Goal: Information Seeking & Learning: Learn about a topic

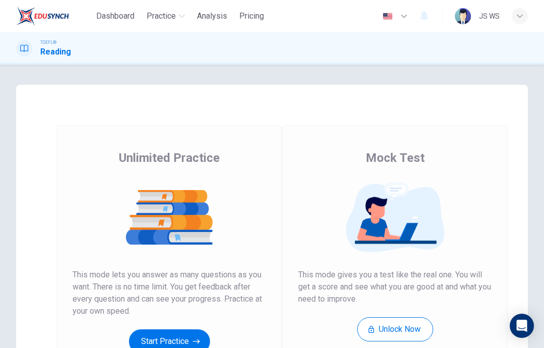
click at [198, 338] on icon "button" at bounding box center [196, 341] width 7 height 10
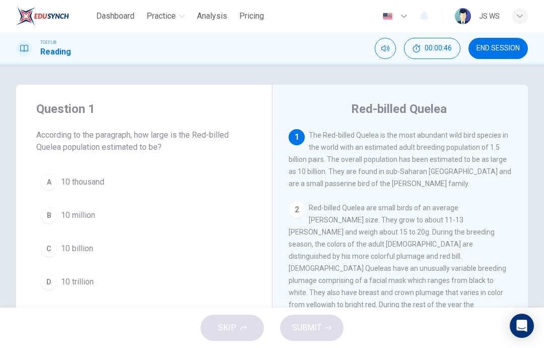
click at [186, 249] on button "C 10 billion" at bounding box center [144, 248] width 216 height 25
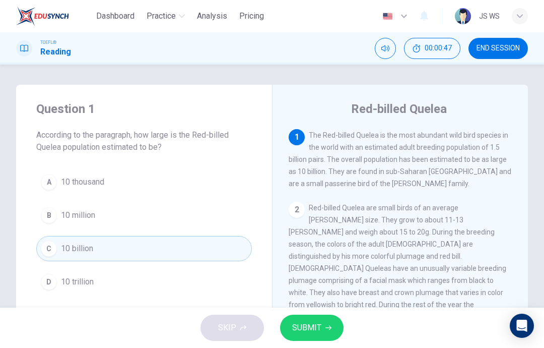
click at [321, 318] on button "SUBMIT" at bounding box center [311, 327] width 63 height 26
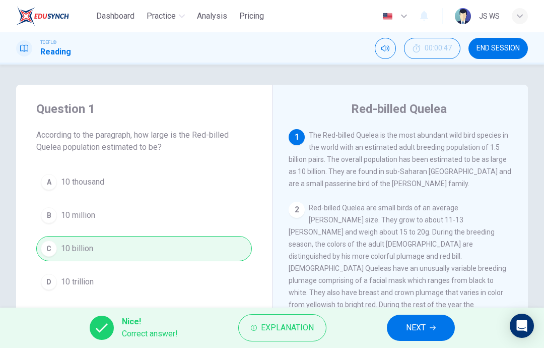
click at [435, 324] on icon "button" at bounding box center [433, 327] width 6 height 6
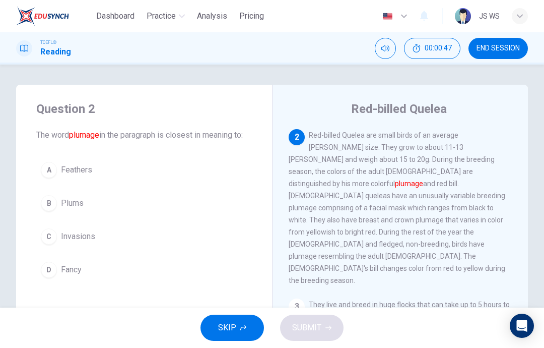
scroll to position [75, 0]
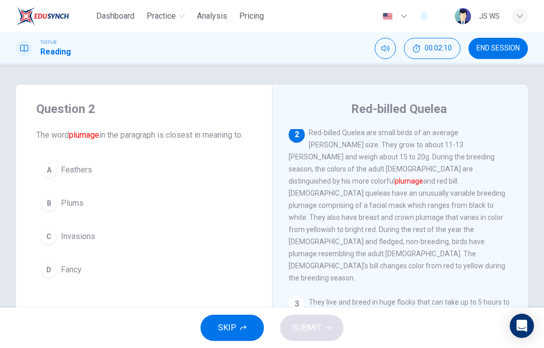
click at [238, 225] on button "C Invasions" at bounding box center [144, 236] width 216 height 25
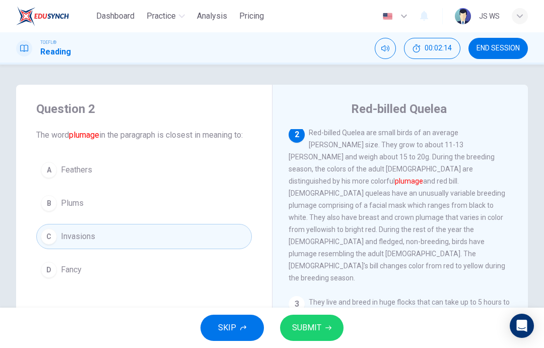
click at [248, 198] on button "B Plums" at bounding box center [144, 202] width 216 height 25
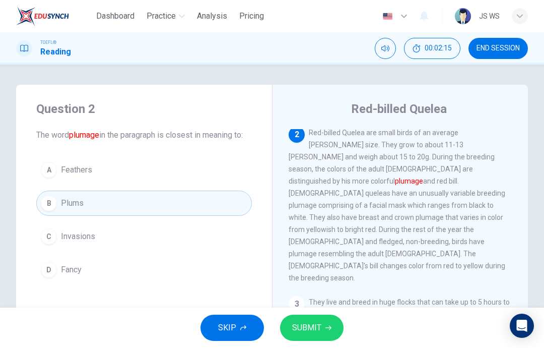
click at [322, 324] on button "SUBMIT" at bounding box center [311, 327] width 63 height 26
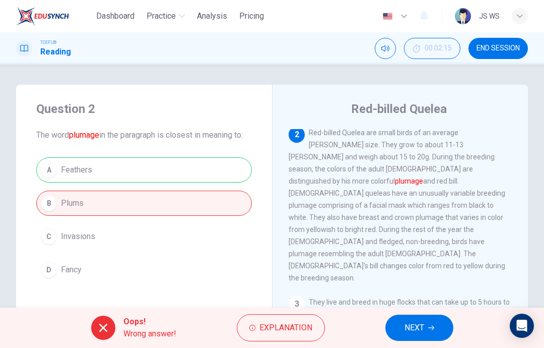
click at [224, 168] on div "A Feathers B Plums C Invasions D Fancy" at bounding box center [144, 219] width 216 height 125
click at [436, 321] on button "NEXT" at bounding box center [419, 327] width 68 height 26
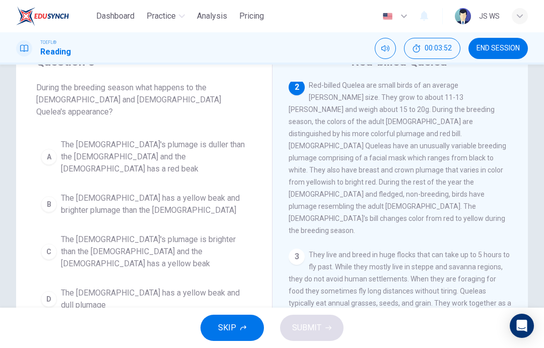
scroll to position [48, 0]
click at [190, 233] on span "The male's plumage is brighter than the female and the female has a yellow beak" at bounding box center [154, 251] width 186 height 36
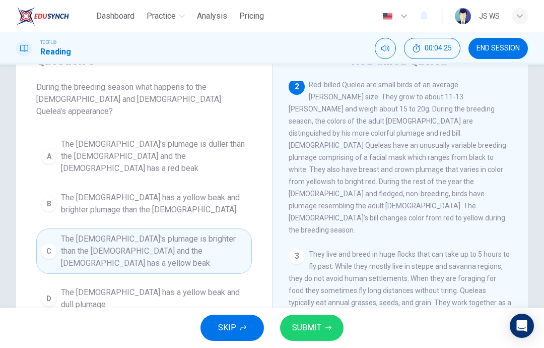
click at [313, 324] on span "SUBMIT" at bounding box center [306, 327] width 29 height 14
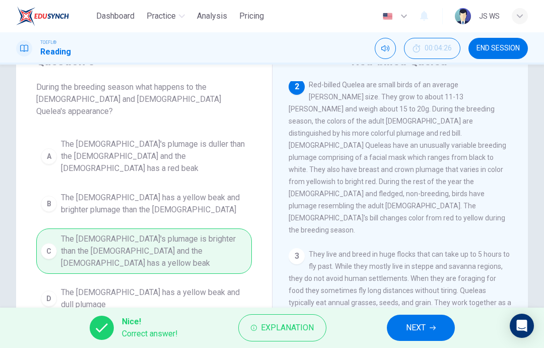
click at [432, 326] on icon "button" at bounding box center [433, 327] width 6 height 6
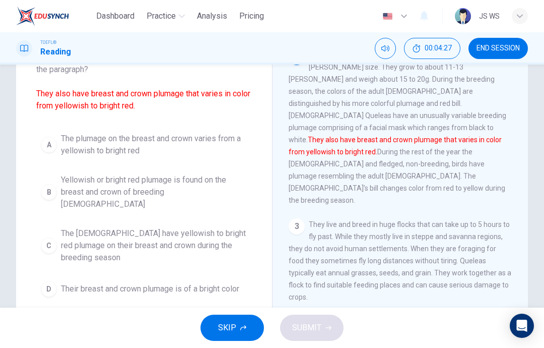
scroll to position [79, 0]
click at [233, 226] on span "The males have yellowish to bright red plumage on their breast and crown during…" at bounding box center [154, 244] width 186 height 36
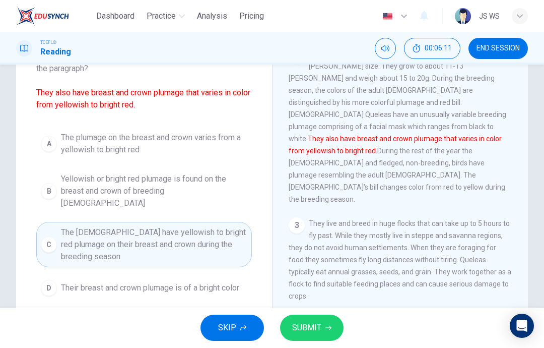
click at [315, 332] on span "SUBMIT" at bounding box center [306, 327] width 29 height 14
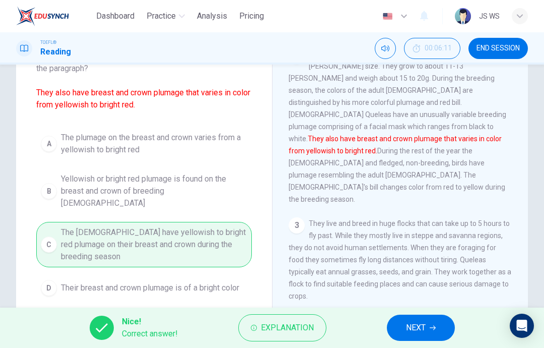
click at [437, 322] on button "NEXT" at bounding box center [421, 327] width 68 height 26
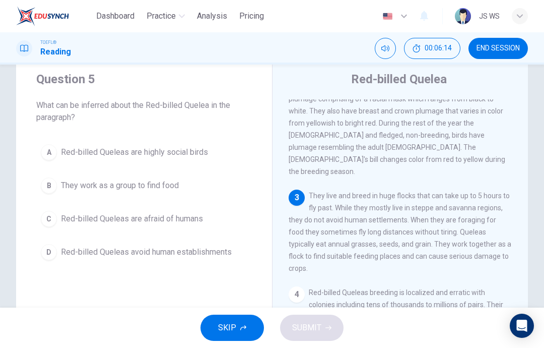
scroll to position [30, 0]
click at [163, 256] on span "Red-billed Queleas avoid human establishments" at bounding box center [146, 251] width 171 height 12
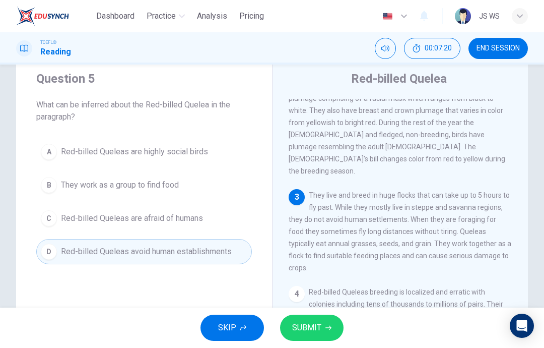
click at [309, 329] on span "SUBMIT" at bounding box center [306, 327] width 29 height 14
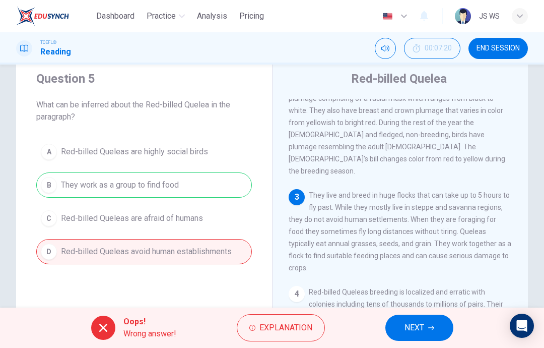
click at [405, 328] on span "NEXT" at bounding box center [415, 327] width 20 height 14
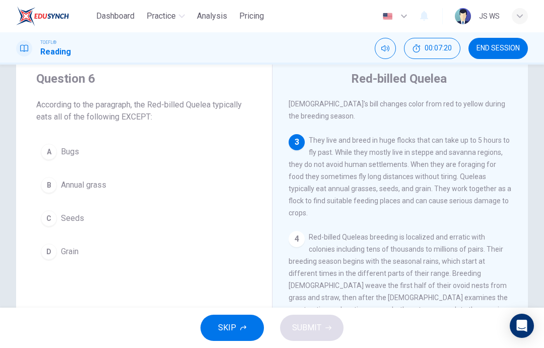
scroll to position [213, 0]
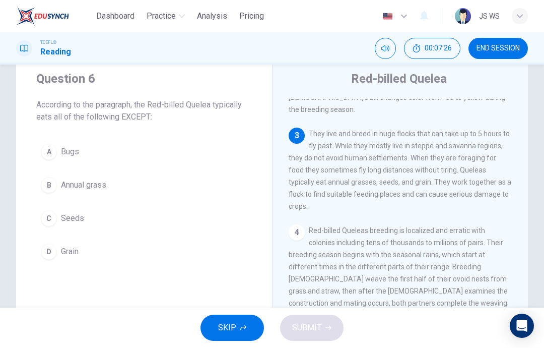
click at [100, 149] on button "A Bugs" at bounding box center [144, 151] width 216 height 25
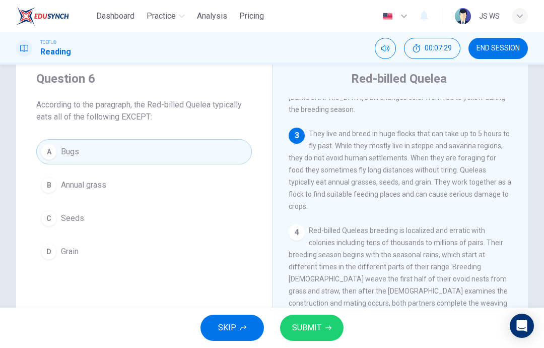
click at [306, 323] on span "SUBMIT" at bounding box center [306, 327] width 29 height 14
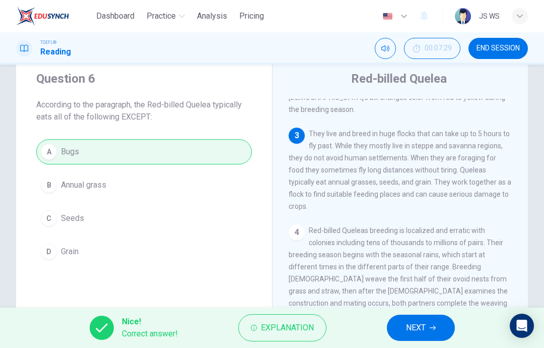
click at [406, 325] on span "NEXT" at bounding box center [416, 327] width 20 height 14
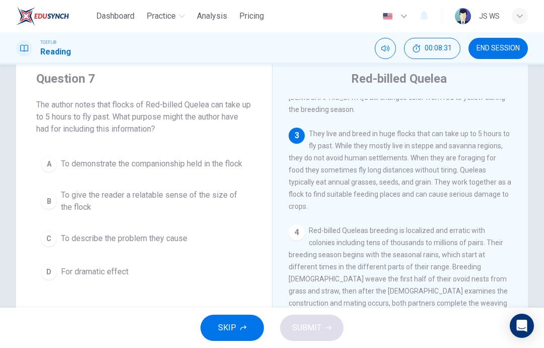
click at [181, 158] on span "To demonstrate the companionship held in the flock" at bounding box center [151, 164] width 181 height 12
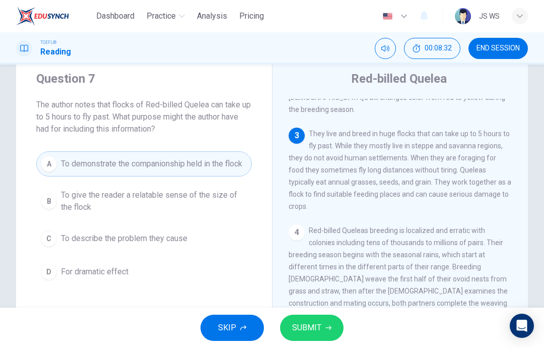
click at [327, 311] on div "SKIP SUBMIT" at bounding box center [272, 327] width 544 height 40
click at [330, 323] on button "SUBMIT" at bounding box center [311, 327] width 63 height 26
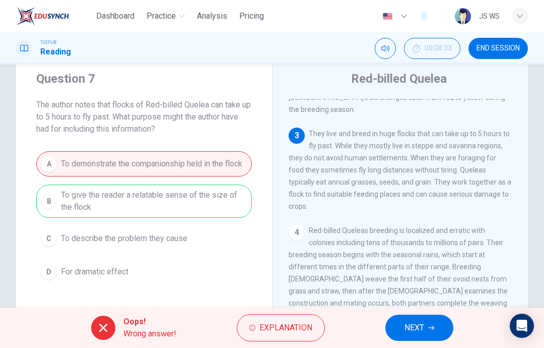
click at [428, 315] on button "NEXT" at bounding box center [419, 327] width 68 height 26
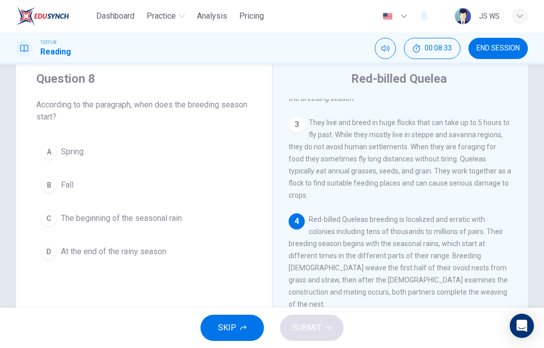
scroll to position [224, 0]
click at [146, 224] on button "C The beginning of the seasonal rain" at bounding box center [144, 218] width 216 height 25
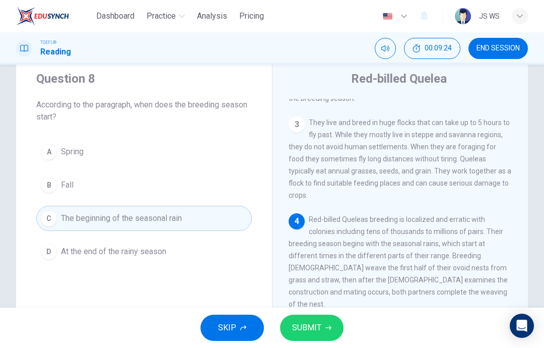
click at [321, 332] on button "SUBMIT" at bounding box center [311, 327] width 63 height 26
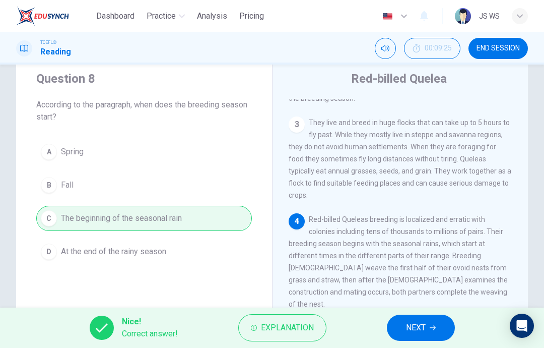
click at [429, 327] on button "NEXT" at bounding box center [421, 327] width 68 height 26
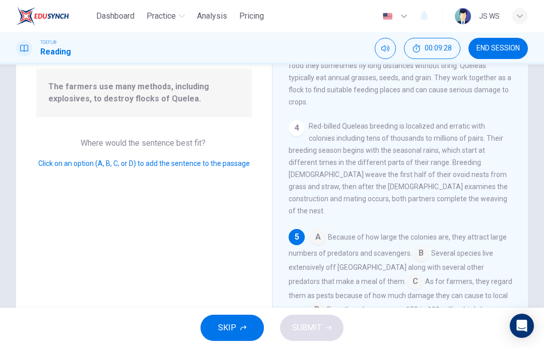
scroll to position [100, 0]
click at [407, 274] on input at bounding box center [415, 282] width 16 height 16
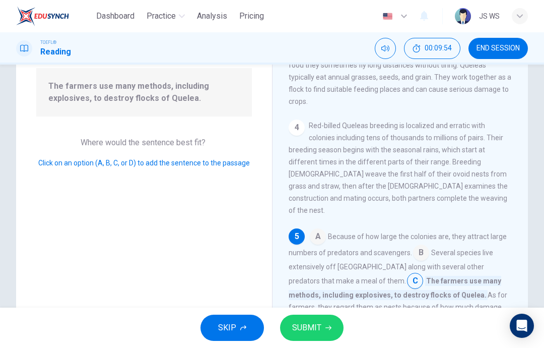
click at [324, 330] on button "SUBMIT" at bounding box center [311, 327] width 63 height 26
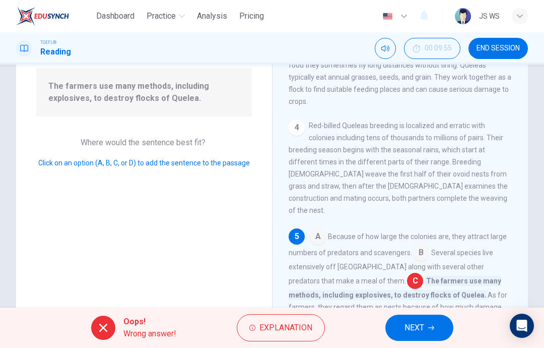
click at [435, 323] on button "NEXT" at bounding box center [419, 327] width 68 height 26
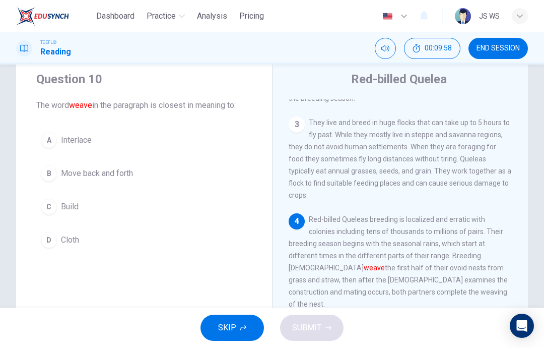
scroll to position [224, 0]
click at [110, 175] on span "Move back and forth" at bounding box center [97, 173] width 72 height 12
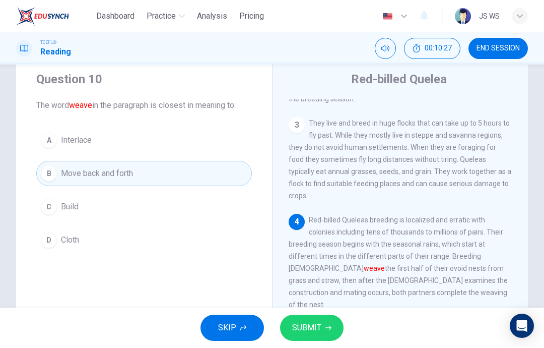
click at [179, 218] on button "C Build" at bounding box center [144, 206] width 216 height 25
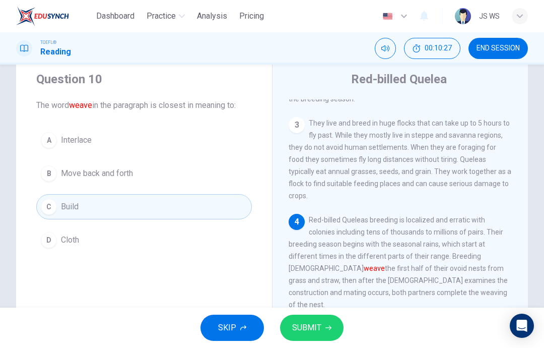
click at [309, 330] on span "SUBMIT" at bounding box center [306, 327] width 29 height 14
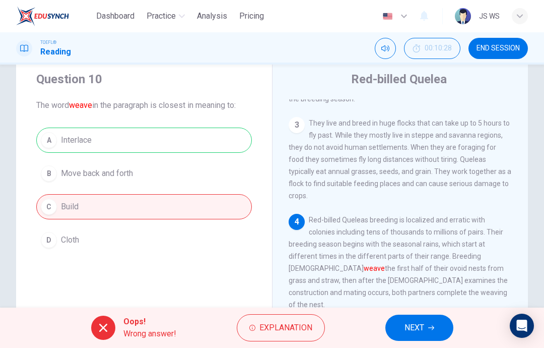
click at [292, 326] on span "Explanation" at bounding box center [285, 327] width 53 height 14
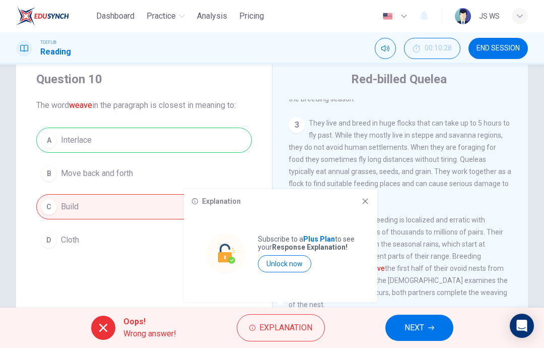
click at [357, 198] on div "Explanation" at bounding box center [280, 201] width 177 height 8
click at [366, 194] on div "Explanation Subscribe to a Plus Plan to see your Response Explanation! Unlock n…" at bounding box center [280, 245] width 193 height 113
click at [423, 327] on span "NEXT" at bounding box center [415, 327] width 20 height 14
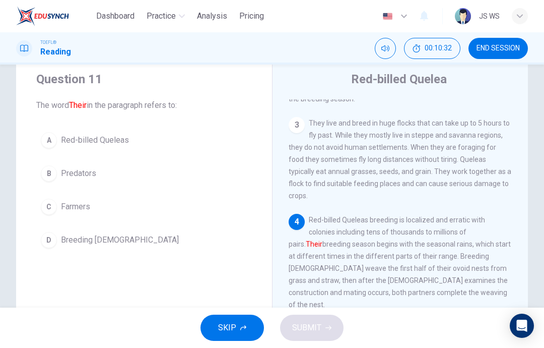
click at [151, 145] on button "A Red-billed Queleas" at bounding box center [144, 139] width 216 height 25
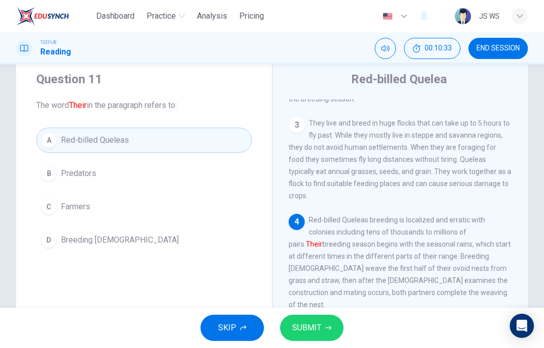
click at [327, 328] on icon "button" at bounding box center [328, 327] width 6 height 5
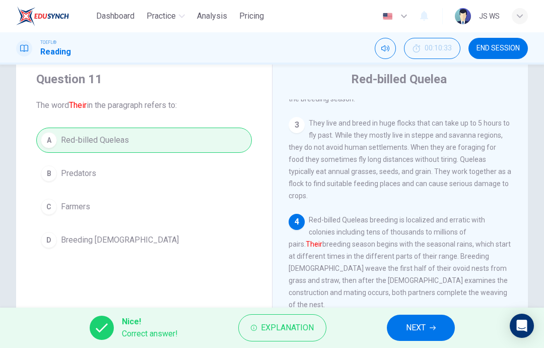
click at [403, 319] on button "NEXT" at bounding box center [421, 327] width 68 height 26
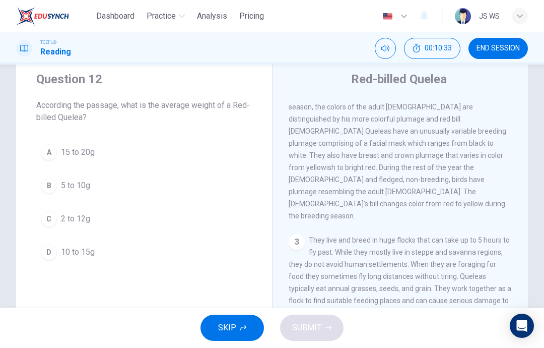
scroll to position [75, 0]
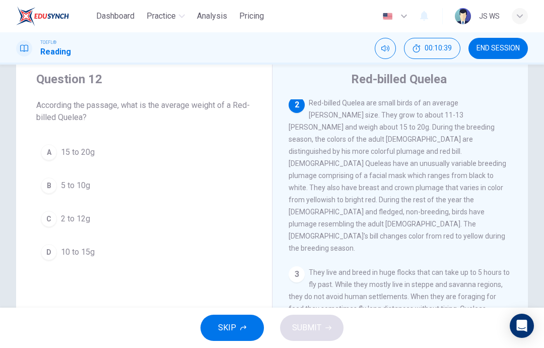
click at [133, 156] on button "A 15 to 20g" at bounding box center [144, 152] width 216 height 25
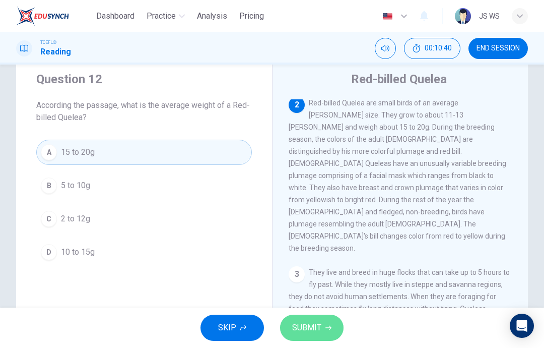
click at [317, 325] on span "SUBMIT" at bounding box center [306, 327] width 29 height 14
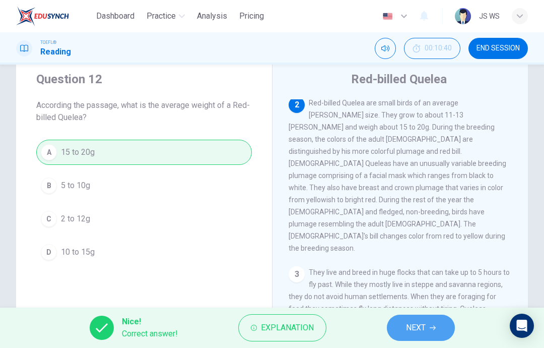
click at [406, 319] on button "NEXT" at bounding box center [421, 327] width 68 height 26
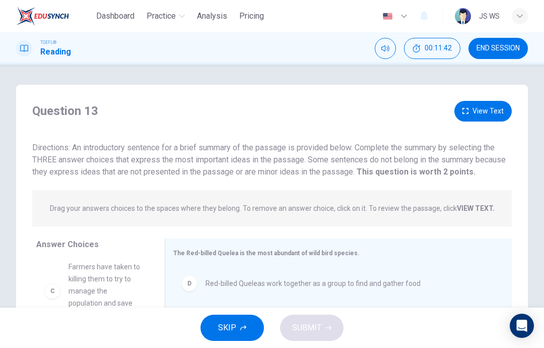
scroll to position [-1, 0]
click at [488, 111] on button "View Text" at bounding box center [482, 111] width 57 height 21
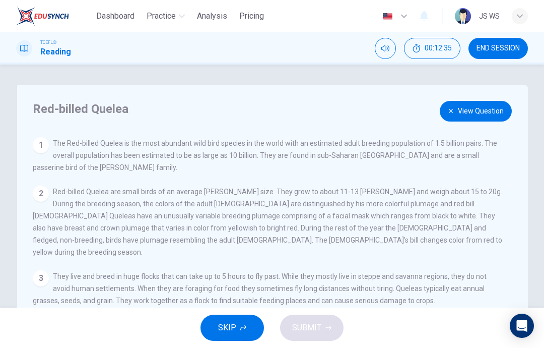
scroll to position [0, 0]
click at [465, 107] on button "View Question" at bounding box center [476, 111] width 72 height 21
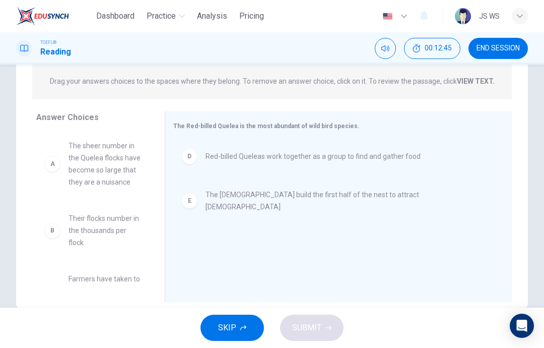
scroll to position [124, 0]
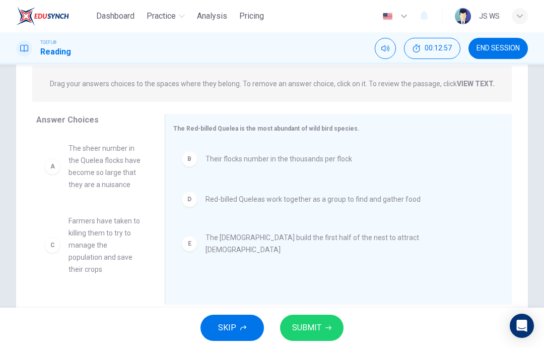
click at [318, 323] on span "SUBMIT" at bounding box center [306, 327] width 29 height 14
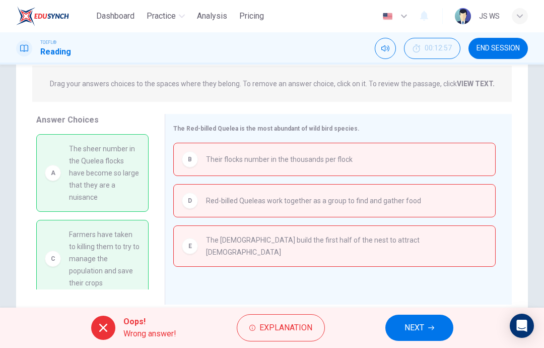
scroll to position [0, 0]
click at [427, 326] on button "NEXT" at bounding box center [419, 327] width 68 height 26
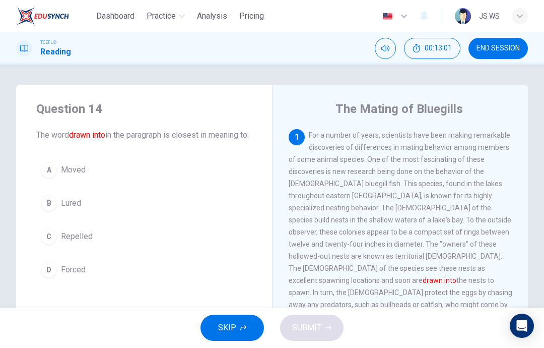
click at [504, 48] on span "END SESSION" at bounding box center [498, 48] width 43 height 8
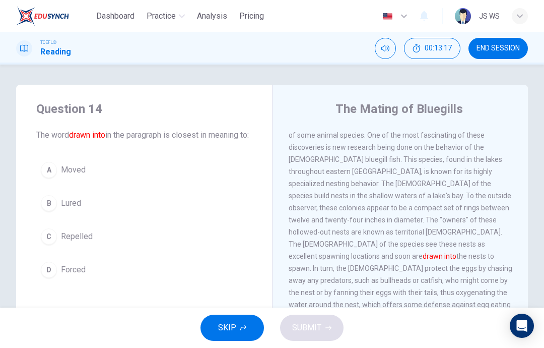
scroll to position [26, 0]
click at [144, 179] on button "A Moved" at bounding box center [144, 169] width 216 height 25
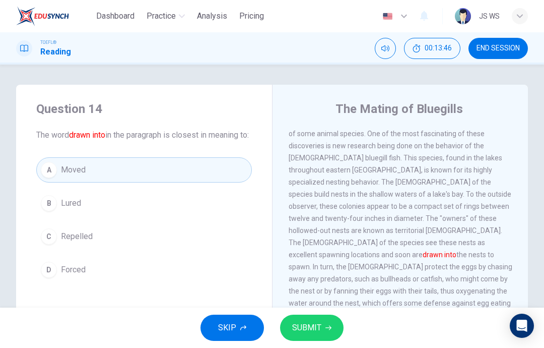
click at [300, 323] on span "SUBMIT" at bounding box center [306, 327] width 29 height 14
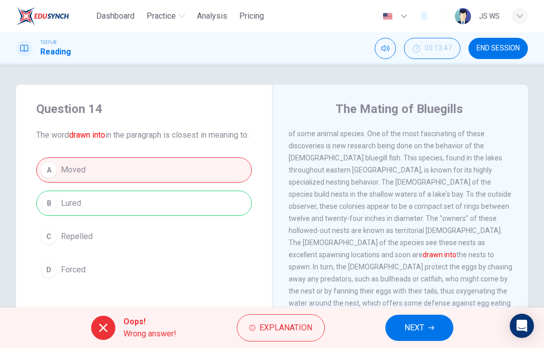
click at [421, 331] on span "NEXT" at bounding box center [415, 327] width 20 height 14
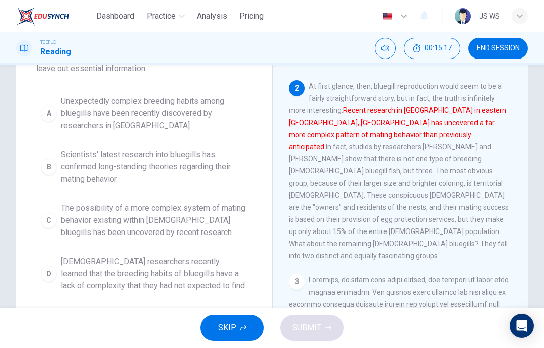
scroll to position [152, 0]
click at [223, 209] on span "The possibility of a more complex system of mating behavior existing within mal…" at bounding box center [154, 220] width 186 height 36
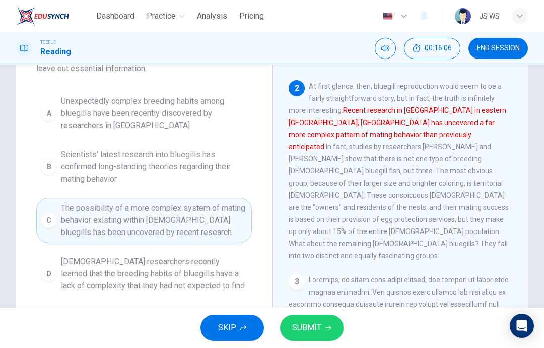
click at [317, 323] on span "SUBMIT" at bounding box center [306, 327] width 29 height 14
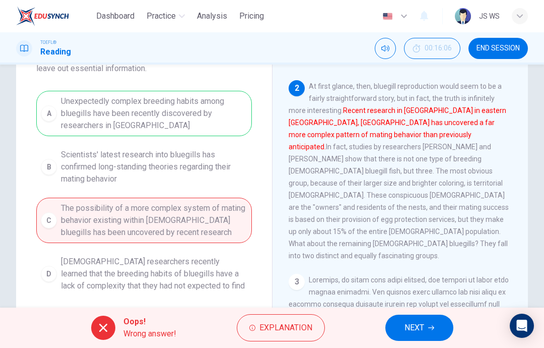
click at [402, 323] on button "NEXT" at bounding box center [419, 327] width 68 height 26
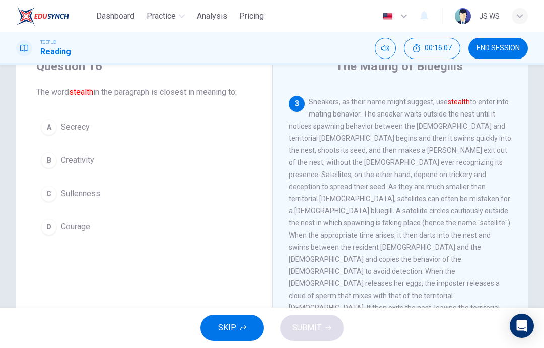
scroll to position [38, 0]
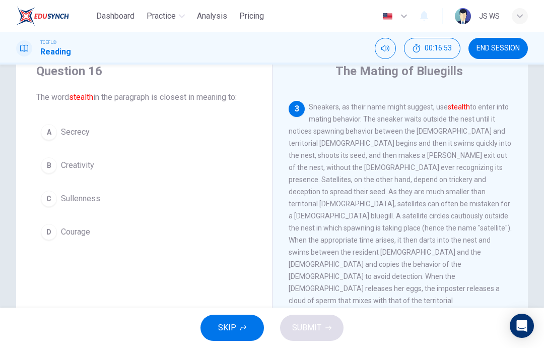
click at [106, 240] on button "D Courage" at bounding box center [144, 231] width 216 height 25
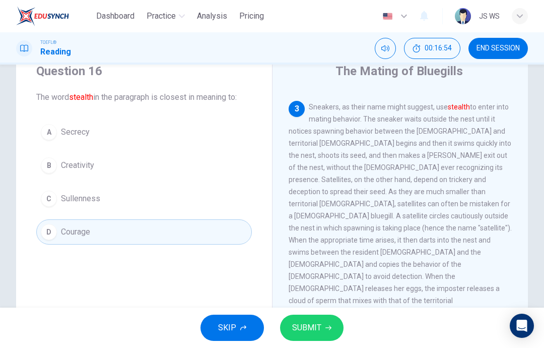
click at [176, 203] on button "C Sullenness" at bounding box center [144, 198] width 216 height 25
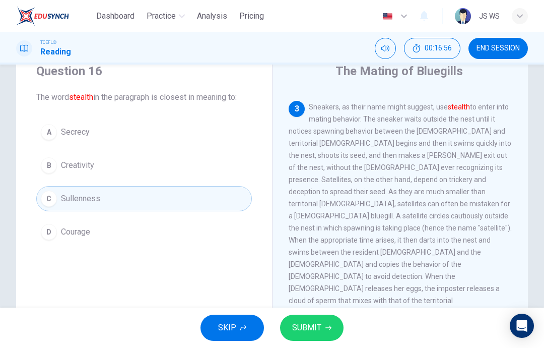
click at [315, 330] on span "SUBMIT" at bounding box center [306, 327] width 29 height 14
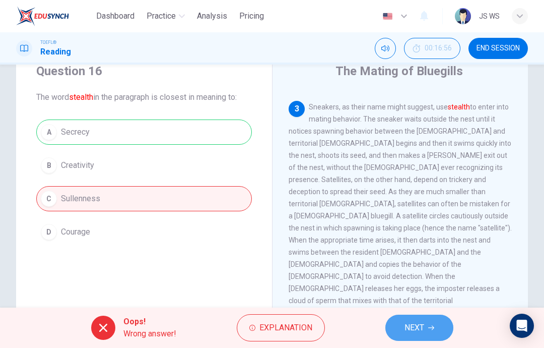
click at [408, 317] on button "NEXT" at bounding box center [419, 327] width 68 height 26
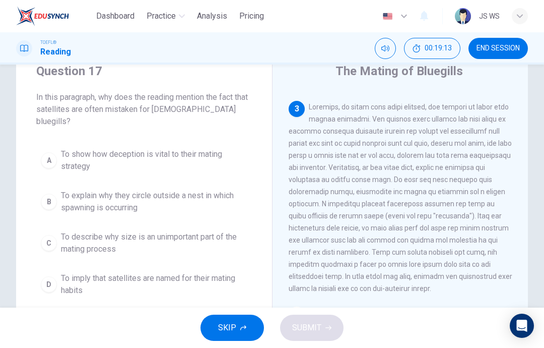
click at [144, 237] on span "To describe why size is an unimportant part of the mating process" at bounding box center [154, 243] width 186 height 24
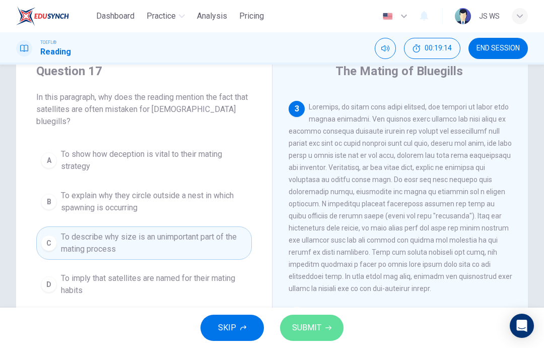
click at [317, 321] on span "SUBMIT" at bounding box center [306, 327] width 29 height 14
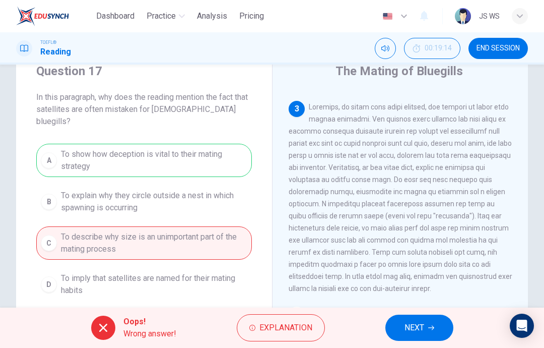
click at [397, 345] on div "Oops! Wrong answer! Explanation NEXT" at bounding box center [272, 327] width 544 height 40
click at [416, 324] on span "NEXT" at bounding box center [415, 327] width 20 height 14
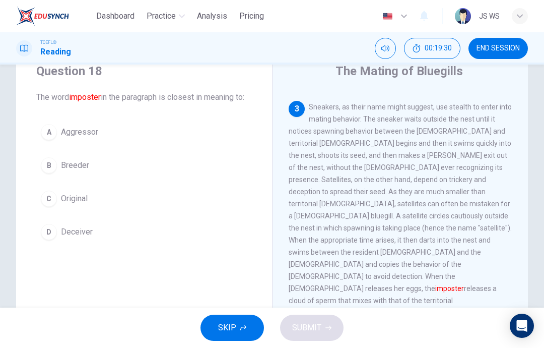
click at [92, 178] on button "B Breeder" at bounding box center [144, 165] width 216 height 25
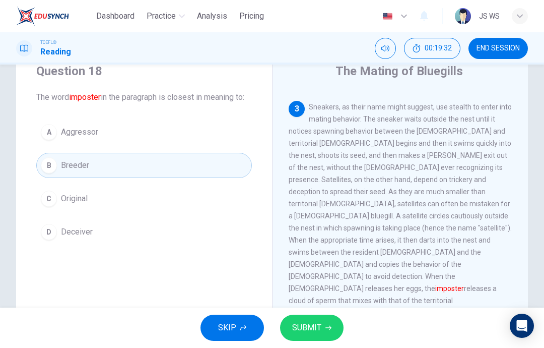
click at [308, 328] on span "SUBMIT" at bounding box center [306, 327] width 29 height 14
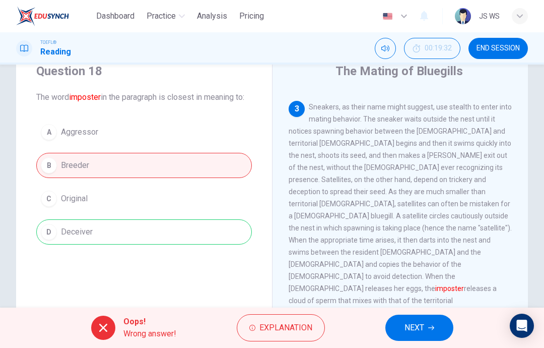
click at [411, 319] on button "NEXT" at bounding box center [419, 327] width 68 height 26
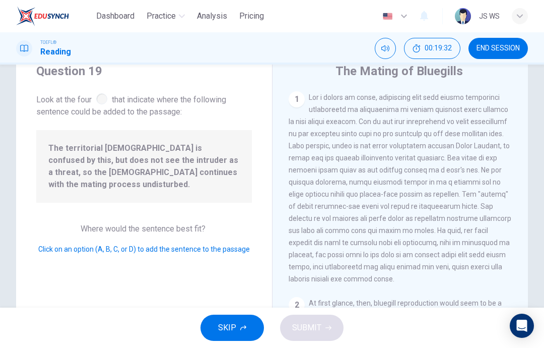
scroll to position [410, 0]
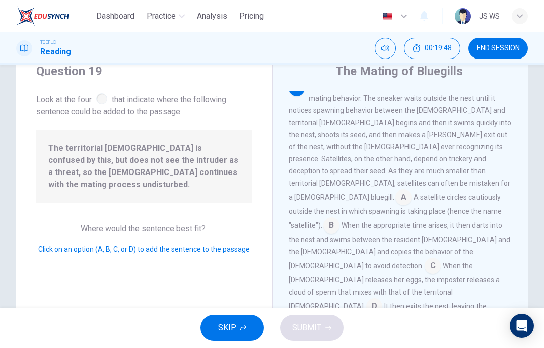
click at [337, 223] on div "Sneakers, as their name might suggest, use stealth to enter into mating behavio…" at bounding box center [401, 209] width 224 height 258
click at [340, 218] on input at bounding box center [331, 226] width 16 height 16
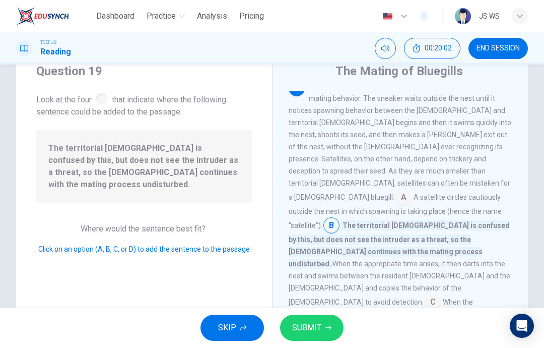
click at [321, 324] on button "SUBMIT" at bounding box center [311, 327] width 63 height 26
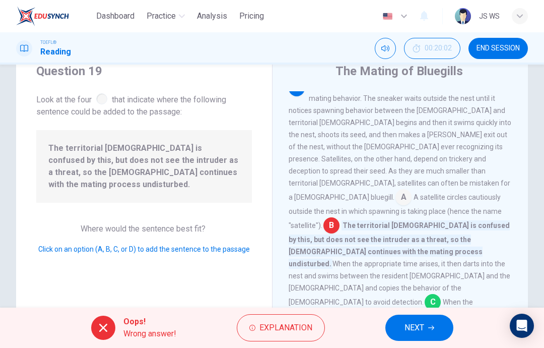
click at [427, 322] on button "NEXT" at bounding box center [419, 327] width 68 height 26
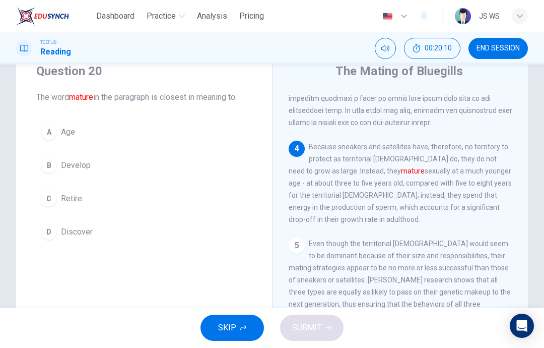
scroll to position [546, 0]
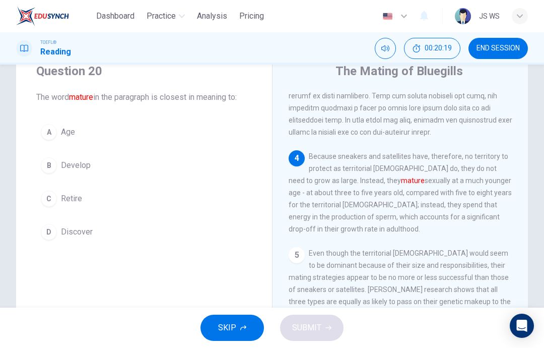
click at [162, 129] on button "A Age" at bounding box center [144, 131] width 216 height 25
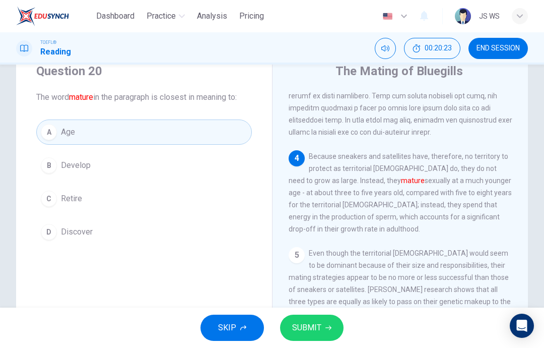
click at [172, 162] on button "B Develop" at bounding box center [144, 165] width 216 height 25
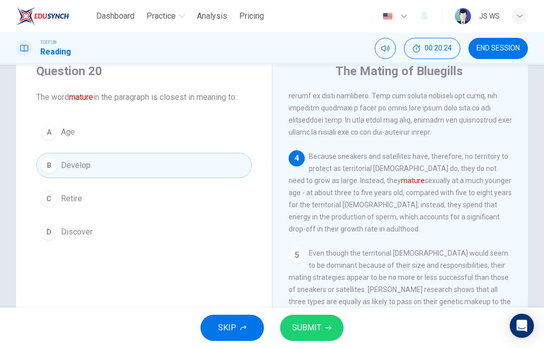
click at [337, 320] on button "SUBMIT" at bounding box center [311, 327] width 63 height 26
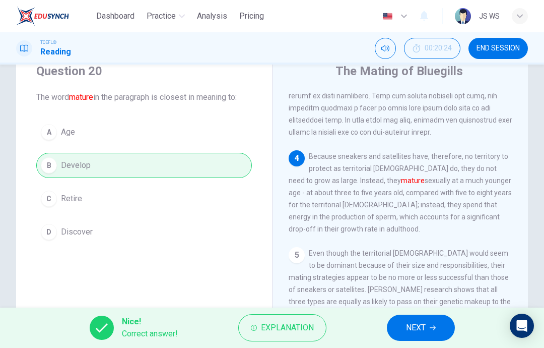
click at [406, 316] on button "NEXT" at bounding box center [421, 327] width 68 height 26
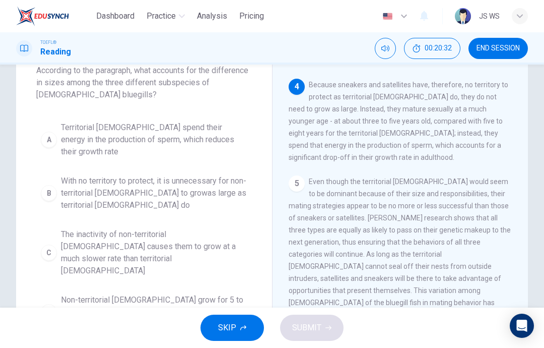
scroll to position [65, 0]
click at [193, 121] on span "Territorial males spend their energy in the production of sperm, which reduces …" at bounding box center [154, 139] width 186 height 36
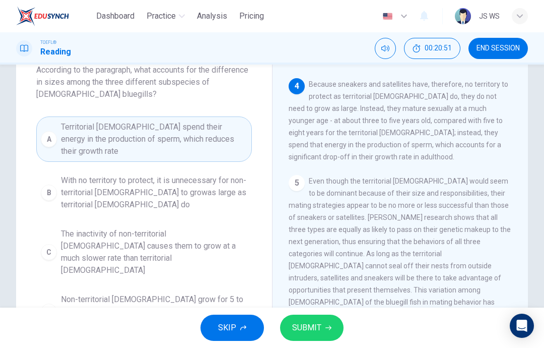
click at [321, 320] on button "SUBMIT" at bounding box center [311, 327] width 63 height 26
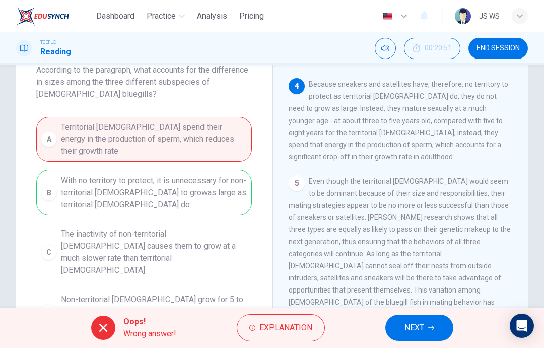
click at [415, 323] on span "NEXT" at bounding box center [415, 327] width 20 height 14
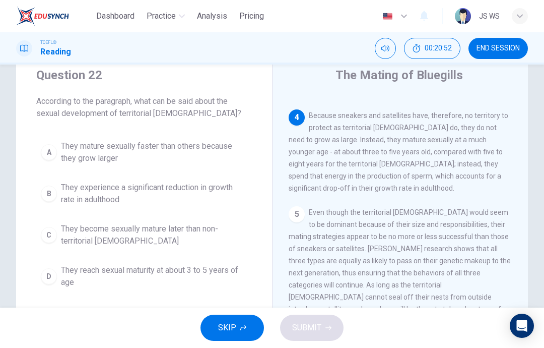
scroll to position [31, 0]
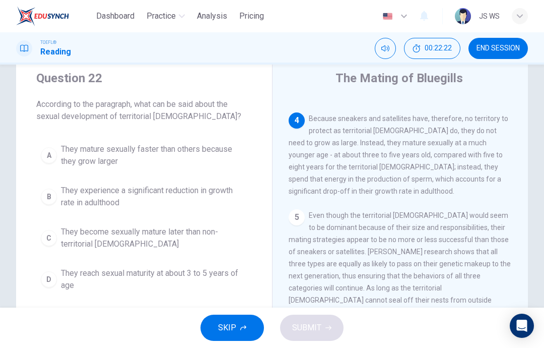
click at [210, 193] on span "They experience a significant reduction in growth rate in adulthood" at bounding box center [154, 196] width 186 height 24
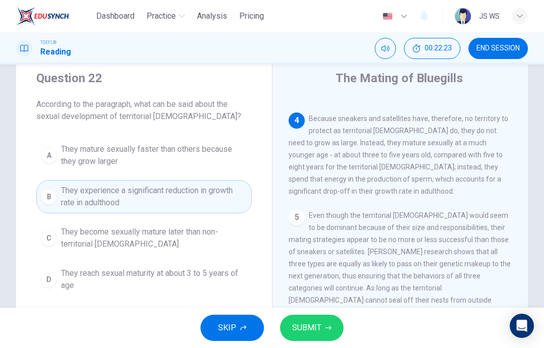
click at [322, 332] on button "SUBMIT" at bounding box center [311, 327] width 63 height 26
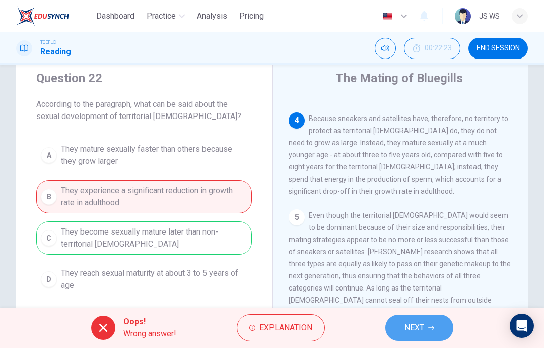
click at [442, 326] on button "NEXT" at bounding box center [419, 327] width 68 height 26
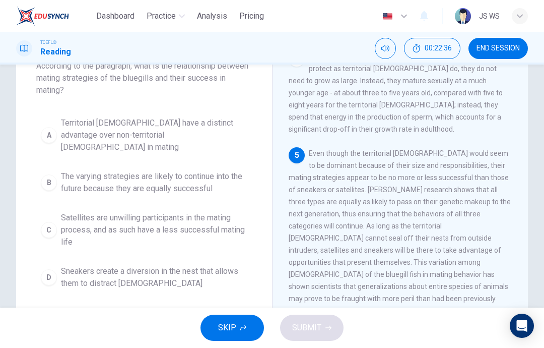
scroll to position [53, 0]
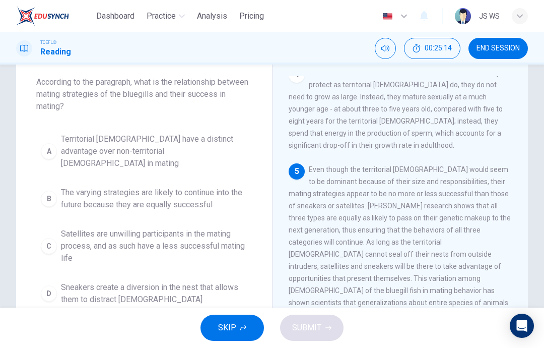
click at [194, 228] on span "Satellites are unwilling participants in the mating process, and as such have a…" at bounding box center [154, 246] width 186 height 36
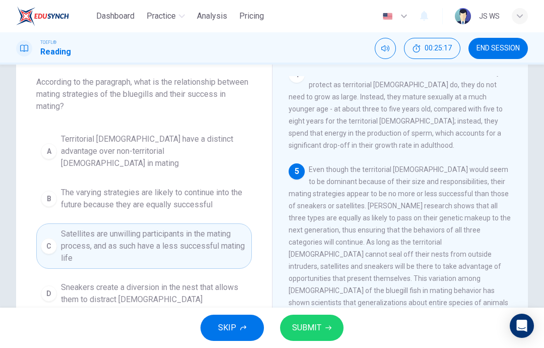
click at [198, 277] on button "D Sneakers create a diversion in the nest that allows them to distract females" at bounding box center [144, 293] width 216 height 33
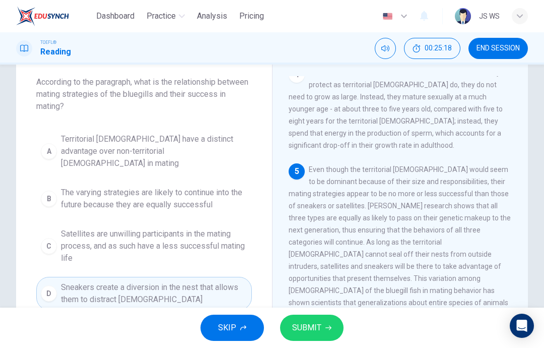
click at [313, 322] on span "SUBMIT" at bounding box center [306, 327] width 29 height 14
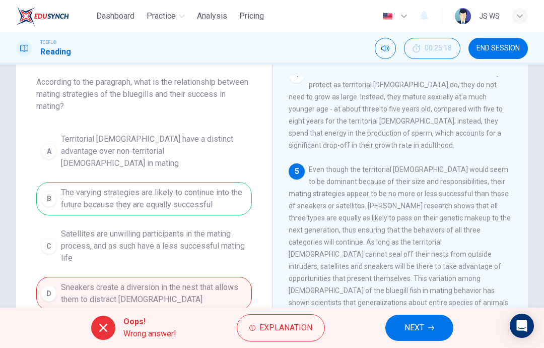
click at [406, 321] on span "NEXT" at bounding box center [415, 327] width 20 height 14
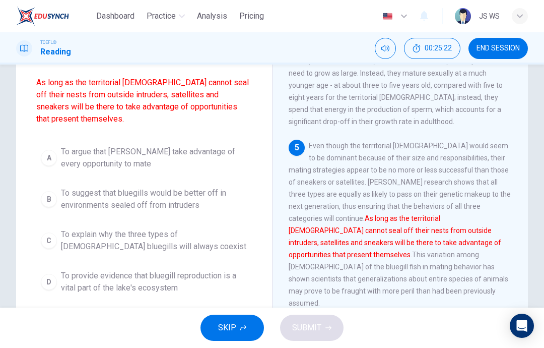
scroll to position [82, 0]
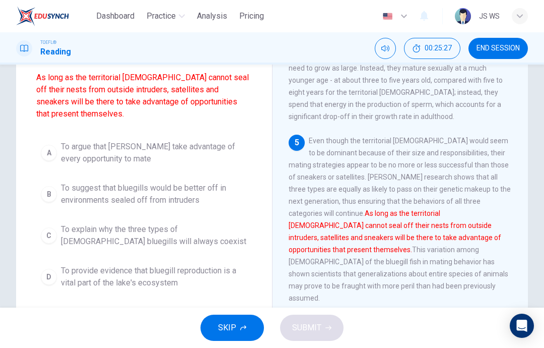
click at [165, 219] on button "C To explain why the three types of male bluegills will always coexist" at bounding box center [144, 235] width 216 height 33
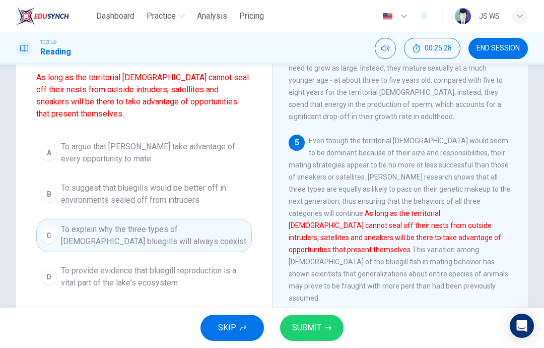
click at [183, 265] on span "To provide evidence that bluegill reproduction is a vital part of the lake's ec…" at bounding box center [154, 277] width 186 height 24
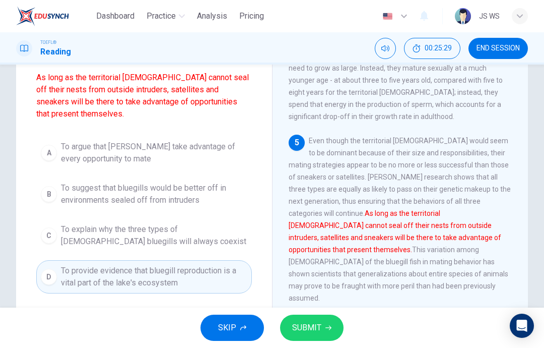
click at [329, 324] on icon "button" at bounding box center [328, 327] width 6 height 6
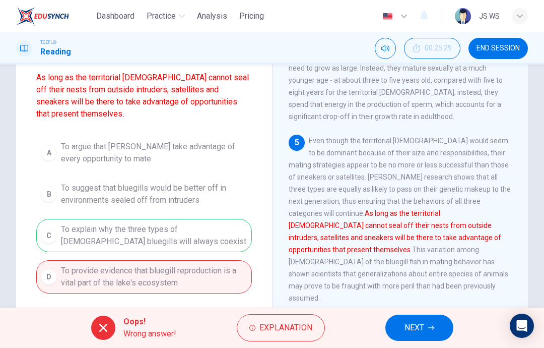
click at [433, 322] on button "NEXT" at bounding box center [419, 327] width 68 height 26
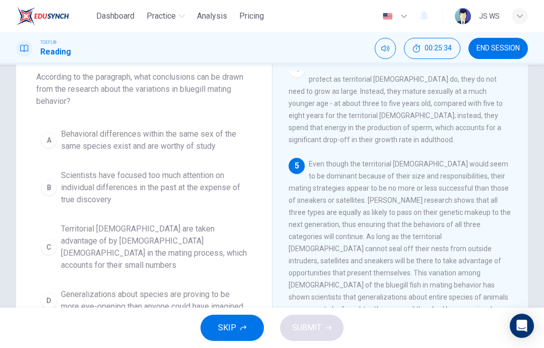
scroll to position [614, 0]
click at [233, 149] on span "Behavioral differences within the same sex of the same species exist and are wo…" at bounding box center [154, 140] width 186 height 24
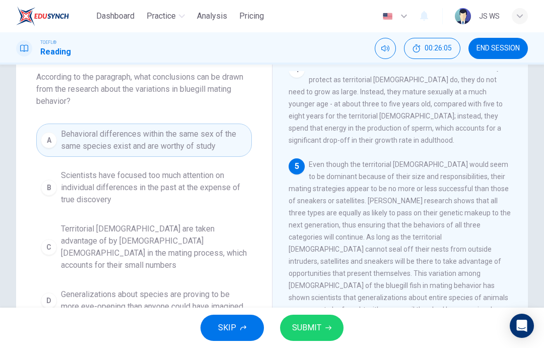
click at [240, 184] on span "Scientists have focused too much attention on individual differences in the pas…" at bounding box center [154, 187] width 186 height 36
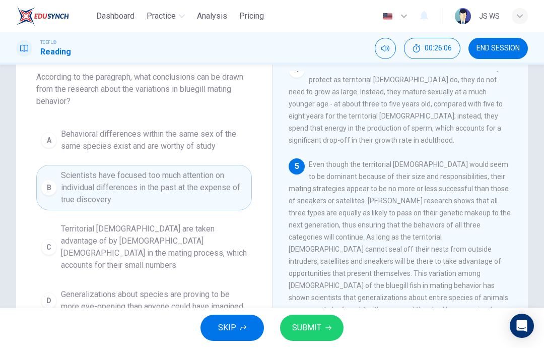
click at [332, 320] on button "SUBMIT" at bounding box center [311, 327] width 63 height 26
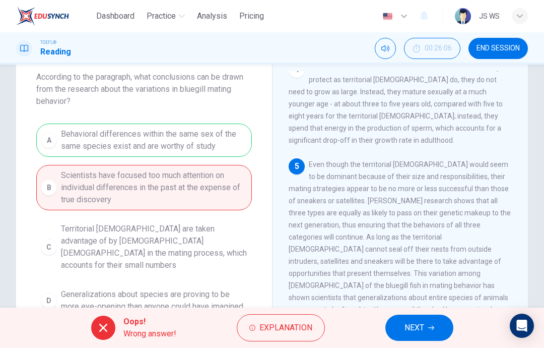
click at [434, 322] on button "NEXT" at bounding box center [419, 327] width 68 height 26
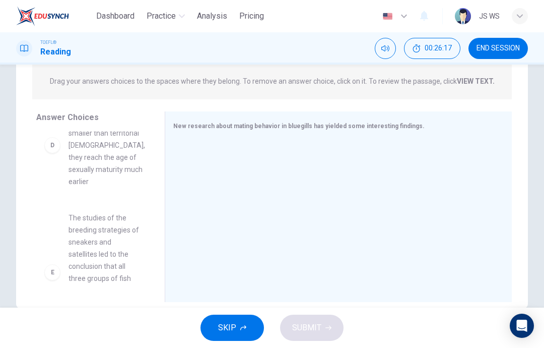
scroll to position [414, 0]
click at [150, 262] on div "A Neither sneakers nor satellites guard eggs for females but use other methods …" at bounding box center [96, 209] width 120 height 155
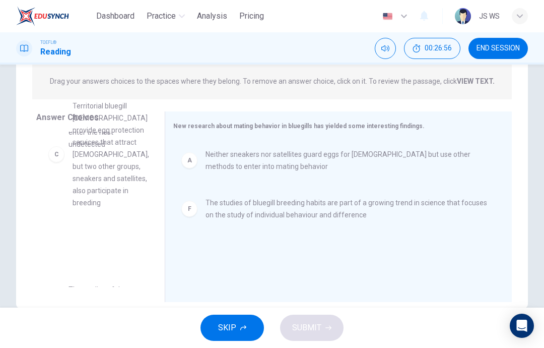
scroll to position [0, 0]
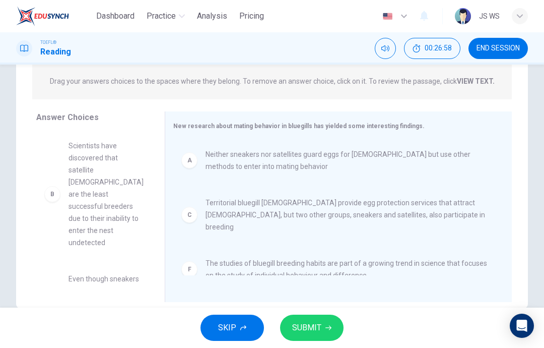
click at [309, 325] on span "SUBMIT" at bounding box center [306, 327] width 29 height 14
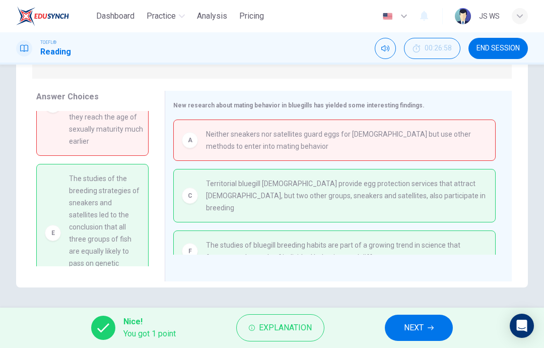
scroll to position [190, 0]
click at [419, 331] on span "NEXT" at bounding box center [414, 327] width 20 height 14
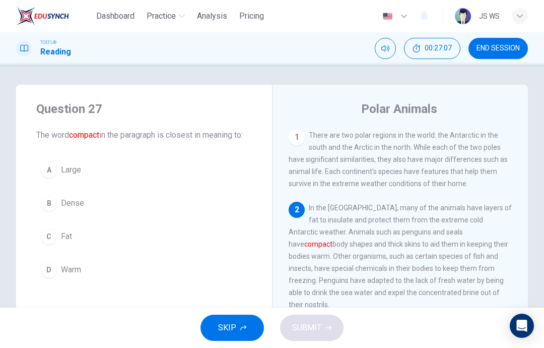
click at [124, 176] on button "A Large" at bounding box center [144, 169] width 216 height 25
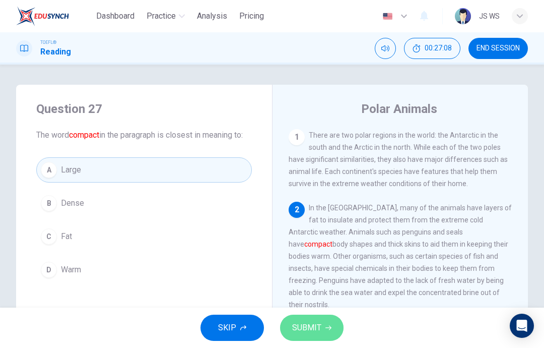
click at [317, 324] on span "SUBMIT" at bounding box center [306, 327] width 29 height 14
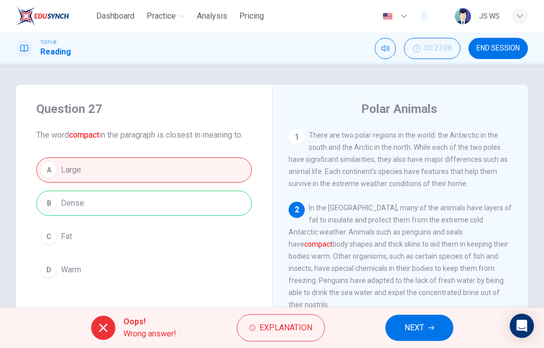
click at [418, 319] on button "NEXT" at bounding box center [419, 327] width 68 height 26
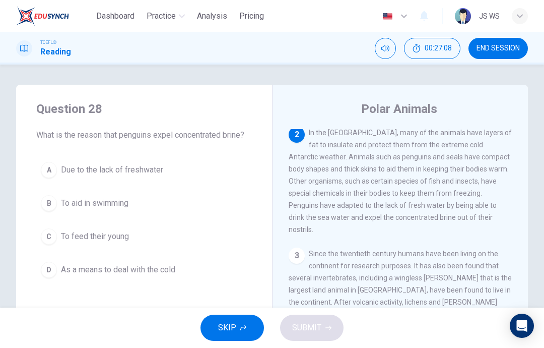
scroll to position [75, 0]
click at [161, 177] on button "A Due to the lack of freshwater" at bounding box center [144, 169] width 216 height 25
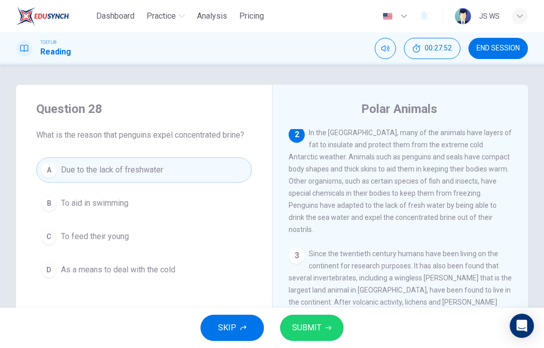
click at [311, 332] on span "SUBMIT" at bounding box center [306, 327] width 29 height 14
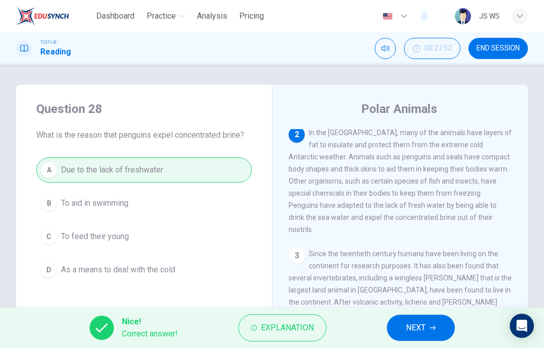
click at [401, 331] on button "NEXT" at bounding box center [421, 327] width 68 height 26
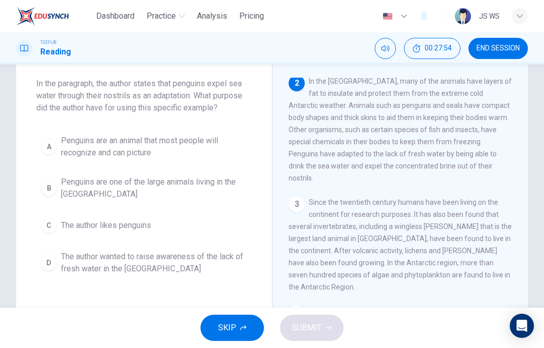
scroll to position [54, 0]
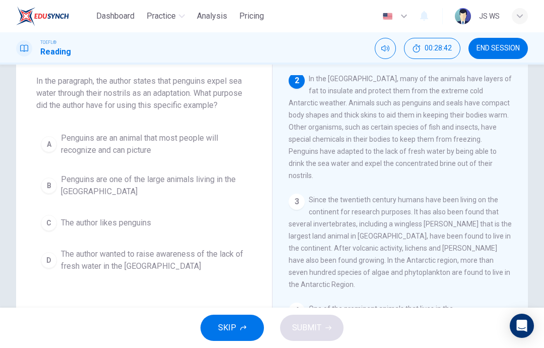
click at [148, 266] on span "The author wanted to raise awareness of the lack of fresh water in the Antarctic" at bounding box center [154, 260] width 186 height 24
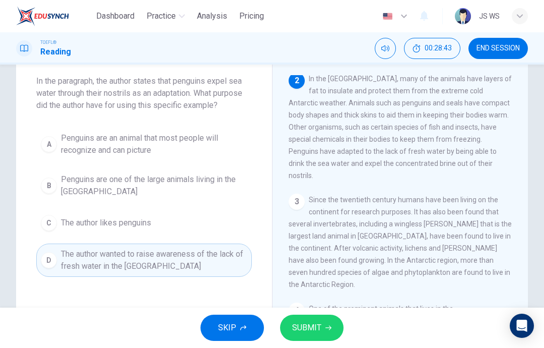
click at [314, 332] on span "SUBMIT" at bounding box center [306, 327] width 29 height 14
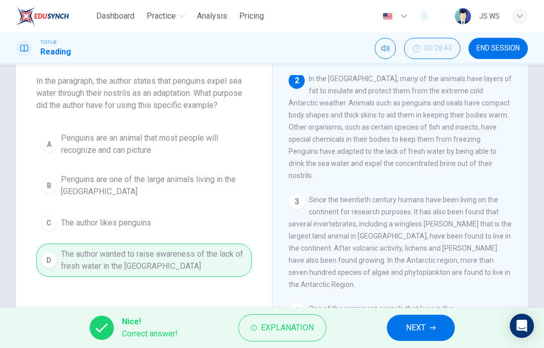
click at [416, 325] on span "NEXT" at bounding box center [416, 327] width 20 height 14
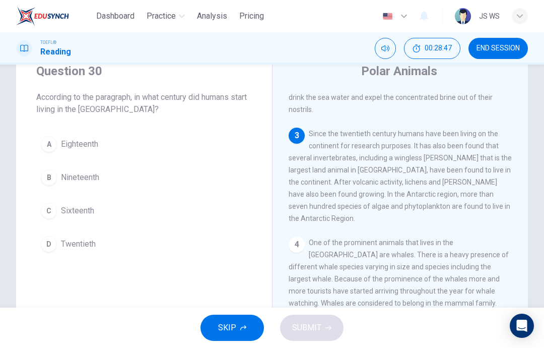
scroll to position [157, 0]
click at [137, 242] on button "D Twentieth" at bounding box center [144, 243] width 216 height 25
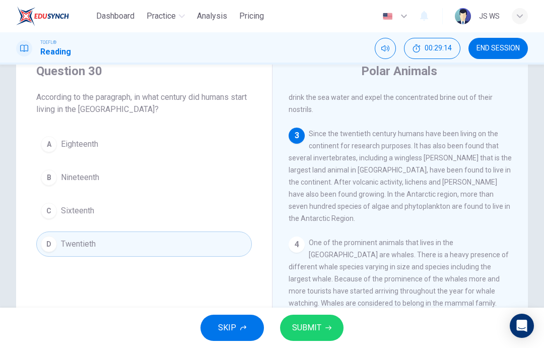
click at [311, 326] on span "SUBMIT" at bounding box center [306, 327] width 29 height 14
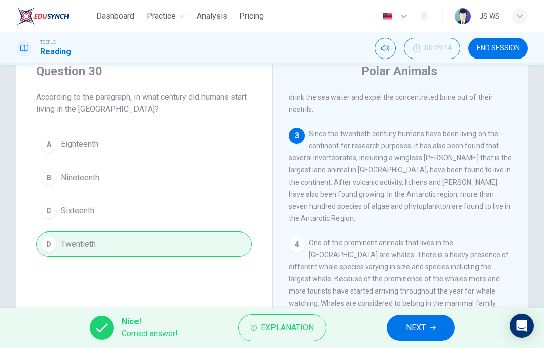
click at [419, 323] on span "NEXT" at bounding box center [416, 327] width 20 height 14
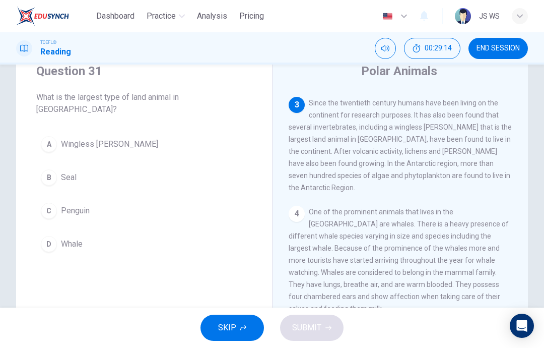
scroll to position [188, 0]
click at [157, 139] on button "A Wingless midge" at bounding box center [144, 144] width 216 height 25
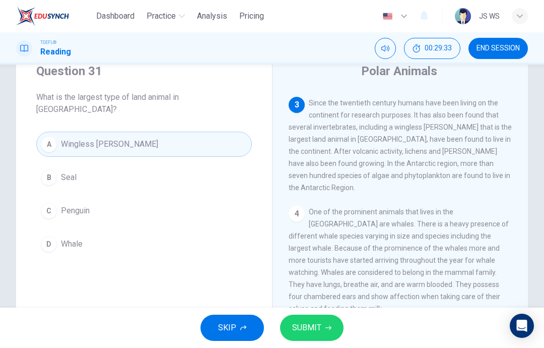
click at [320, 332] on span "SUBMIT" at bounding box center [306, 327] width 29 height 14
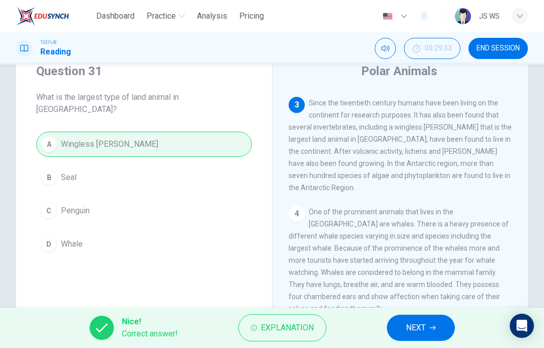
click at [417, 327] on span "NEXT" at bounding box center [416, 327] width 20 height 14
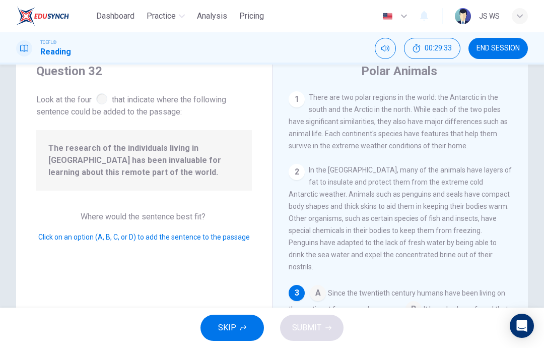
scroll to position [112, 0]
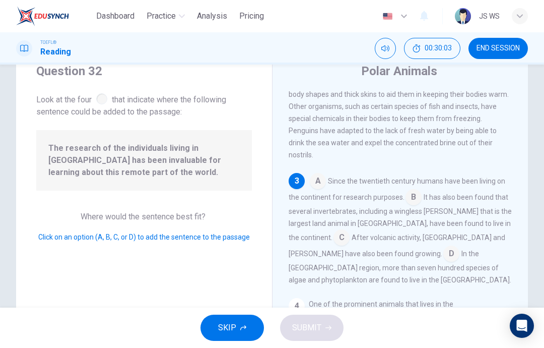
click at [443, 255] on input at bounding box center [451, 254] width 16 height 16
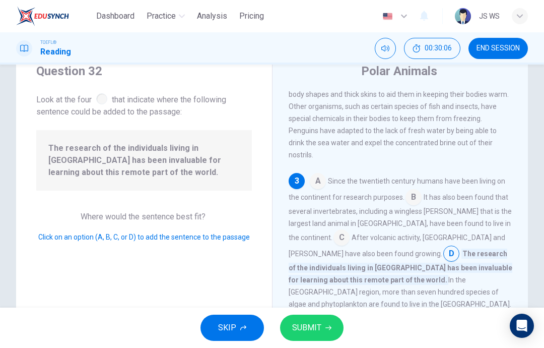
click at [318, 326] on span "SUBMIT" at bounding box center [306, 327] width 29 height 14
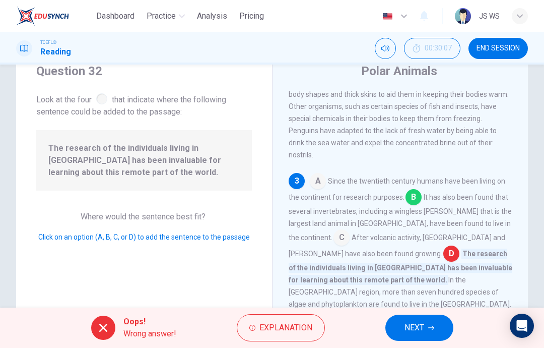
click at [429, 328] on icon "button" at bounding box center [431, 327] width 6 height 5
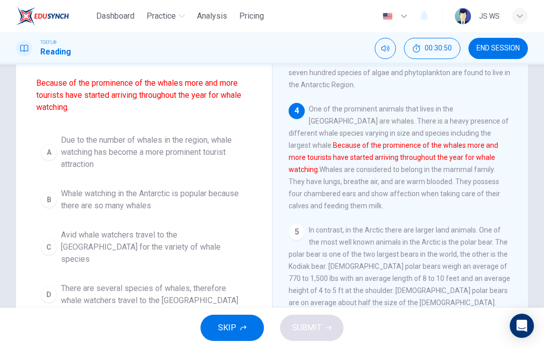
scroll to position [243, 0]
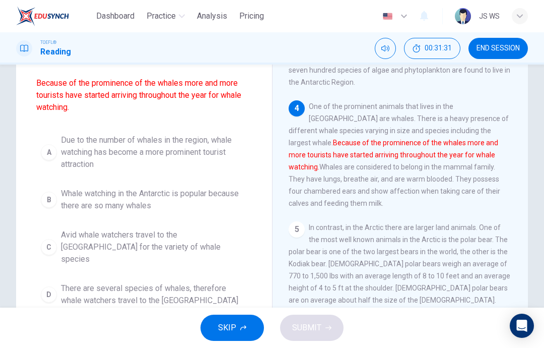
click at [207, 290] on span "There are several species of whales, therefore whale watchers travel to the Ant…" at bounding box center [154, 294] width 186 height 24
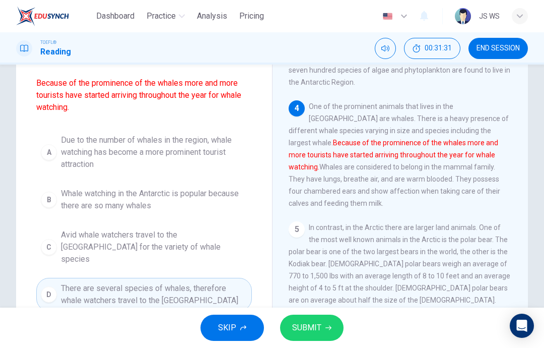
click at [324, 323] on button "SUBMIT" at bounding box center [311, 327] width 63 height 26
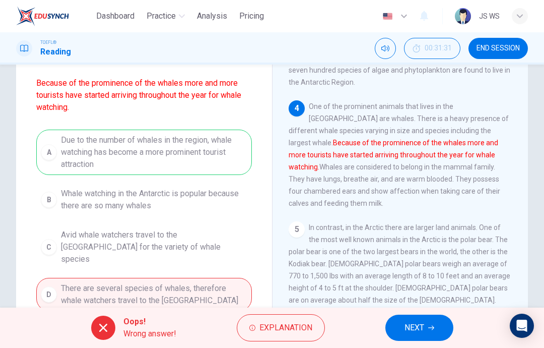
click at [431, 332] on button "NEXT" at bounding box center [419, 327] width 68 height 26
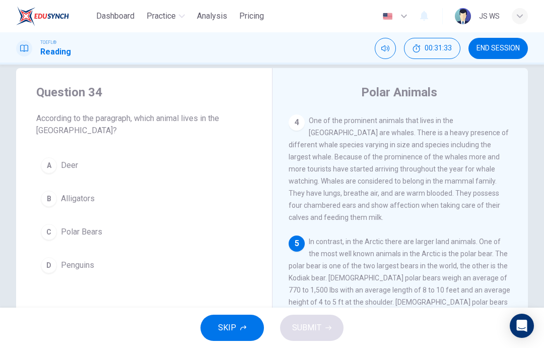
scroll to position [16, 0]
click at [180, 220] on button "C Polar Bears" at bounding box center [144, 232] width 216 height 25
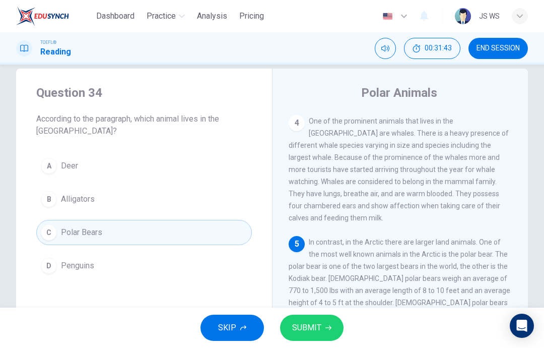
click at [319, 319] on button "SUBMIT" at bounding box center [311, 327] width 63 height 26
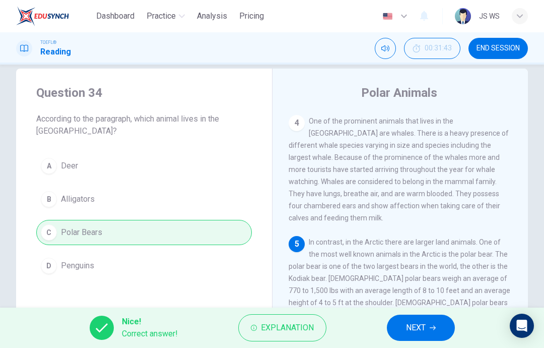
click at [432, 325] on icon "button" at bounding box center [433, 327] width 6 height 6
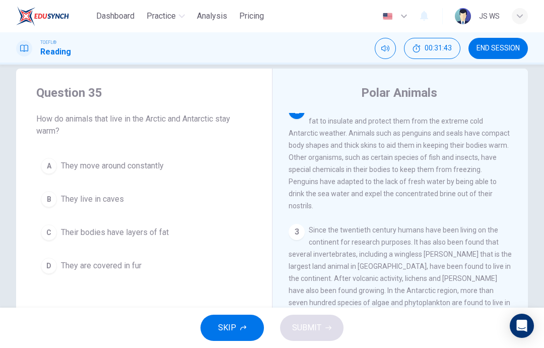
scroll to position [75, 0]
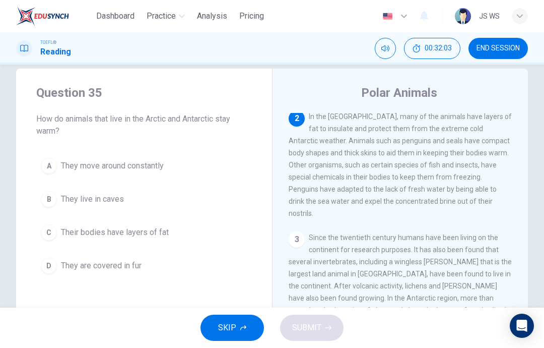
click at [138, 238] on button "C Their bodies have layers of fat" at bounding box center [144, 232] width 216 height 25
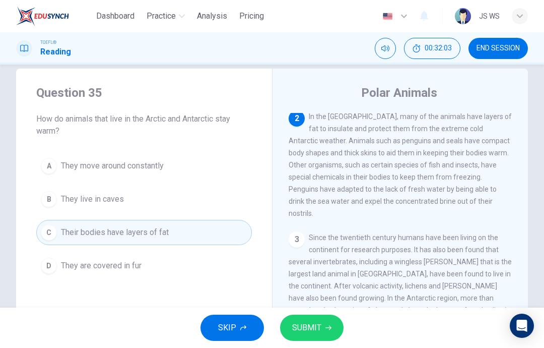
click at [317, 323] on span "SUBMIT" at bounding box center [306, 327] width 29 height 14
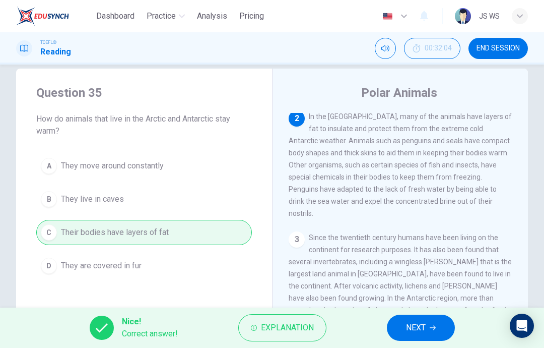
click at [424, 323] on span "NEXT" at bounding box center [416, 327] width 20 height 14
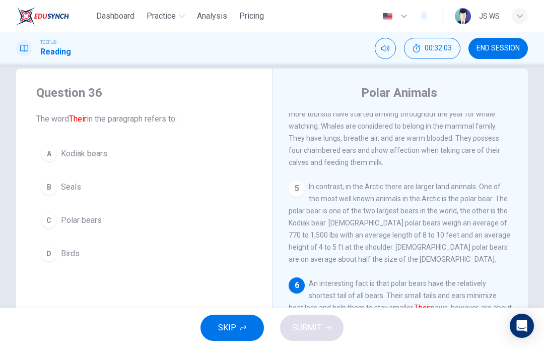
scroll to position [387, 0]
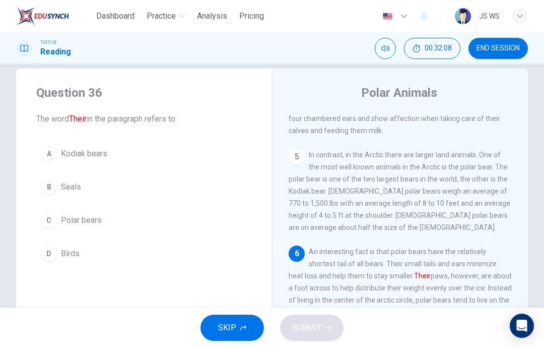
click at [166, 219] on button "C Polar bears" at bounding box center [144, 220] width 216 height 25
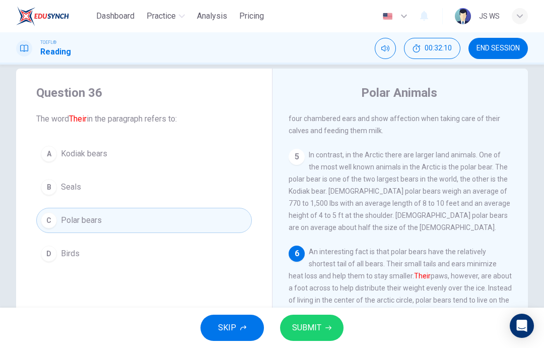
click at [322, 325] on button "SUBMIT" at bounding box center [311, 327] width 63 height 26
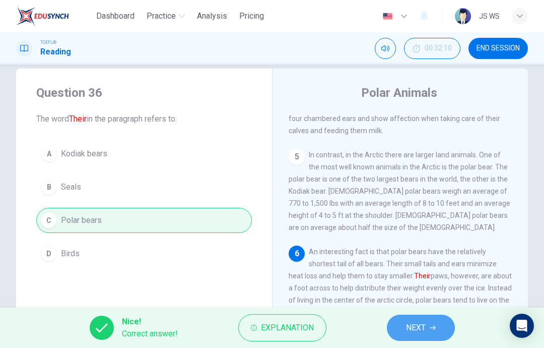
click at [421, 328] on span "NEXT" at bounding box center [416, 327] width 20 height 14
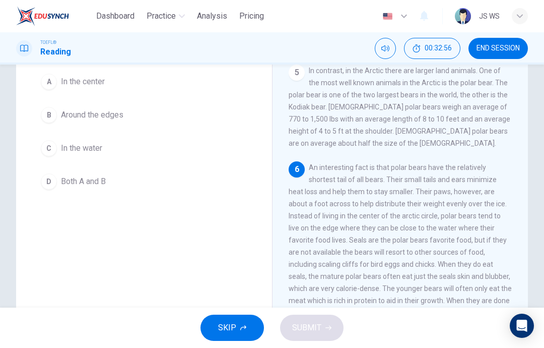
scroll to position [94, 0]
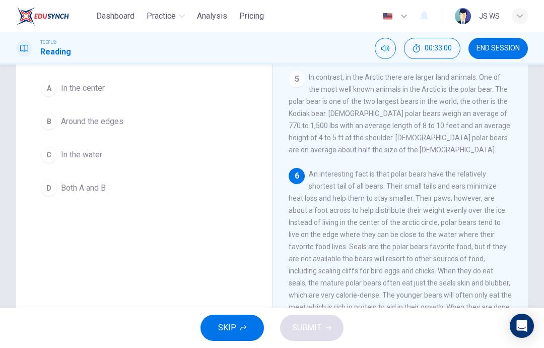
click at [114, 123] on span "Around the edges" at bounding box center [92, 121] width 62 height 12
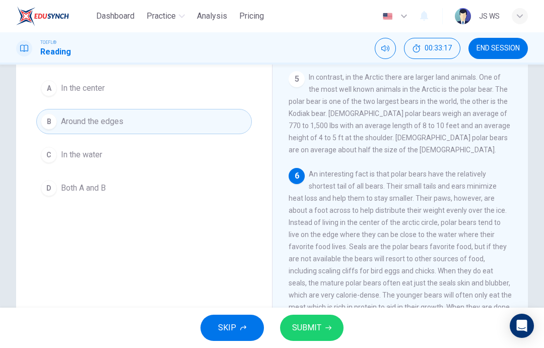
click at [317, 332] on span "SUBMIT" at bounding box center [306, 327] width 29 height 14
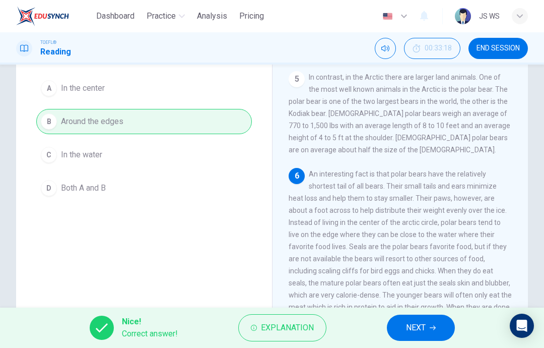
click at [438, 329] on button "NEXT" at bounding box center [421, 327] width 68 height 26
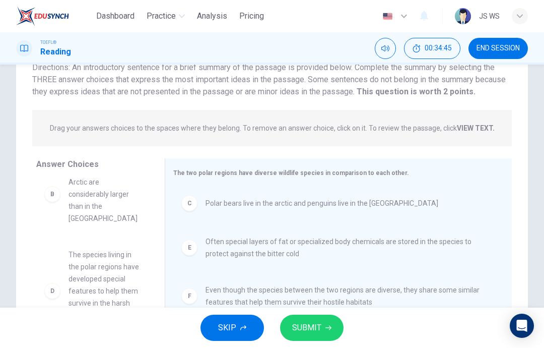
scroll to position [79, 0]
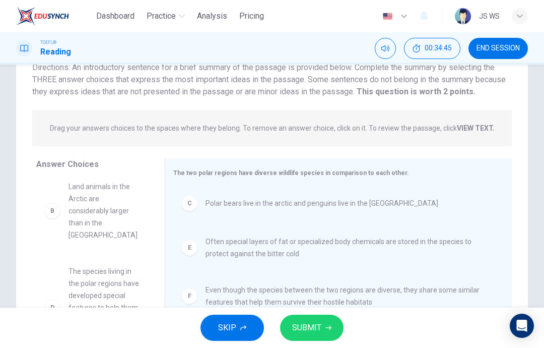
click at [325, 322] on button "SUBMIT" at bounding box center [311, 327] width 63 height 26
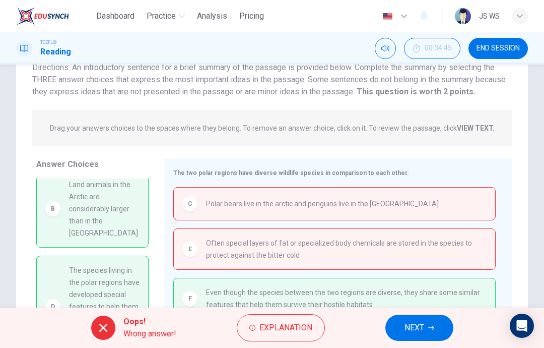
scroll to position [82, 0]
click at [428, 330] on icon "button" at bounding box center [431, 327] width 6 height 6
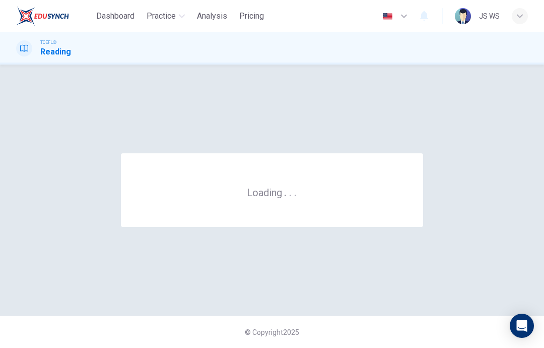
scroll to position [0, 0]
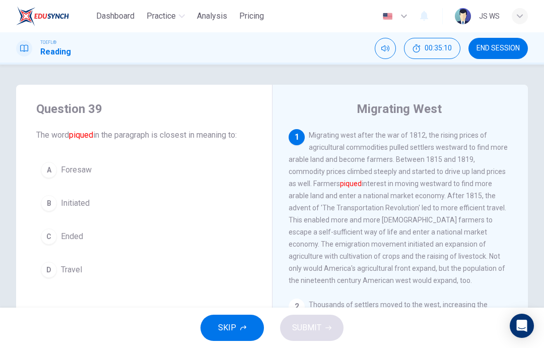
click at [111, 173] on button "A Foresaw" at bounding box center [144, 169] width 216 height 25
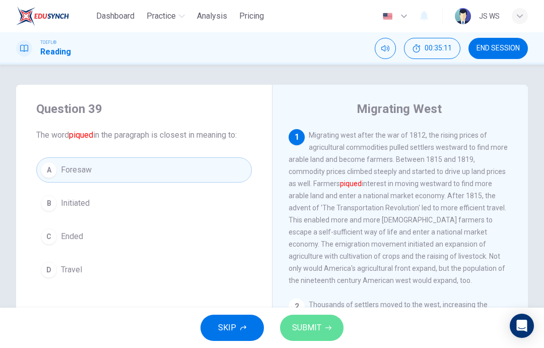
click at [325, 325] on icon "button" at bounding box center [328, 327] width 6 height 6
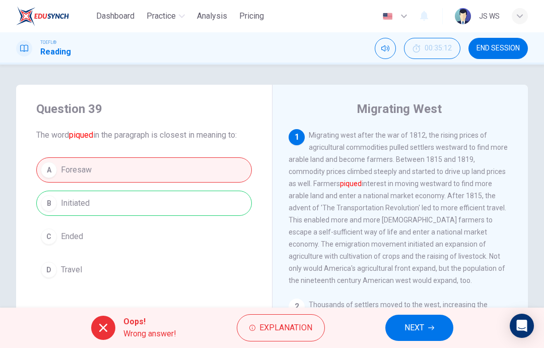
click at [430, 324] on icon "button" at bounding box center [431, 327] width 6 height 6
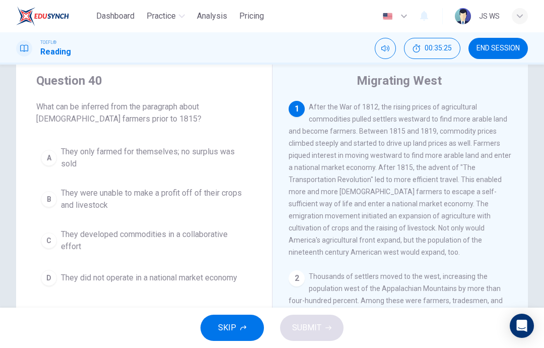
scroll to position [30, 0]
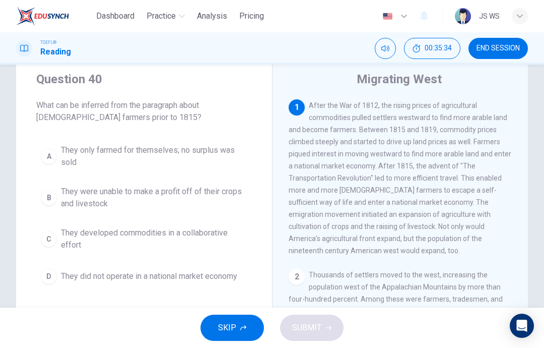
click at [198, 241] on span "They developed commodities in a collaborative effort" at bounding box center [154, 239] width 186 height 24
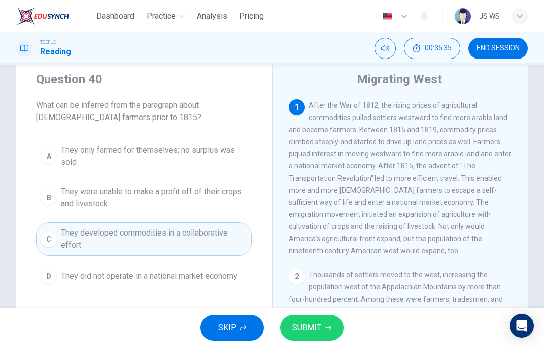
click at [315, 328] on span "SUBMIT" at bounding box center [306, 327] width 29 height 14
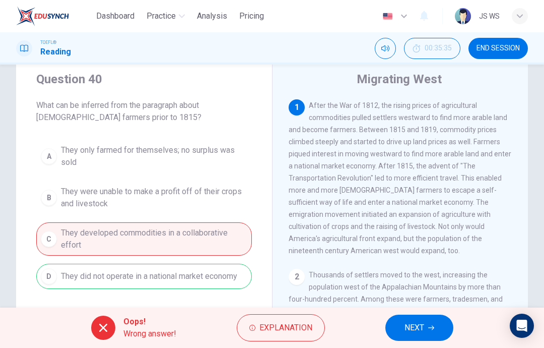
click at [425, 318] on button "NEXT" at bounding box center [419, 327] width 68 height 26
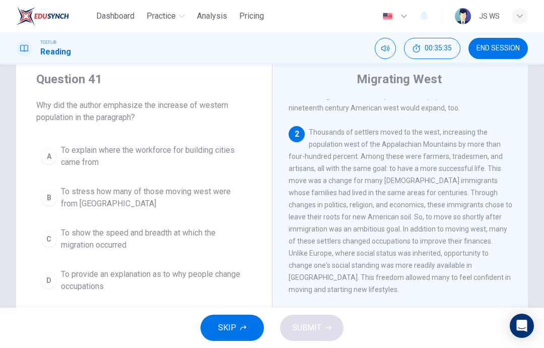
scroll to position [151, 0]
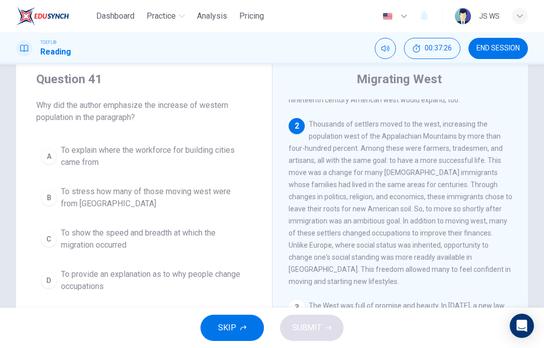
click at [224, 270] on span "To provide an explanation as to why people change occupations" at bounding box center [154, 280] width 186 height 24
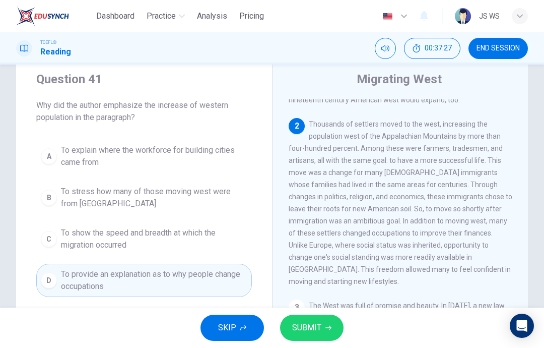
click at [322, 322] on button "SUBMIT" at bounding box center [311, 327] width 63 height 26
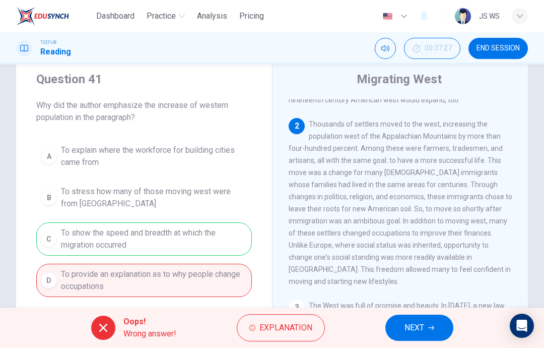
click at [439, 320] on button "NEXT" at bounding box center [419, 327] width 68 height 26
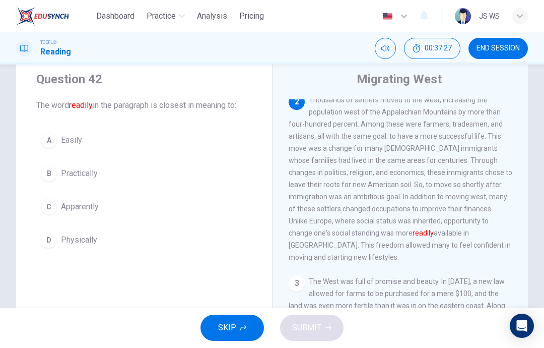
scroll to position [176, 0]
click at [210, 172] on button "B Practically" at bounding box center [144, 173] width 216 height 25
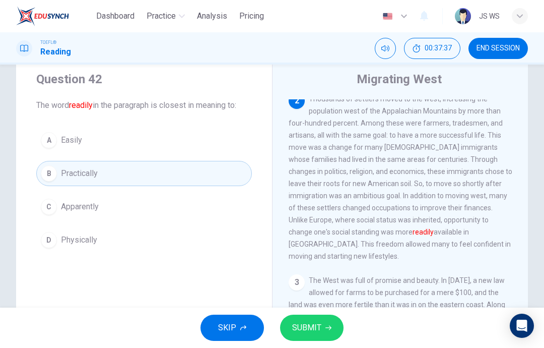
click at [317, 325] on span "SUBMIT" at bounding box center [306, 327] width 29 height 14
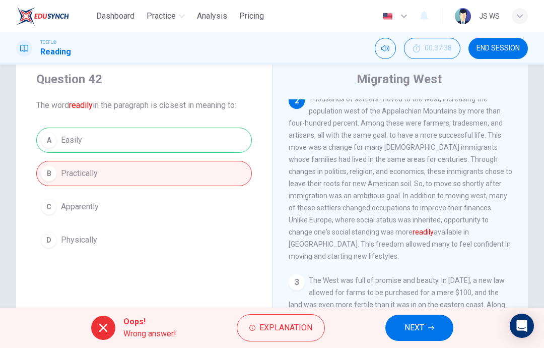
click at [433, 325] on icon "button" at bounding box center [431, 327] width 6 height 5
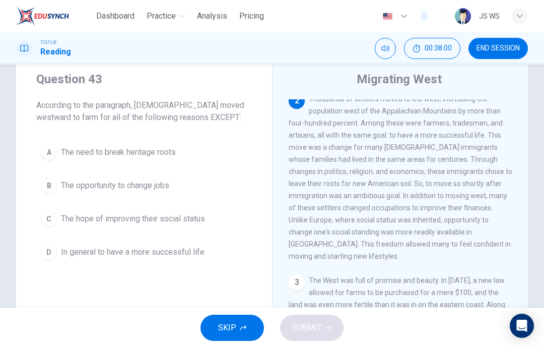
click at [220, 221] on button "C The hope of improving their social status" at bounding box center [144, 218] width 216 height 25
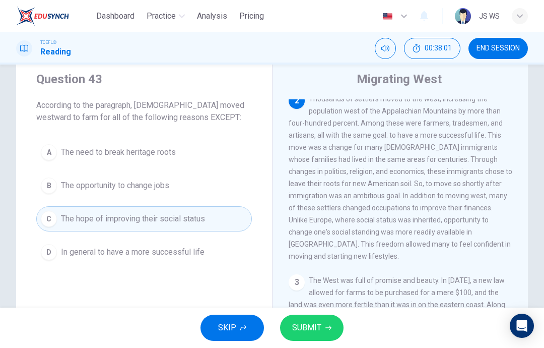
click at [312, 316] on button "SUBMIT" at bounding box center [311, 327] width 63 height 26
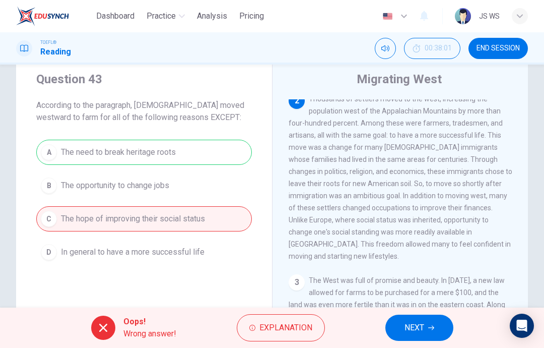
click at [419, 324] on span "NEXT" at bounding box center [415, 327] width 20 height 14
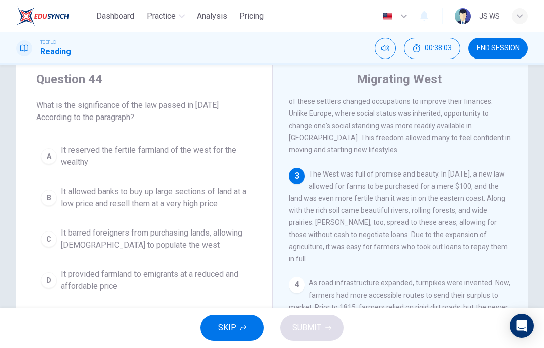
scroll to position [282, 0]
click at [231, 155] on span "It reserved the fertile farmland of the west for the wealthy" at bounding box center [154, 156] width 186 height 24
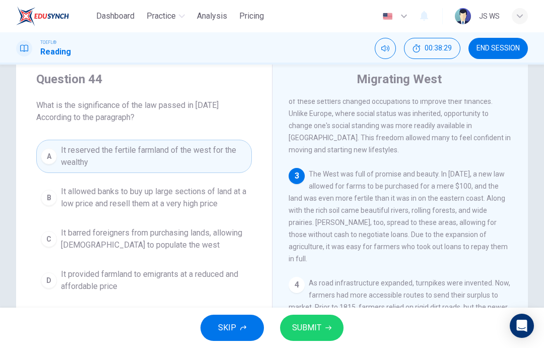
click at [324, 316] on button "SUBMIT" at bounding box center [311, 327] width 63 height 26
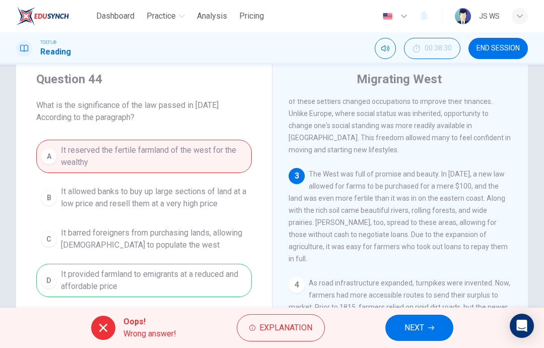
click at [422, 322] on span "NEXT" at bounding box center [415, 327] width 20 height 14
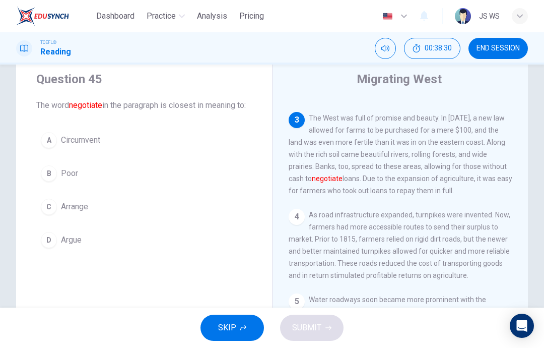
scroll to position [352, 0]
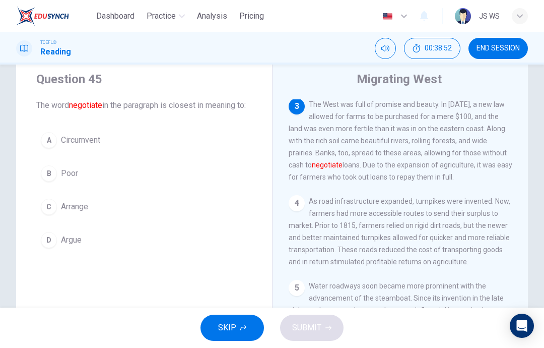
click at [210, 217] on button "C Arrange" at bounding box center [144, 206] width 216 height 25
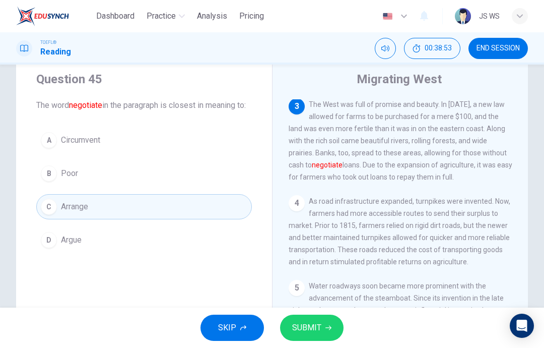
click at [315, 317] on button "SUBMIT" at bounding box center [311, 327] width 63 height 26
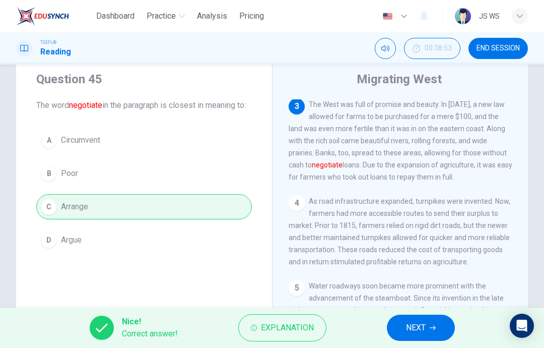
click at [420, 321] on span "NEXT" at bounding box center [416, 327] width 20 height 14
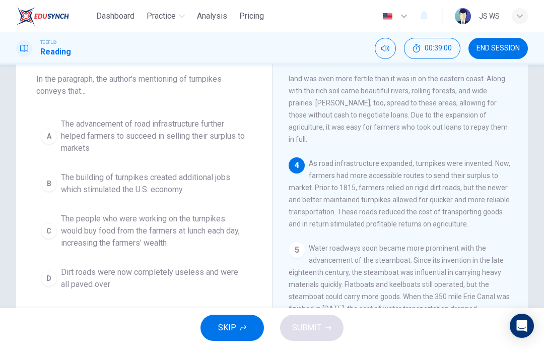
scroll to position [56, 0]
click at [235, 128] on span "The advancement of road infrastructure further helped farmers to succeed in sel…" at bounding box center [154, 135] width 186 height 36
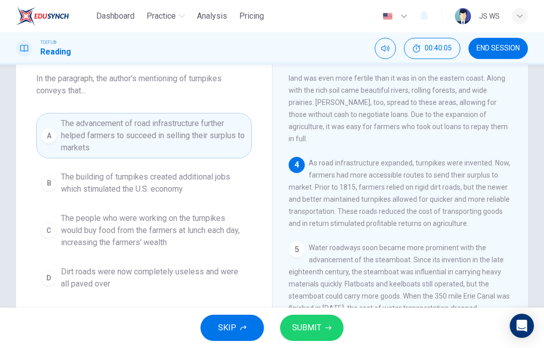
click at [323, 323] on button "SUBMIT" at bounding box center [311, 327] width 63 height 26
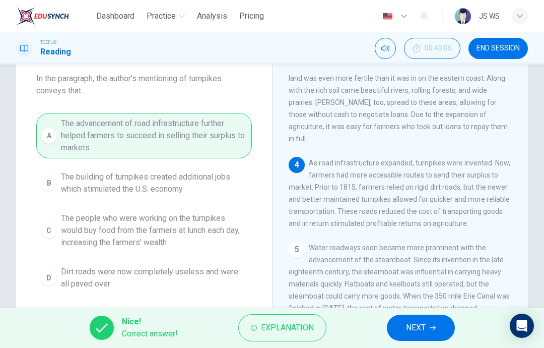
click at [419, 315] on button "NEXT" at bounding box center [421, 327] width 68 height 26
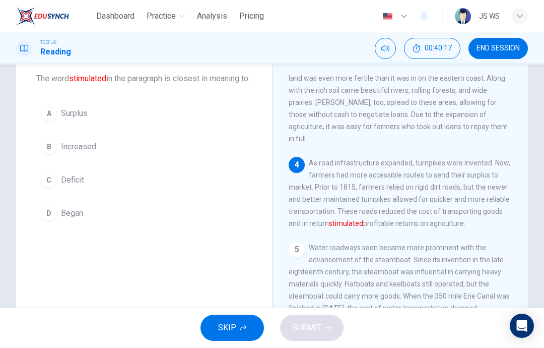
click at [205, 117] on button "A Surplus" at bounding box center [144, 113] width 216 height 25
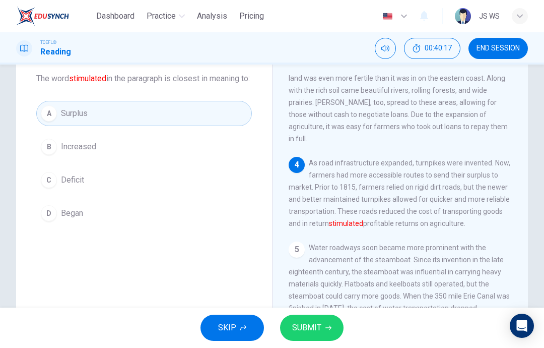
click at [318, 324] on span "SUBMIT" at bounding box center [306, 327] width 29 height 14
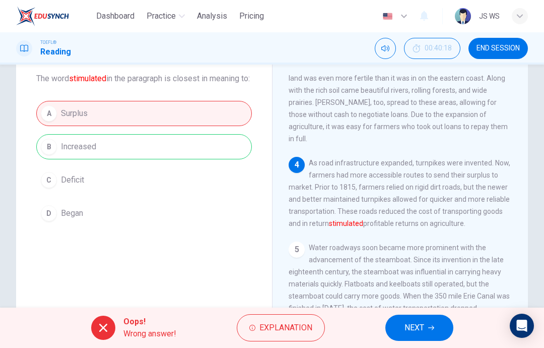
click at [420, 326] on span "NEXT" at bounding box center [415, 327] width 20 height 14
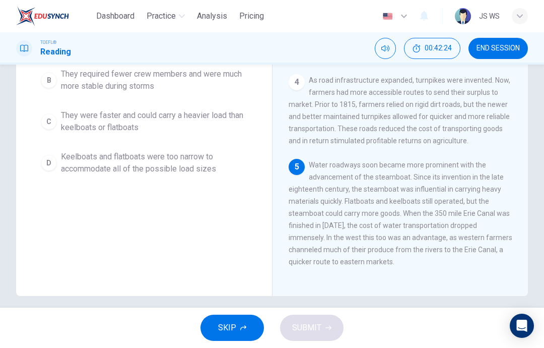
scroll to position [139, 0]
click at [208, 115] on span "They were faster and could carry a heavier load than keelboats or flatboats" at bounding box center [154, 121] width 186 height 24
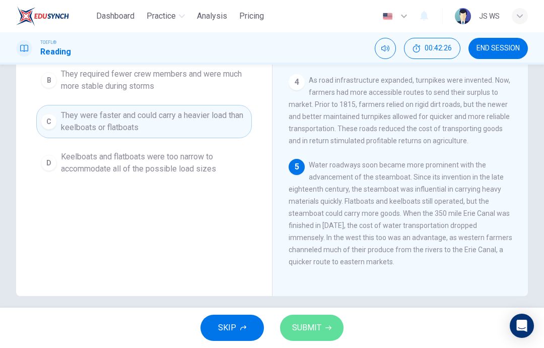
click at [298, 328] on span "SUBMIT" at bounding box center [306, 327] width 29 height 14
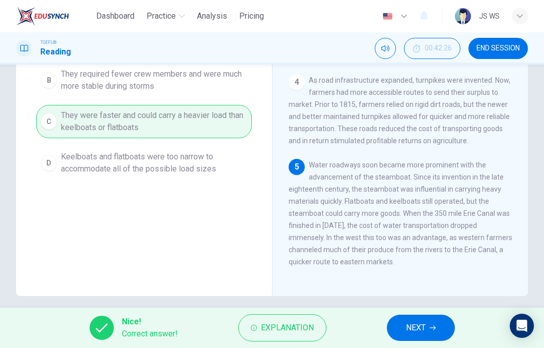
click at [414, 326] on span "NEXT" at bounding box center [416, 327] width 20 height 14
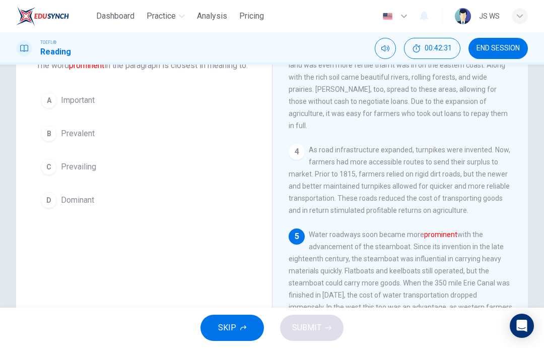
scroll to position [72, 0]
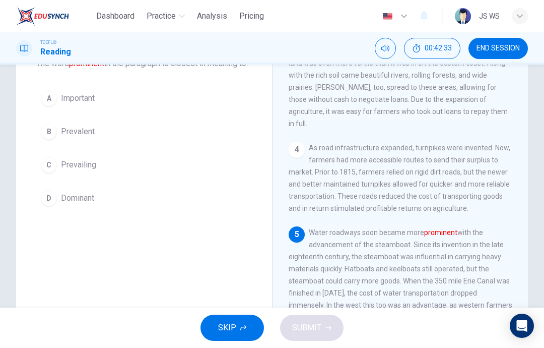
click at [149, 105] on button "A Important" at bounding box center [144, 98] width 216 height 25
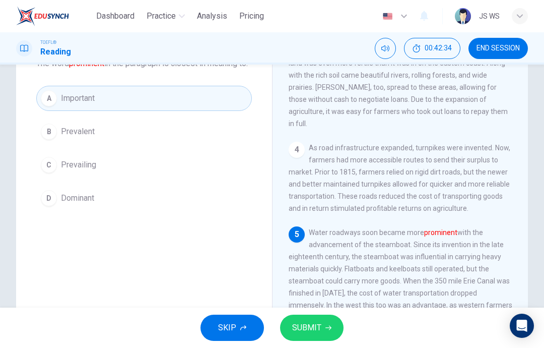
click at [306, 320] on button "SUBMIT" at bounding box center [311, 327] width 63 height 26
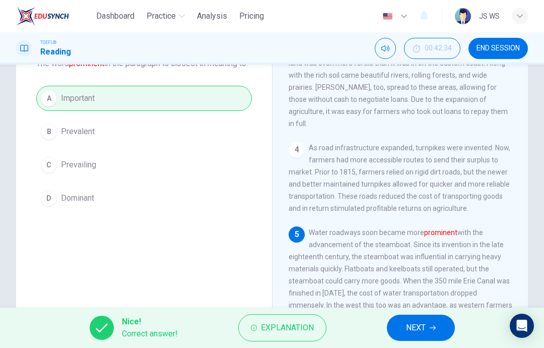
click at [409, 316] on button "NEXT" at bounding box center [421, 327] width 68 height 26
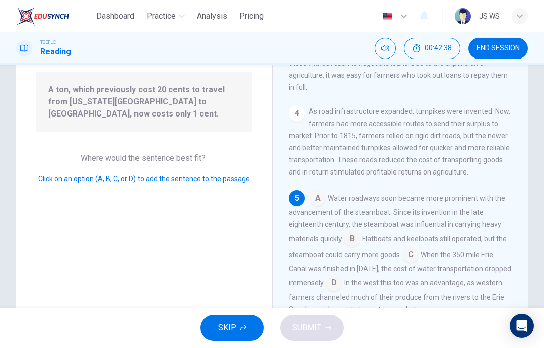
scroll to position [101, 0]
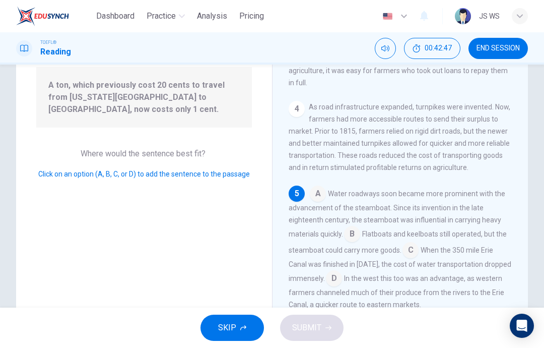
click at [419, 243] on input at bounding box center [411, 251] width 16 height 16
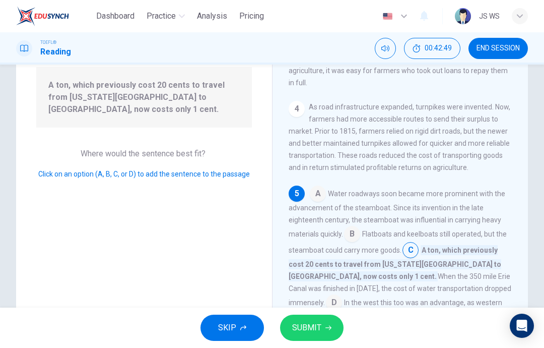
click at [320, 316] on button "SUBMIT" at bounding box center [311, 327] width 63 height 26
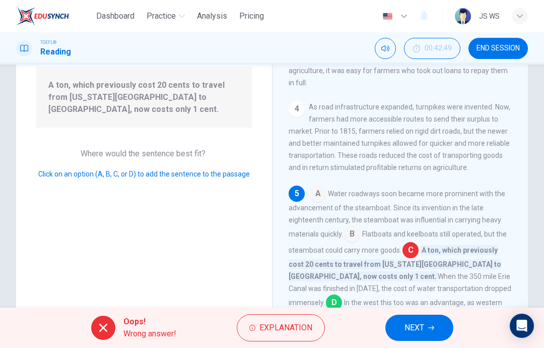
click at [415, 321] on span "NEXT" at bounding box center [415, 327] width 20 height 14
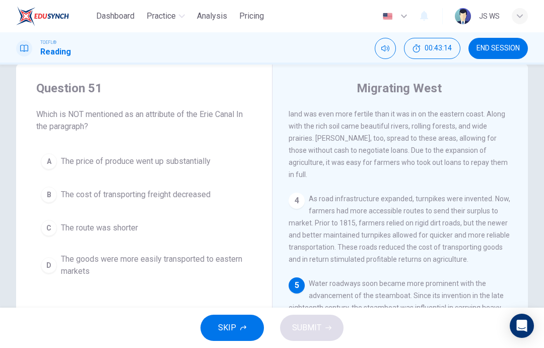
scroll to position [375, 0]
click at [144, 226] on button "C The route was shorter" at bounding box center [144, 227] width 216 height 25
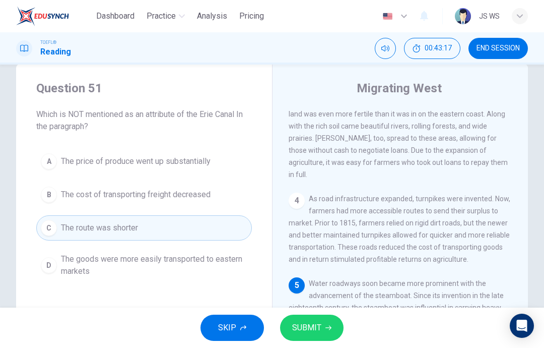
click at [322, 328] on button "SUBMIT" at bounding box center [311, 327] width 63 height 26
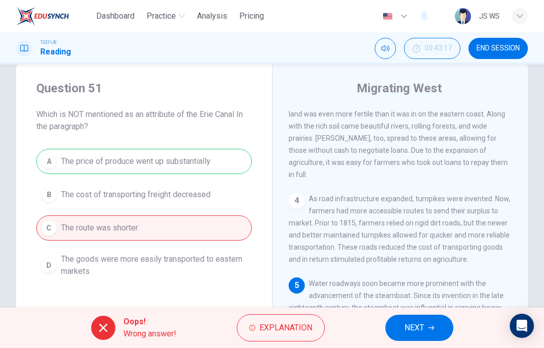
click at [424, 323] on span "NEXT" at bounding box center [415, 327] width 20 height 14
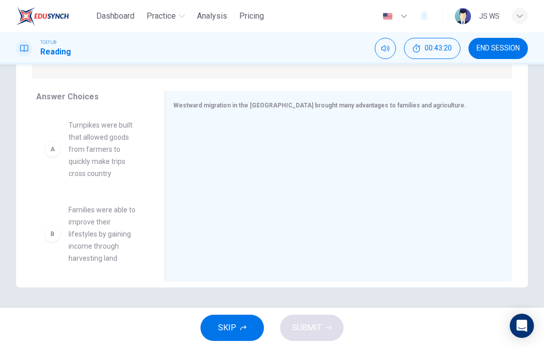
scroll to position [142, 0]
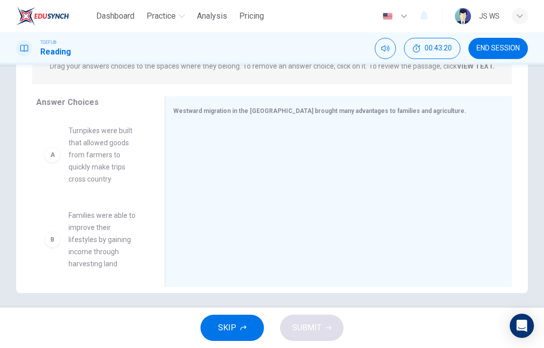
click at [122, 205] on div "B Families were able to improve their lifestyles by gaining income through harv…" at bounding box center [92, 239] width 112 height 77
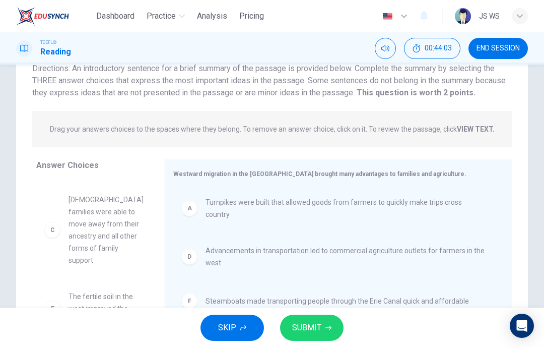
scroll to position [79, 0]
click at [316, 333] on span "SUBMIT" at bounding box center [306, 327] width 29 height 14
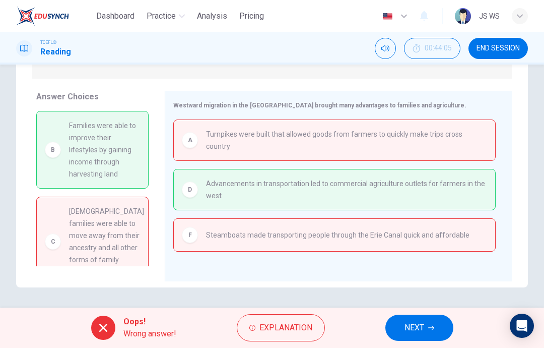
scroll to position [0, 0]
click at [424, 322] on span "NEXT" at bounding box center [415, 327] width 20 height 14
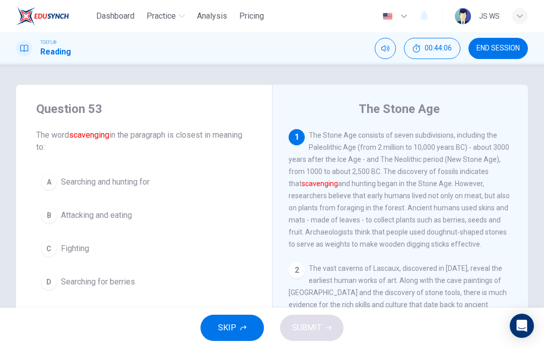
click at [512, 48] on span "END SESSION" at bounding box center [498, 48] width 43 height 8
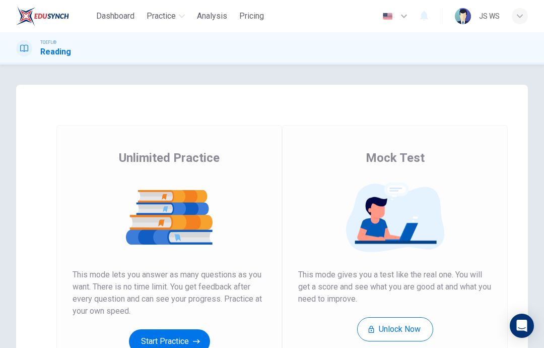
click at [179, 330] on button "Start Practice" at bounding box center [169, 341] width 81 height 24
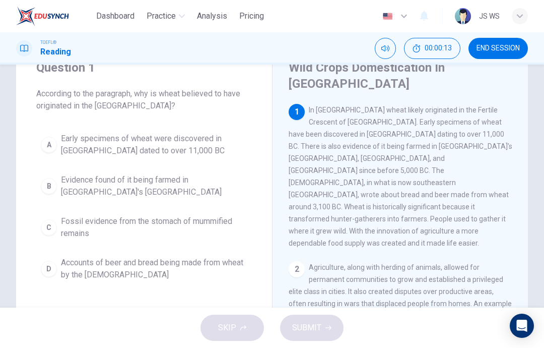
scroll to position [44, 0]
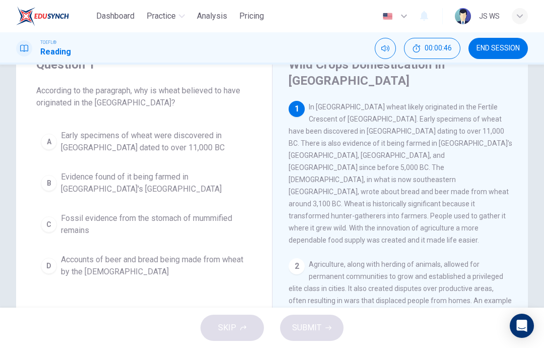
click at [215, 142] on span "Early specimens of wheat were discovered in Iraq dated to over 11,000 BC" at bounding box center [154, 141] width 186 height 24
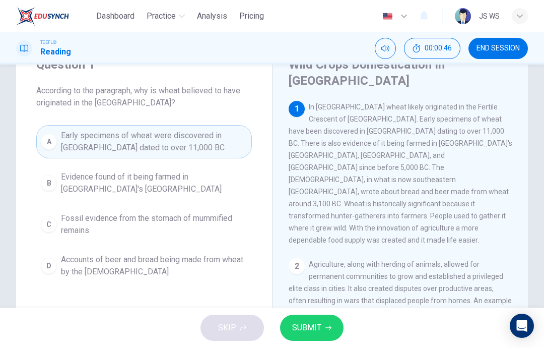
click at [312, 338] on button "SUBMIT" at bounding box center [311, 327] width 63 height 26
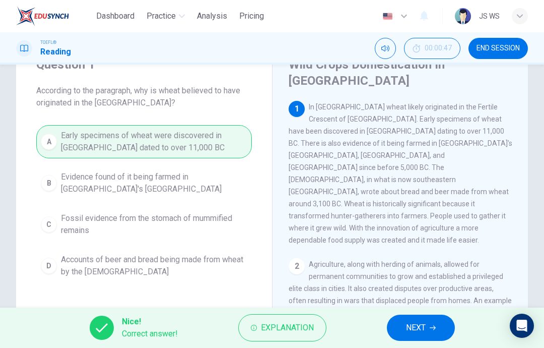
click at [418, 324] on span "NEXT" at bounding box center [416, 327] width 20 height 14
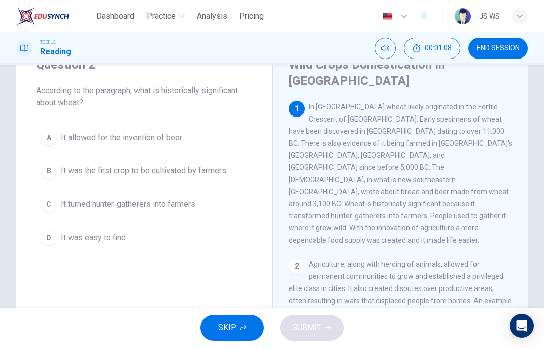
click at [226, 142] on button "A It allowed for the invention of beer" at bounding box center [144, 137] width 216 height 25
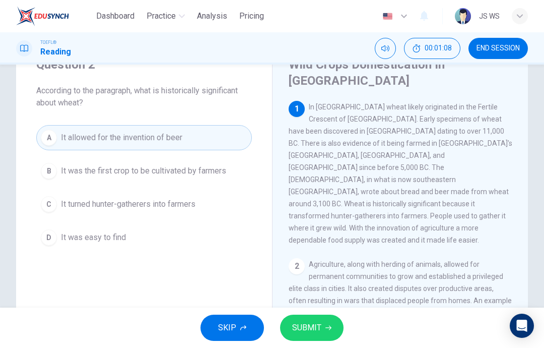
click at [319, 332] on span "SUBMIT" at bounding box center [306, 327] width 29 height 14
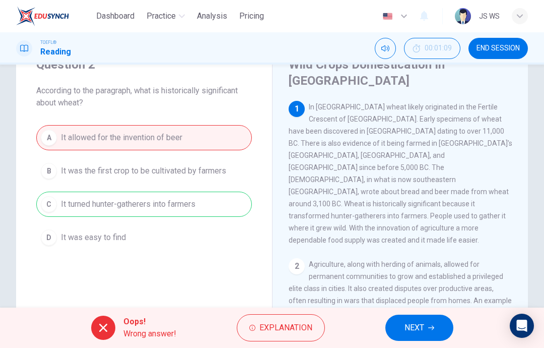
click at [420, 319] on button "NEXT" at bounding box center [419, 327] width 68 height 26
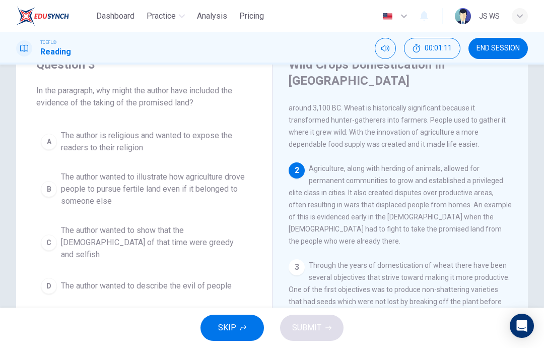
scroll to position [96, 0]
click at [217, 192] on span "The author wanted to illustrate how agriculture drove people to pursue fertile …" at bounding box center [154, 189] width 186 height 36
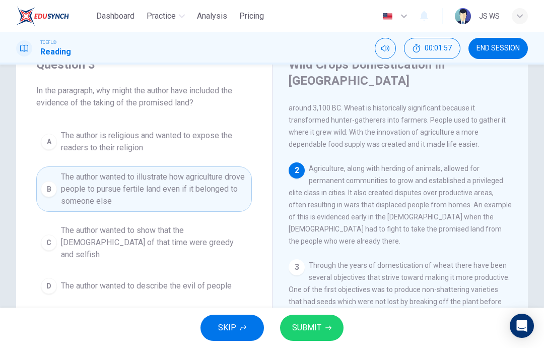
click at [318, 327] on span "SUBMIT" at bounding box center [306, 327] width 29 height 14
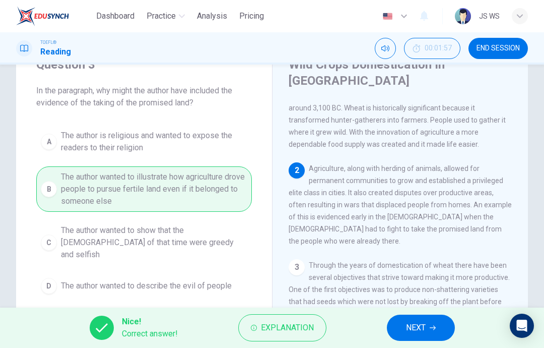
click at [448, 326] on button "NEXT" at bounding box center [421, 327] width 68 height 26
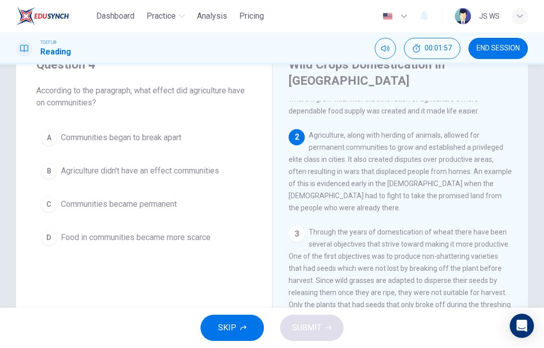
scroll to position [138, 0]
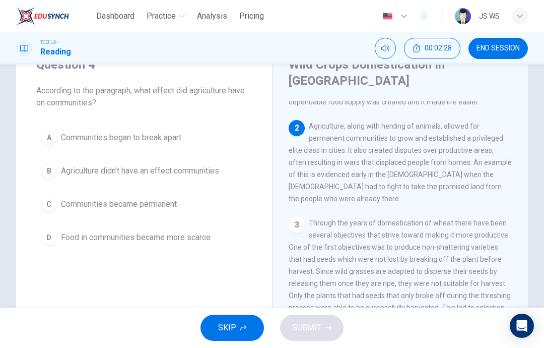
click at [208, 200] on button "C Communities became permanent" at bounding box center [144, 203] width 216 height 25
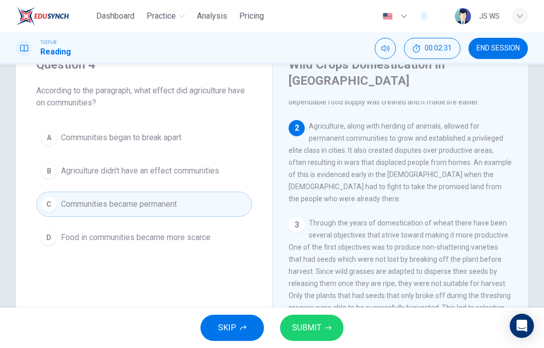
click at [318, 325] on span "SUBMIT" at bounding box center [306, 327] width 29 height 14
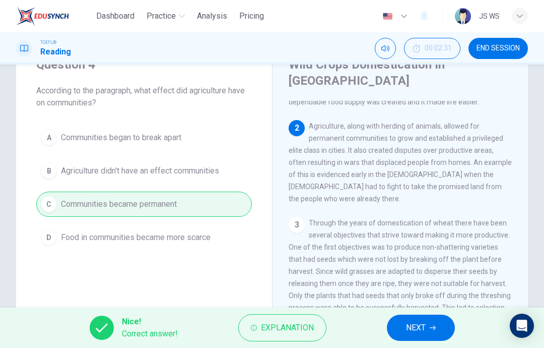
click at [436, 324] on icon "button" at bounding box center [433, 327] width 6 height 6
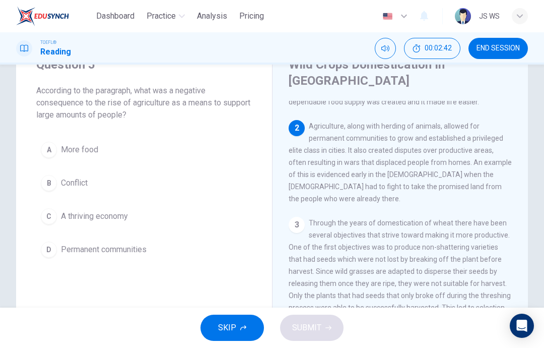
click at [182, 179] on button "B Conflict" at bounding box center [144, 182] width 216 height 25
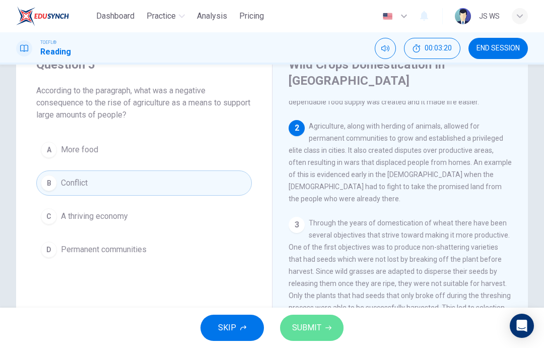
click at [328, 326] on icon "button" at bounding box center [328, 327] width 6 height 6
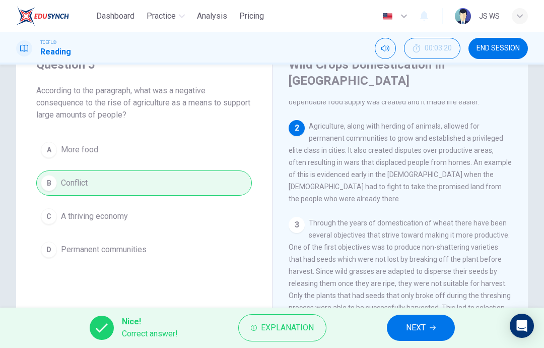
click at [428, 326] on button "NEXT" at bounding box center [421, 327] width 68 height 26
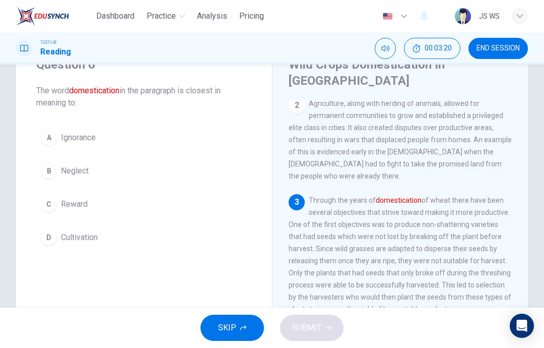
scroll to position [163, 0]
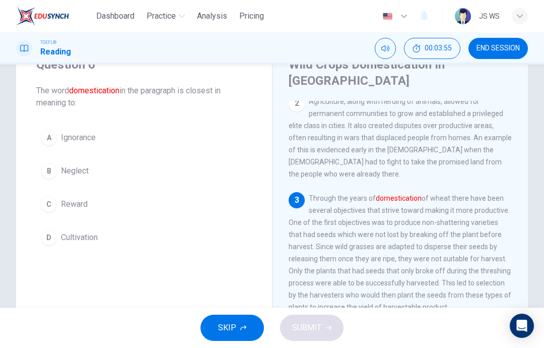
click at [170, 232] on button "D Cultivation" at bounding box center [144, 237] width 216 height 25
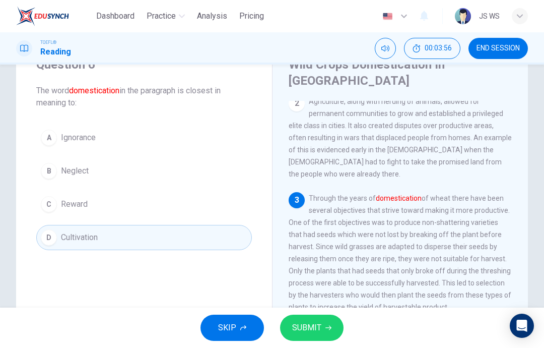
click at [319, 330] on span "SUBMIT" at bounding box center [306, 327] width 29 height 14
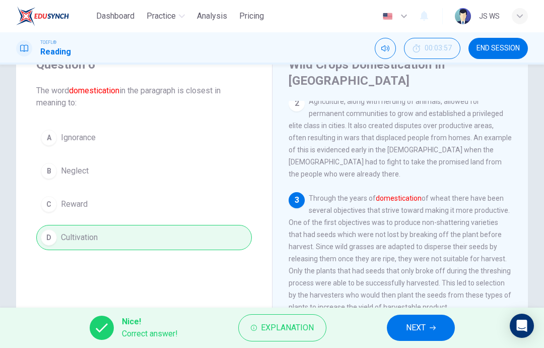
click at [424, 326] on span "NEXT" at bounding box center [416, 327] width 20 height 14
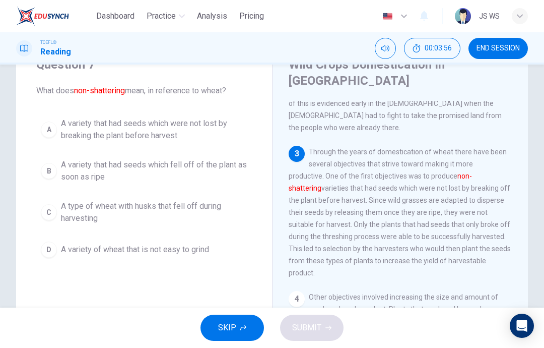
scroll to position [226, 0]
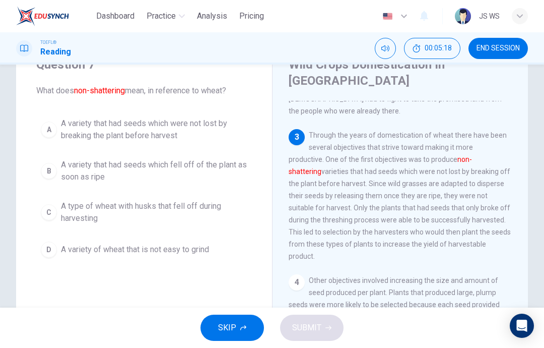
click at [200, 129] on span "A variety that had seeds which were not lost by breaking the plant before harve…" at bounding box center [154, 129] width 186 height 24
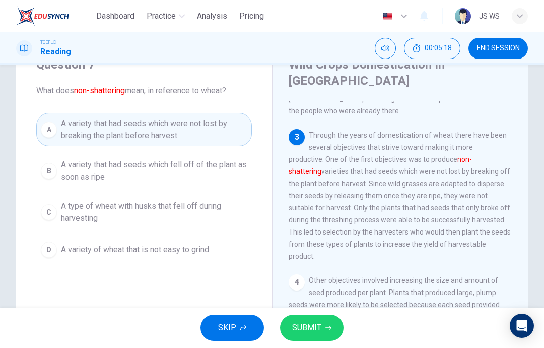
click at [320, 326] on span "SUBMIT" at bounding box center [306, 327] width 29 height 14
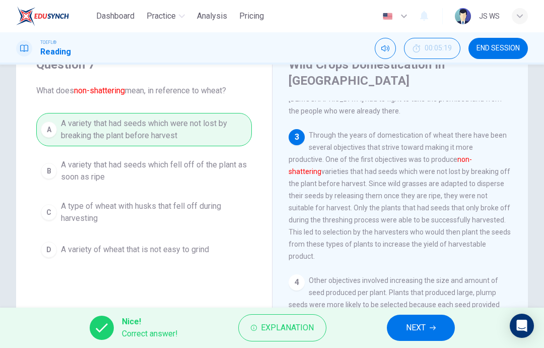
click at [419, 322] on span "NEXT" at bounding box center [416, 327] width 20 height 14
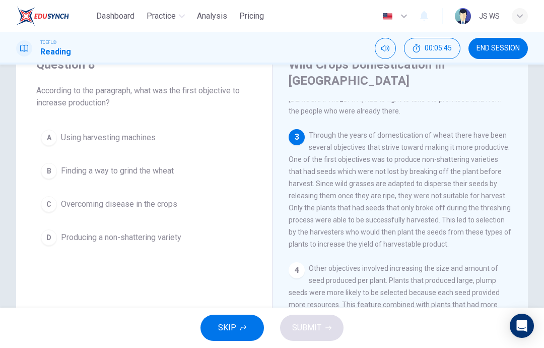
click at [138, 239] on span "Producing a non-shattering variety" at bounding box center [121, 237] width 120 height 12
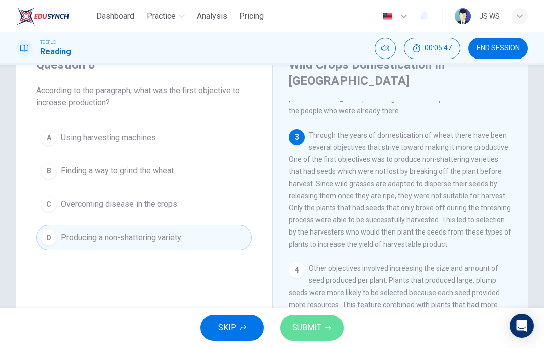
click at [309, 328] on span "SUBMIT" at bounding box center [306, 327] width 29 height 14
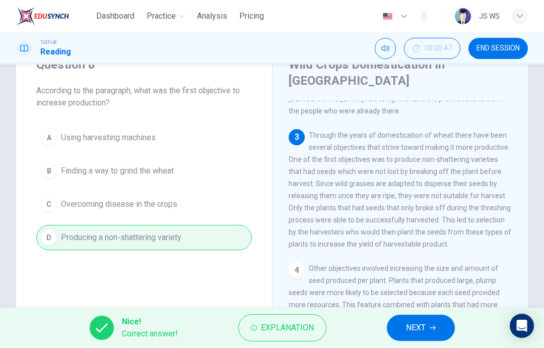
click at [412, 318] on button "NEXT" at bounding box center [421, 327] width 68 height 26
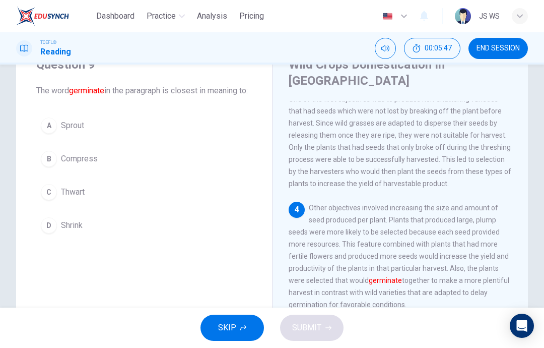
scroll to position [287, 0]
click at [153, 135] on button "A Sprout" at bounding box center [144, 125] width 216 height 25
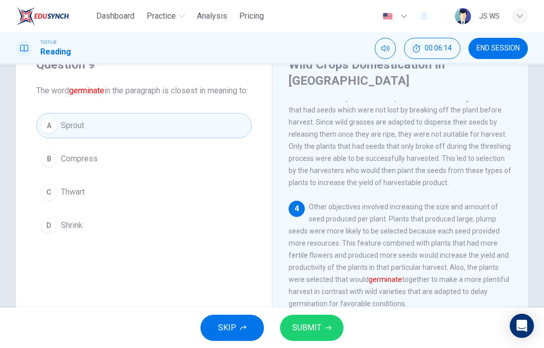
click at [311, 323] on span "SUBMIT" at bounding box center [306, 327] width 29 height 14
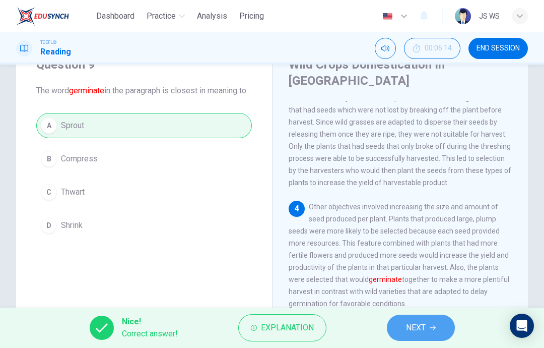
click at [412, 320] on span "NEXT" at bounding box center [416, 327] width 20 height 14
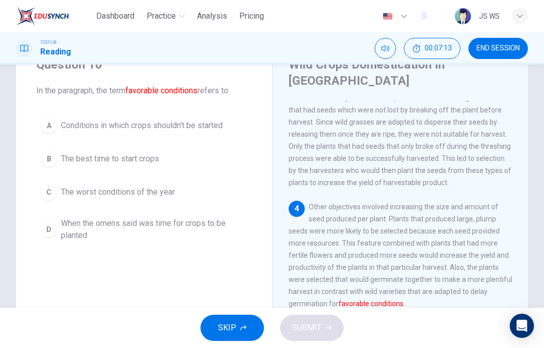
click at [171, 165] on button "B The best time to start crops" at bounding box center [144, 158] width 216 height 25
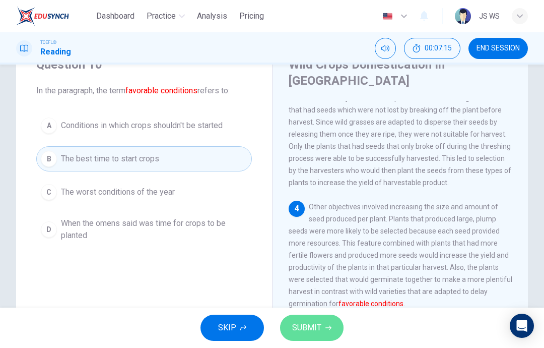
click at [307, 328] on span "SUBMIT" at bounding box center [306, 327] width 29 height 14
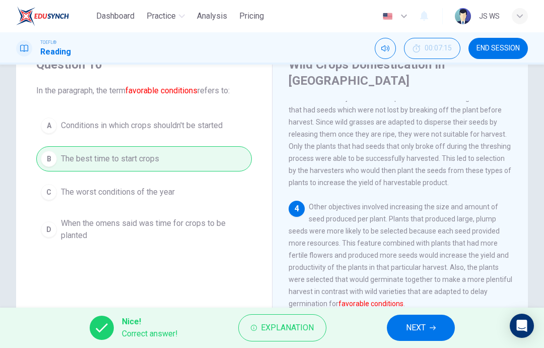
click at [405, 318] on button "NEXT" at bounding box center [421, 327] width 68 height 26
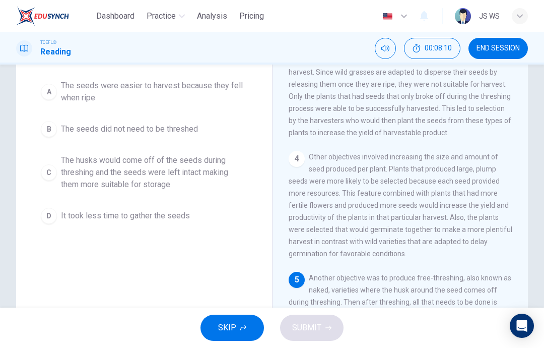
scroll to position [98, 0]
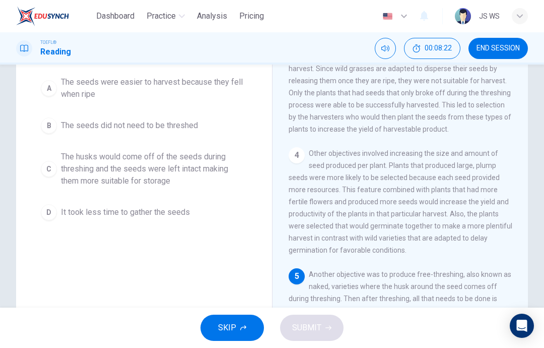
click at [198, 179] on span "The husks would come off of the seeds during threshing and the seeds were left …" at bounding box center [154, 169] width 186 height 36
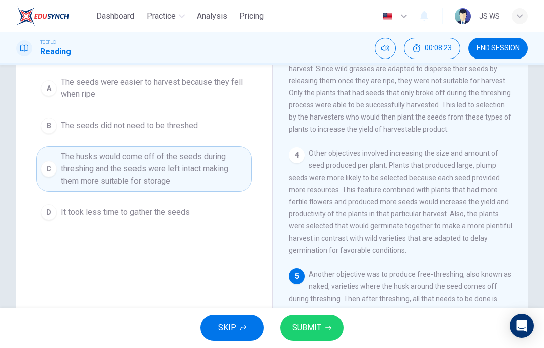
click at [300, 329] on span "SUBMIT" at bounding box center [306, 327] width 29 height 14
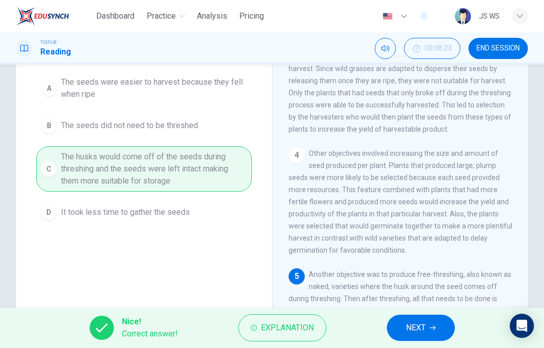
click at [404, 322] on button "NEXT" at bounding box center [421, 327] width 68 height 26
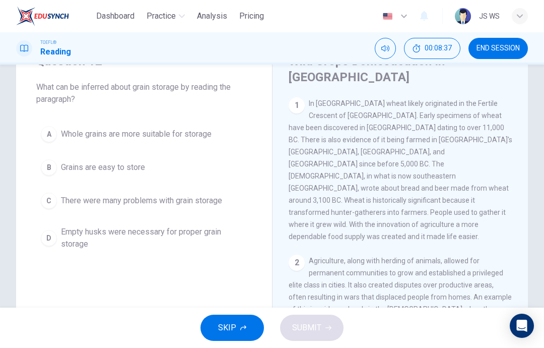
scroll to position [47, 0]
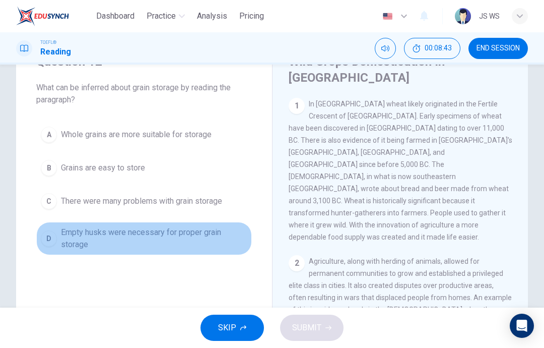
click at [170, 241] on span "Empty husks were necessary for proper grain storage" at bounding box center [154, 238] width 186 height 24
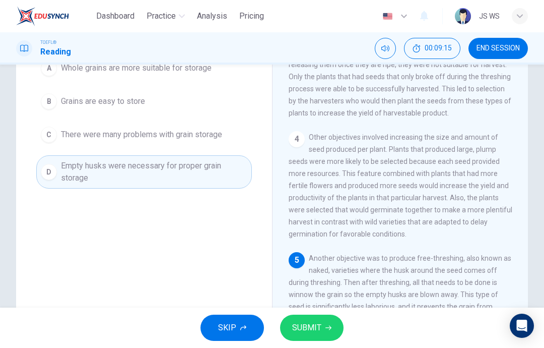
scroll to position [112, 0]
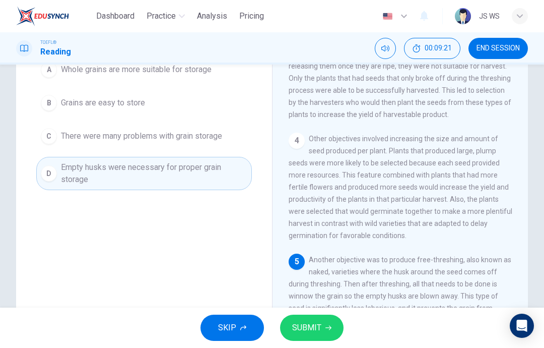
click at [322, 322] on button "SUBMIT" at bounding box center [311, 327] width 63 height 26
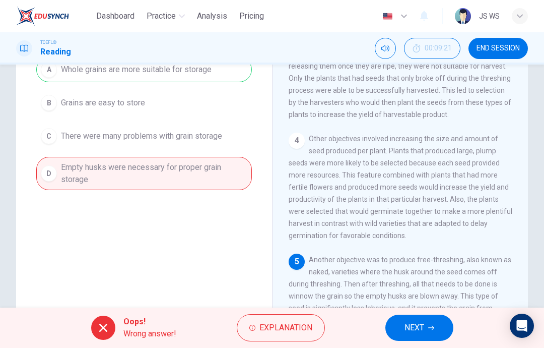
click at [407, 329] on span "NEXT" at bounding box center [415, 327] width 20 height 14
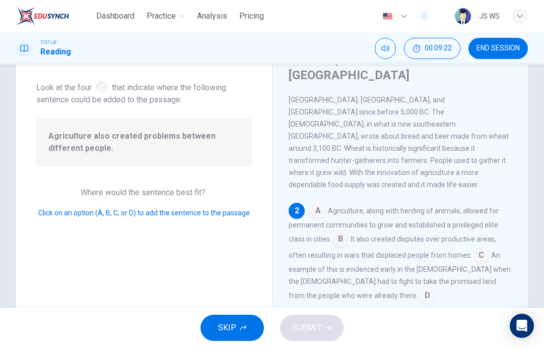
scroll to position [51, 0]
click at [341, 231] on input at bounding box center [341, 239] width 16 height 16
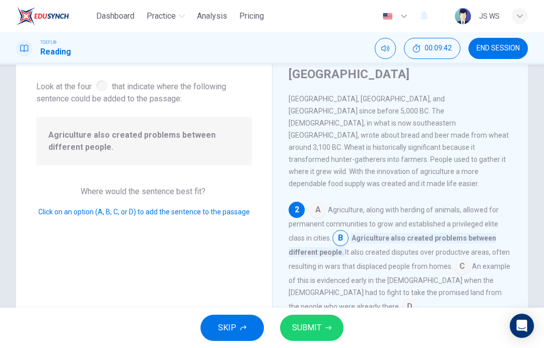
click at [313, 319] on button "SUBMIT" at bounding box center [311, 327] width 63 height 26
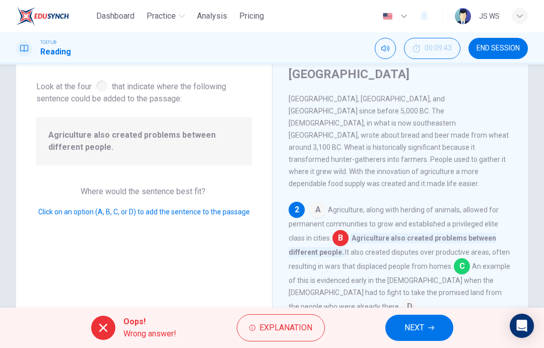
click at [405, 331] on span "NEXT" at bounding box center [415, 327] width 20 height 14
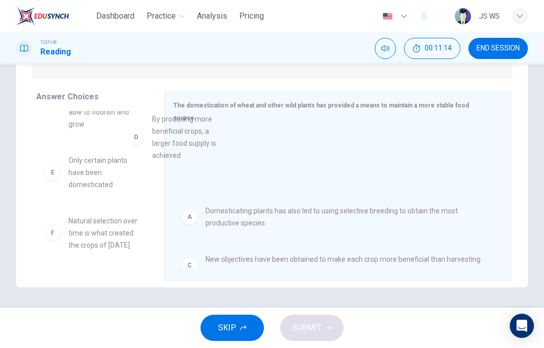
scroll to position [35, 0]
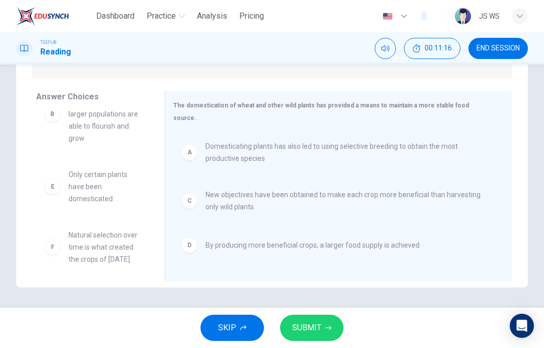
click at [304, 339] on button "SUBMIT" at bounding box center [311, 327] width 63 height 26
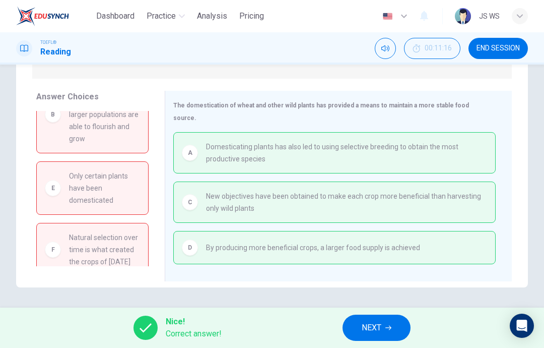
click at [379, 321] on span "NEXT" at bounding box center [372, 327] width 20 height 14
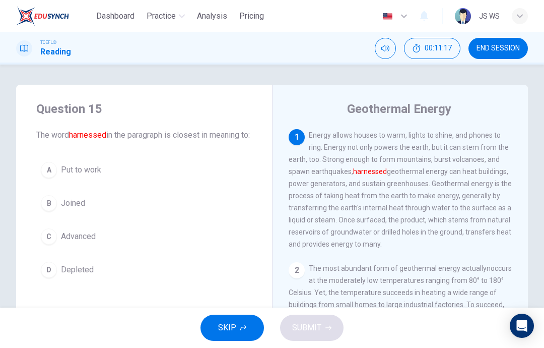
click at [505, 50] on span "END SESSION" at bounding box center [498, 48] width 43 height 8
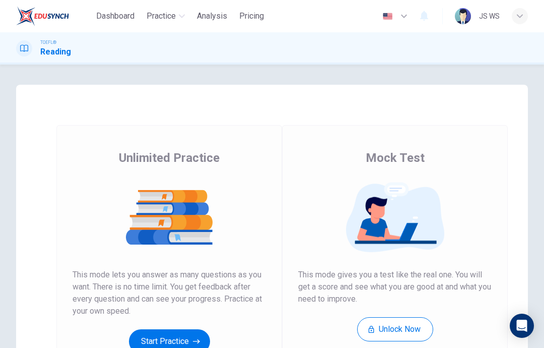
click at [174, 344] on button "Start Practice" at bounding box center [169, 341] width 81 height 24
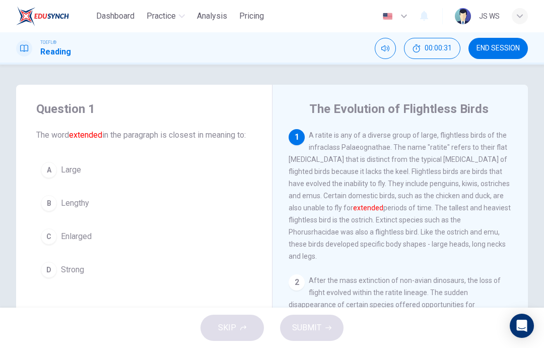
click at [543, 113] on div "Question 1 The word extended in the paragraph is closest in meaning to: A Large…" at bounding box center [272, 260] width 544 height 350
click at [134, 216] on button "B Lengthy" at bounding box center [144, 202] width 216 height 25
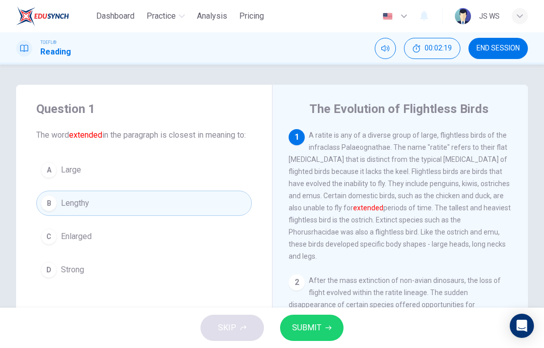
click at [197, 182] on button "A Large" at bounding box center [144, 169] width 216 height 25
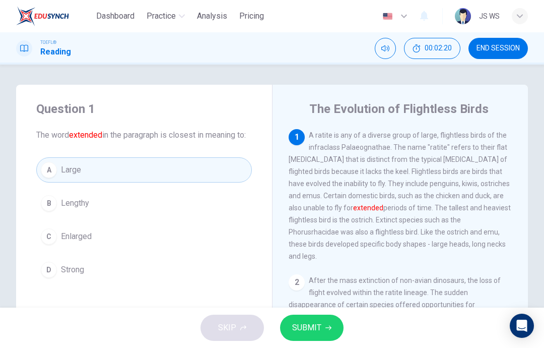
click at [322, 325] on button "SUBMIT" at bounding box center [311, 327] width 63 height 26
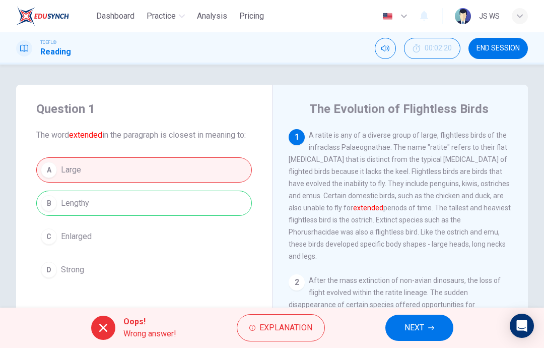
click at [431, 325] on icon "button" at bounding box center [431, 327] width 6 height 6
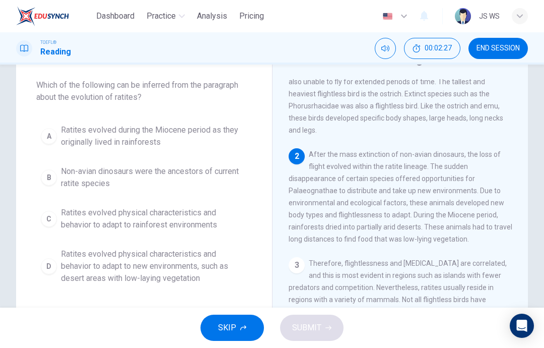
scroll to position [81, 0]
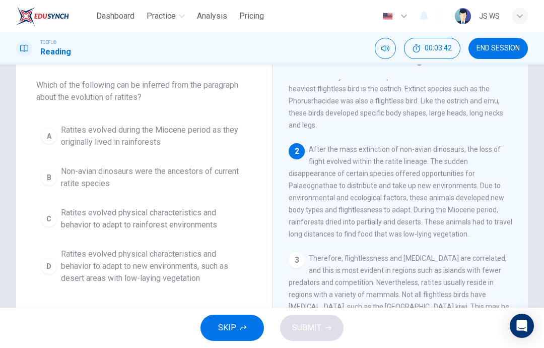
click at [213, 273] on span "Ratites evolved physical characteristics and behavior to adapt to new environme…" at bounding box center [154, 266] width 186 height 36
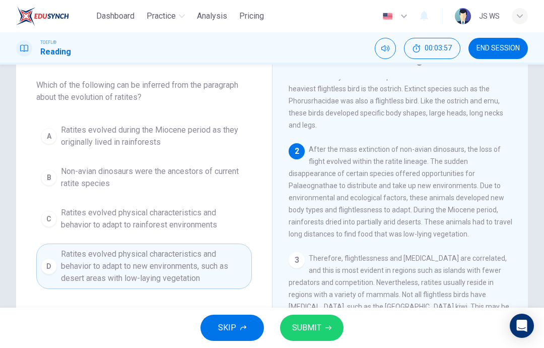
click at [321, 330] on button "SUBMIT" at bounding box center [311, 327] width 63 height 26
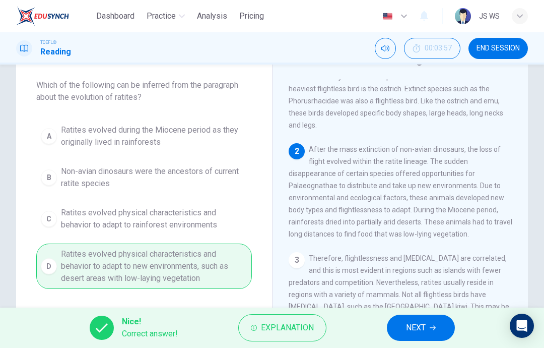
click at [414, 323] on span "NEXT" at bounding box center [416, 327] width 20 height 14
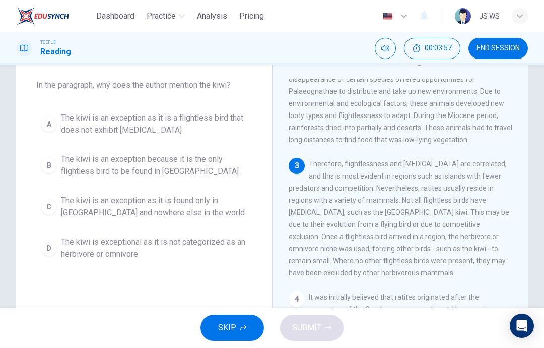
scroll to position [175, 0]
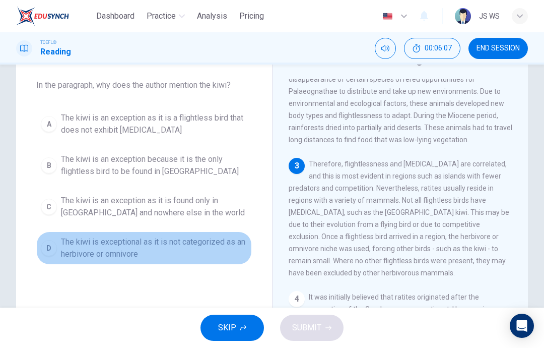
click at [176, 258] on span "The kiwi is exceptional as it is not categorized as an herbivore or omnivore" at bounding box center [154, 248] width 186 height 24
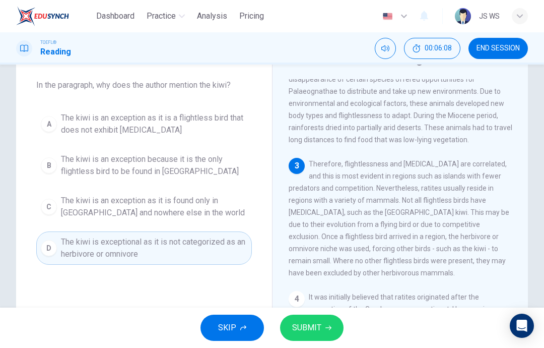
click at [319, 328] on span "SUBMIT" at bounding box center [306, 327] width 29 height 14
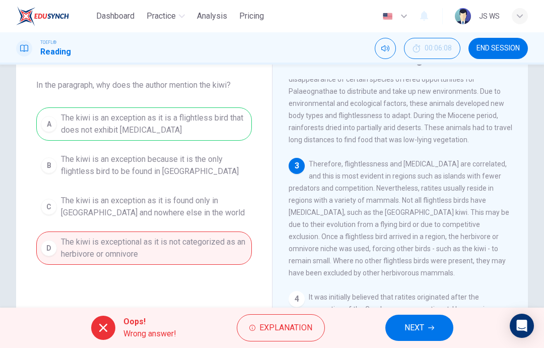
click at [445, 336] on button "NEXT" at bounding box center [419, 327] width 68 height 26
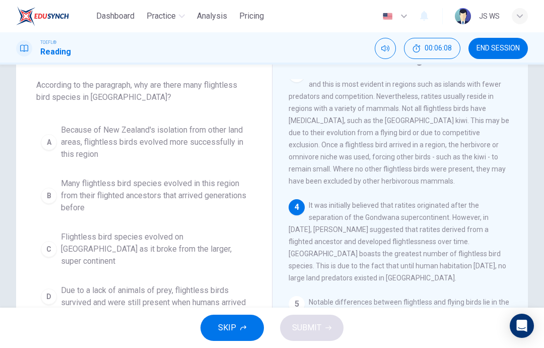
scroll to position [276, 0]
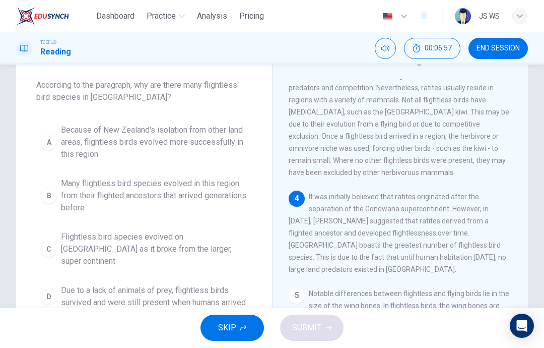
click at [215, 284] on span "Due to a lack of animals of prey, flightless birds survived and were still pres…" at bounding box center [154, 296] width 186 height 24
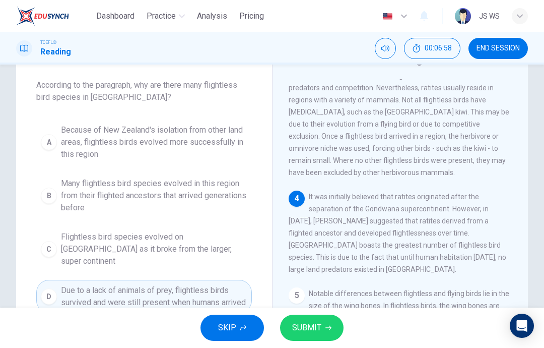
click at [330, 324] on icon "button" at bounding box center [328, 327] width 6 height 6
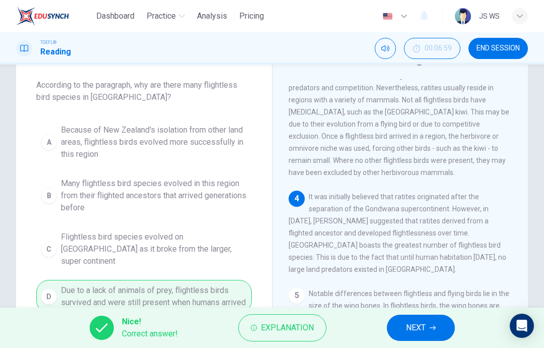
click at [433, 317] on button "NEXT" at bounding box center [421, 327] width 68 height 26
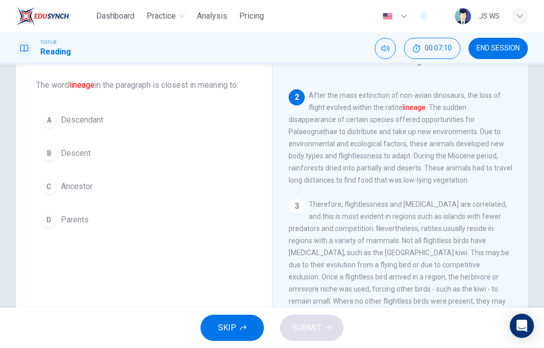
scroll to position [135, 0]
click at [146, 182] on button "C Ancestor" at bounding box center [144, 186] width 216 height 25
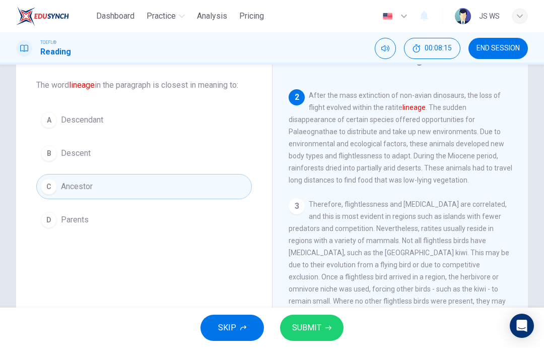
click at [321, 328] on button "SUBMIT" at bounding box center [311, 327] width 63 height 26
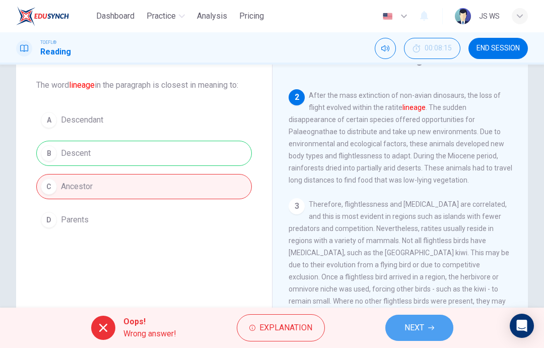
click at [403, 320] on button "NEXT" at bounding box center [419, 327] width 68 height 26
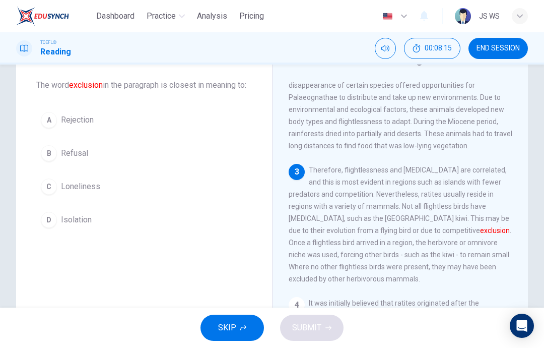
scroll to position [175, 0]
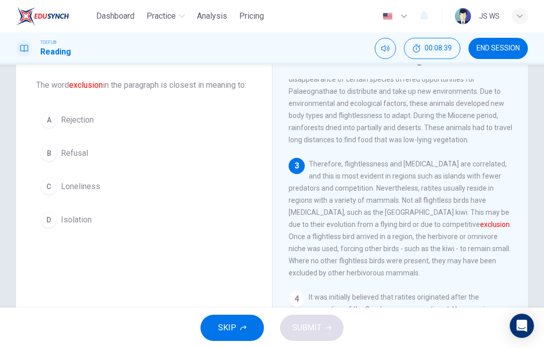
click at [132, 232] on button "D Isolation" at bounding box center [144, 219] width 216 height 25
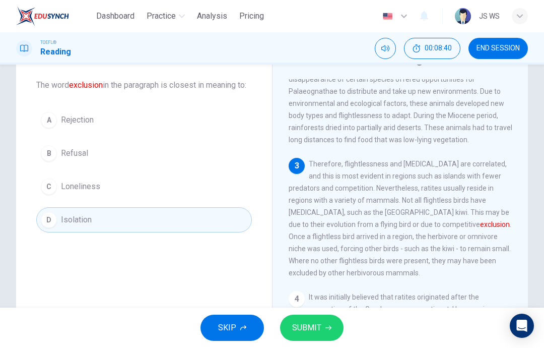
click at [304, 339] on button "SUBMIT" at bounding box center [311, 327] width 63 height 26
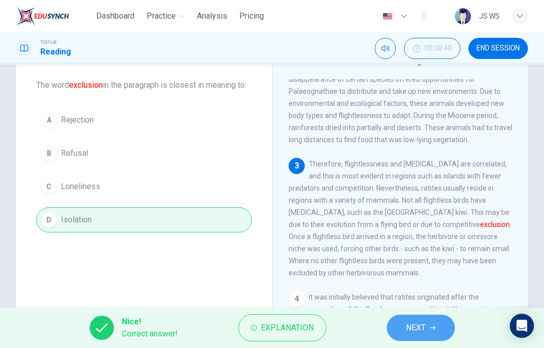
click at [423, 325] on span "NEXT" at bounding box center [416, 327] width 20 height 14
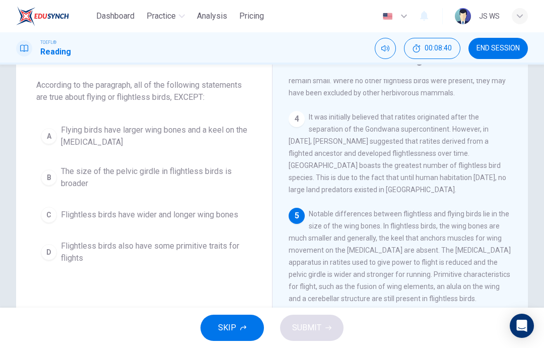
scroll to position [388, 0]
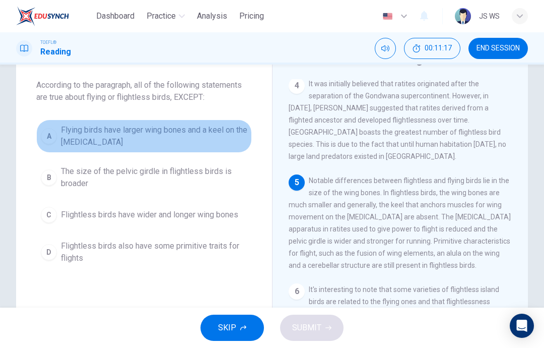
click at [191, 219] on span "Flightless birds have wider and longer wing bones" at bounding box center [149, 215] width 177 height 12
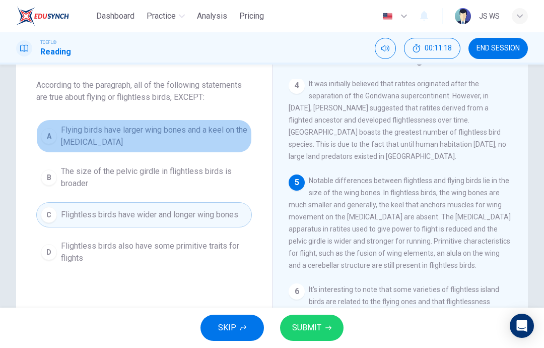
click at [302, 321] on span "SUBMIT" at bounding box center [306, 327] width 29 height 14
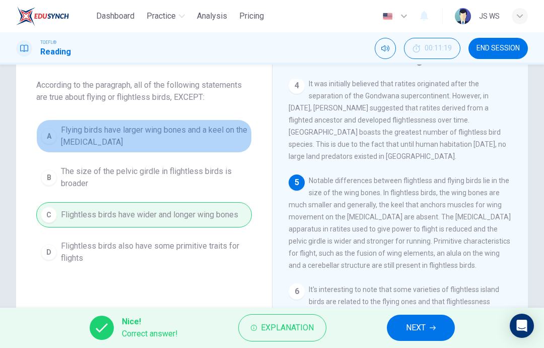
click at [405, 328] on button "NEXT" at bounding box center [421, 327] width 68 height 26
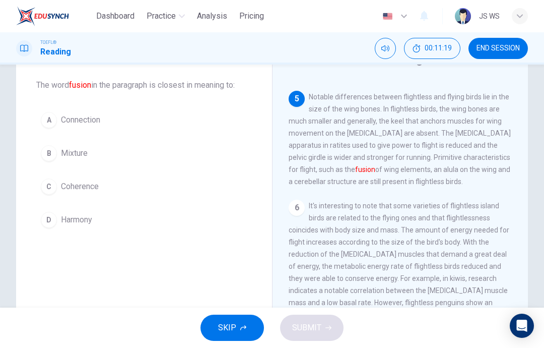
scroll to position [477, 0]
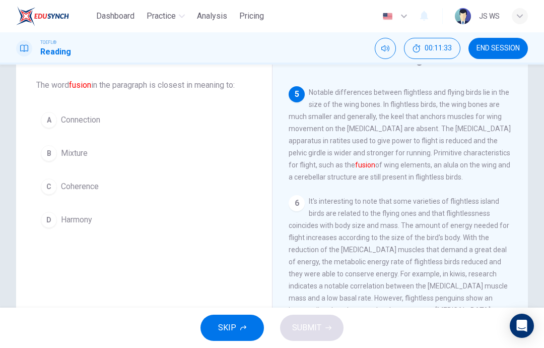
click at [148, 154] on button "B Mixture" at bounding box center [144, 153] width 216 height 25
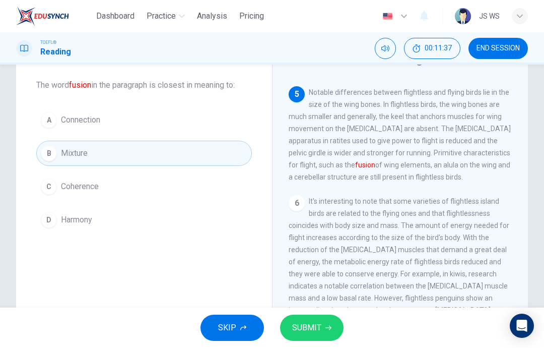
click at [147, 185] on button "C Coherence" at bounding box center [144, 186] width 216 height 25
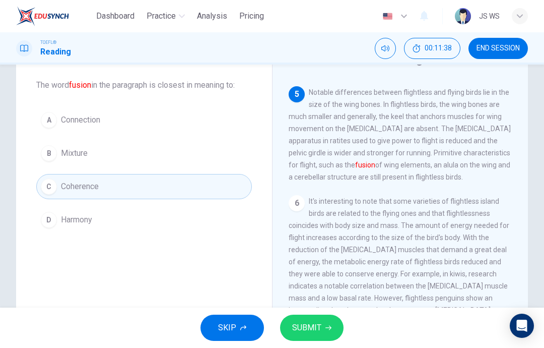
click at [309, 326] on span "SUBMIT" at bounding box center [306, 327] width 29 height 14
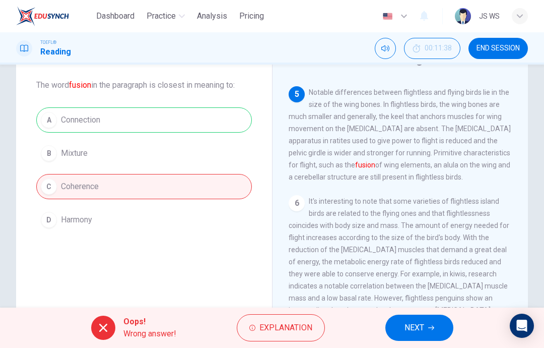
click at [406, 319] on button "NEXT" at bounding box center [419, 327] width 68 height 26
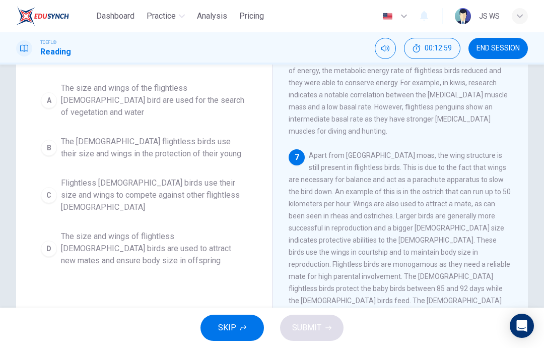
scroll to position [100, 0]
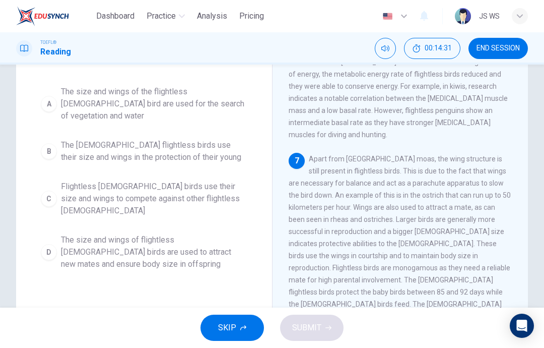
click at [223, 139] on span "The male flightless birds use their size and wings in the protection of their y…" at bounding box center [154, 151] width 186 height 24
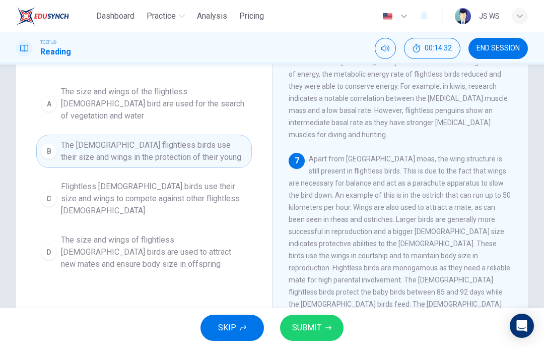
click at [324, 323] on button "SUBMIT" at bounding box center [311, 327] width 63 height 26
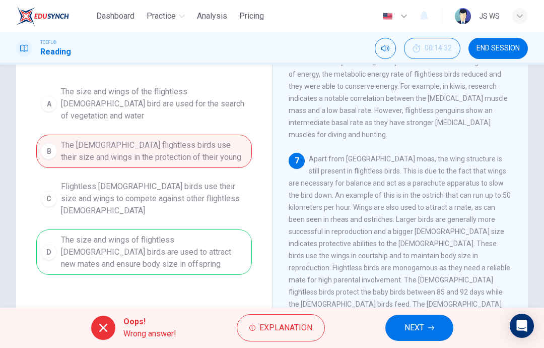
click at [438, 336] on button "NEXT" at bounding box center [419, 327] width 68 height 26
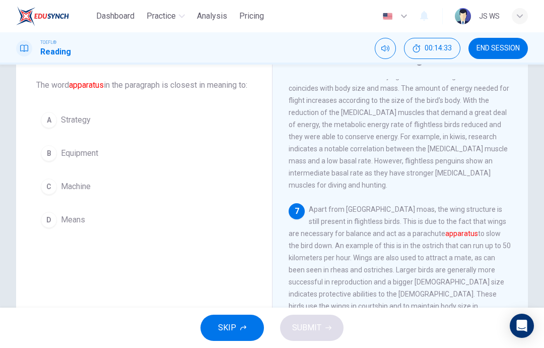
scroll to position [49, 0]
click at [212, 166] on button "B Equipment" at bounding box center [144, 153] width 216 height 25
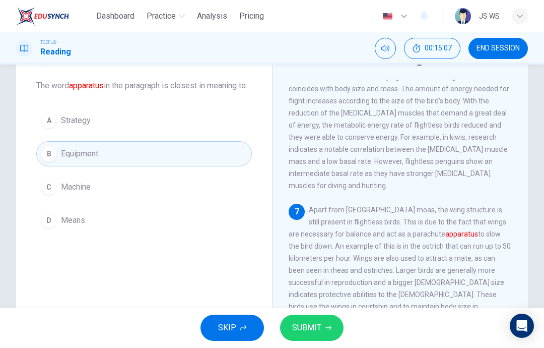
click at [316, 328] on span "SUBMIT" at bounding box center [306, 327] width 29 height 14
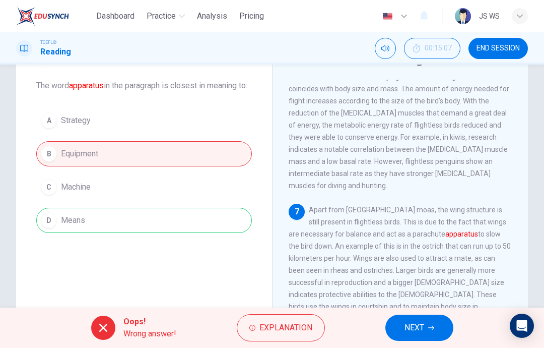
click at [428, 322] on button "NEXT" at bounding box center [419, 327] width 68 height 26
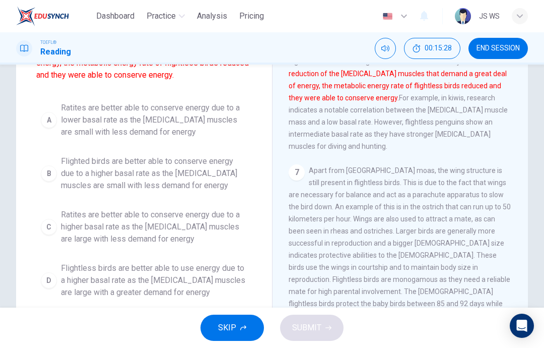
scroll to position [108, 0]
click at [219, 176] on span "Flighted birds are better able to conserve energy due to a higher basal rate as…" at bounding box center [154, 174] width 186 height 36
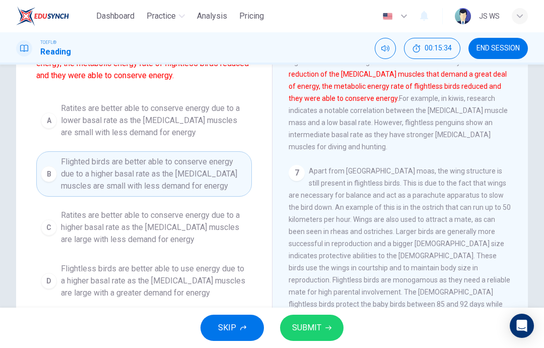
click at [329, 320] on button "SUBMIT" at bounding box center [311, 327] width 63 height 26
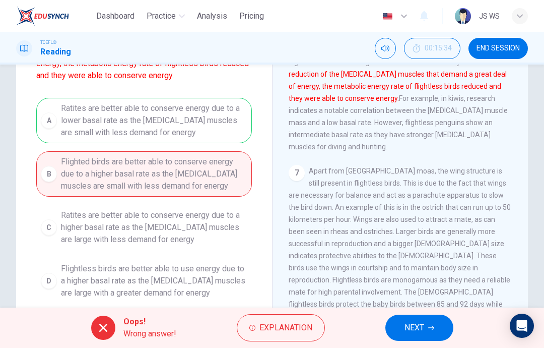
click at [421, 322] on span "NEXT" at bounding box center [415, 327] width 20 height 14
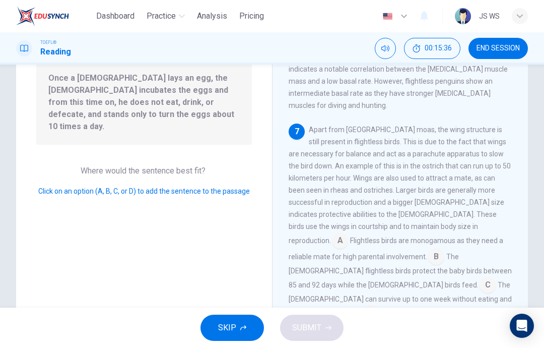
scroll to position [104, 0]
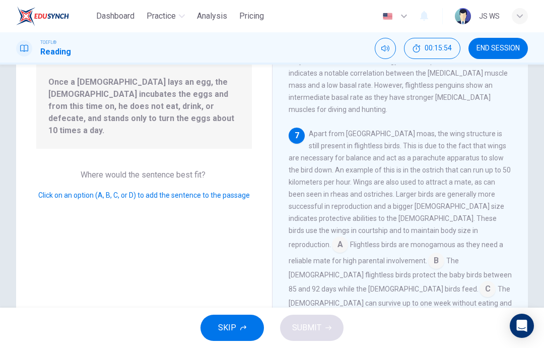
click at [379, 310] on input at bounding box center [371, 318] width 16 height 16
click at [321, 330] on button "SUBMIT" at bounding box center [311, 327] width 63 height 26
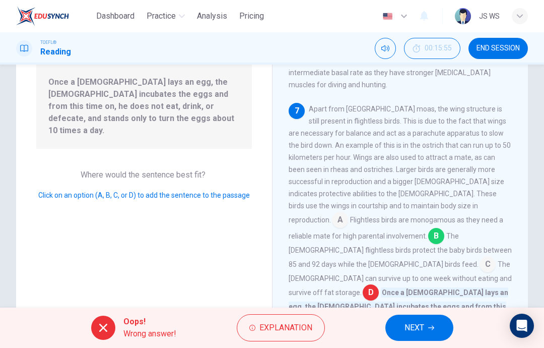
scroll to position [660, 0]
click at [429, 328] on icon "button" at bounding box center [431, 327] width 6 height 6
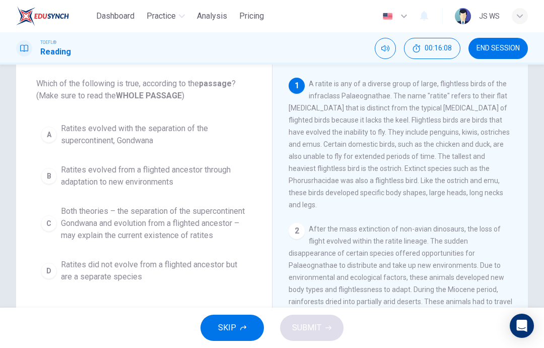
scroll to position [51, 0]
click at [227, 180] on span "Ratites evolved from a flighted ancestor through adaptation to new environments" at bounding box center [154, 176] width 186 height 24
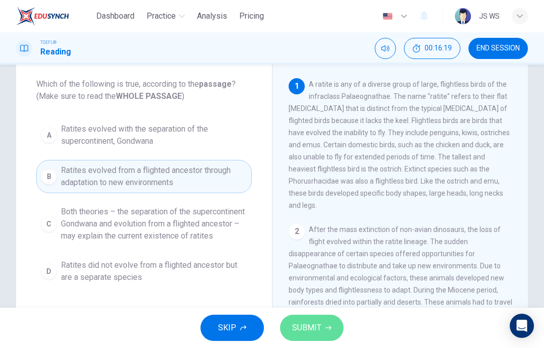
click at [303, 324] on span "SUBMIT" at bounding box center [306, 327] width 29 height 14
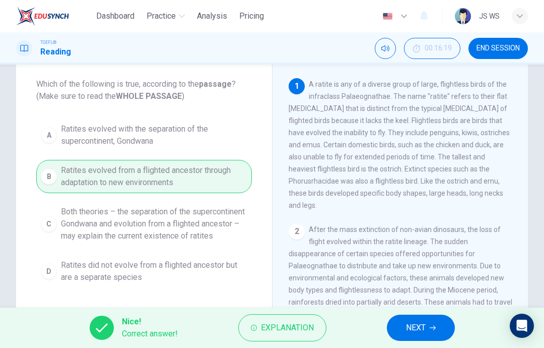
click at [424, 323] on span "NEXT" at bounding box center [416, 327] width 20 height 14
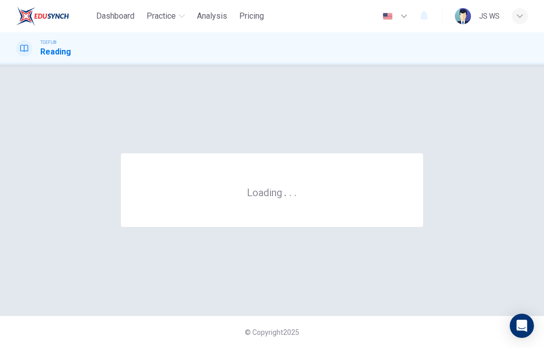
scroll to position [0, 0]
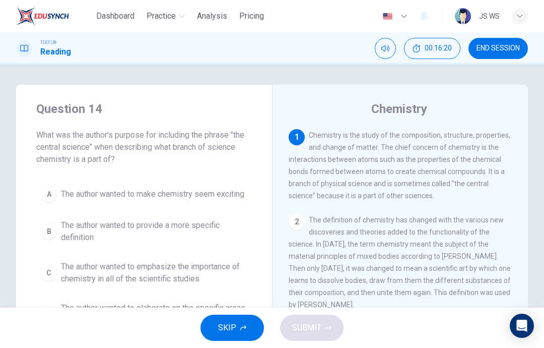
click at [508, 46] on span "END SESSION" at bounding box center [498, 48] width 43 height 8
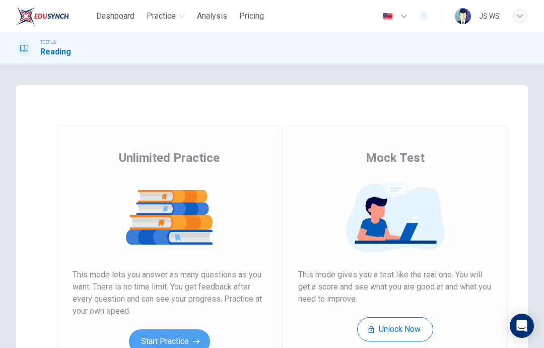
click at [182, 338] on button "Start Practice" at bounding box center [169, 341] width 81 height 24
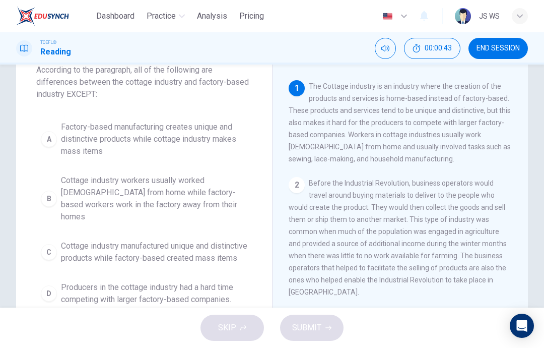
scroll to position [64, 0]
click at [244, 200] on span "Cottage industry workers usually worked [DEMOGRAPHIC_DATA] from home while fact…" at bounding box center [154, 199] width 186 height 48
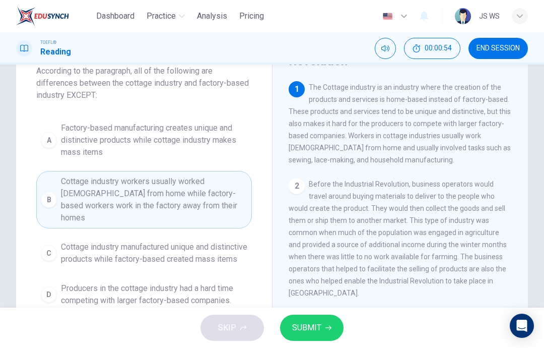
click at [324, 322] on button "SUBMIT" at bounding box center [311, 327] width 63 height 26
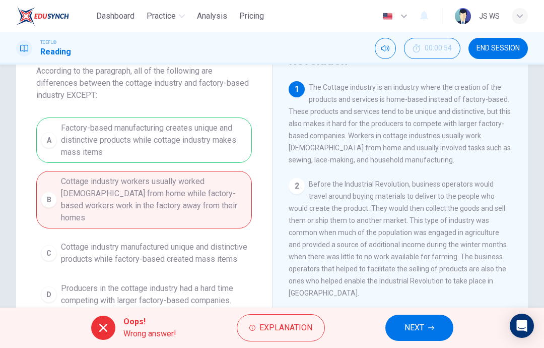
click at [428, 322] on button "NEXT" at bounding box center [419, 327] width 68 height 26
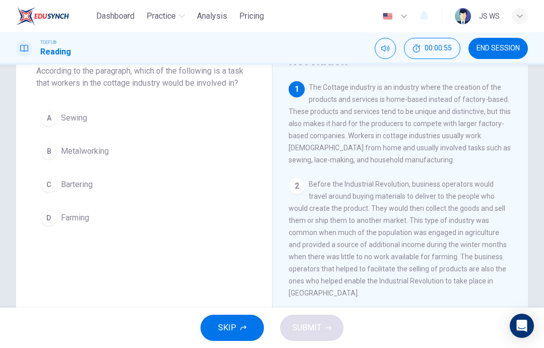
scroll to position [52, 0]
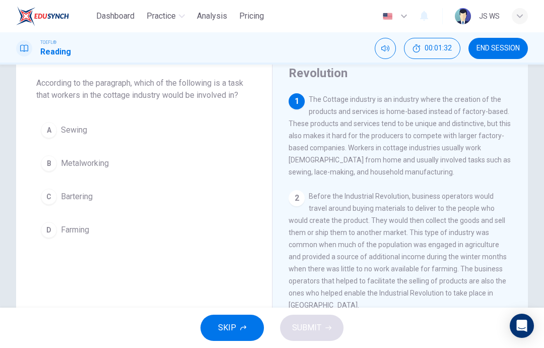
click at [203, 131] on button "A Sewing" at bounding box center [144, 129] width 216 height 25
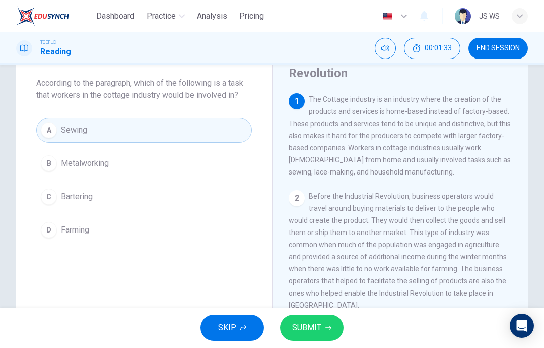
click at [315, 324] on span "SUBMIT" at bounding box center [306, 327] width 29 height 14
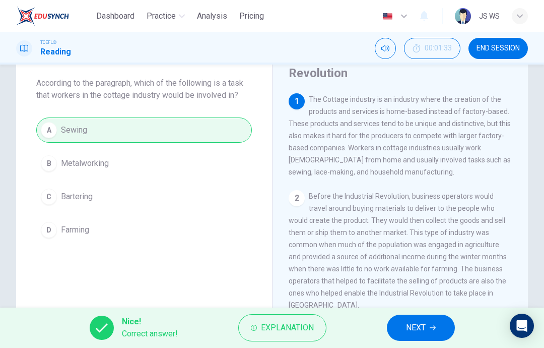
click at [416, 323] on span "NEXT" at bounding box center [416, 327] width 20 height 14
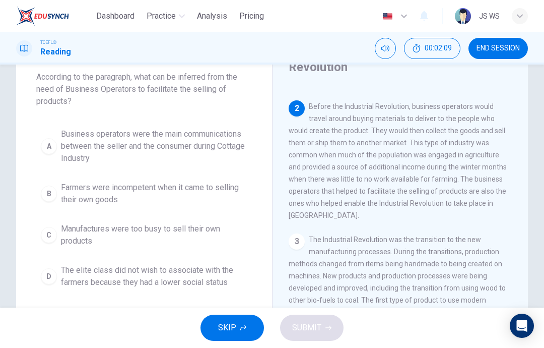
scroll to position [57, 0]
click at [233, 146] on span "Business operators were the main communications between the seller and the cons…" at bounding box center [154, 146] width 186 height 36
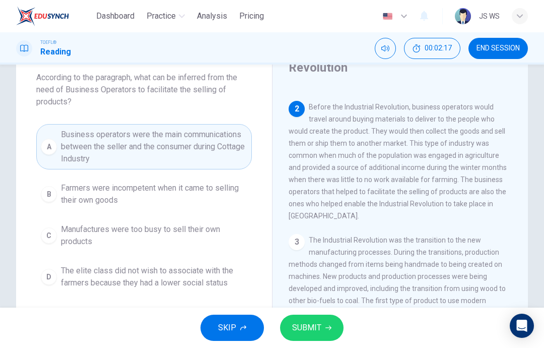
click at [326, 324] on icon "button" at bounding box center [328, 327] width 6 height 6
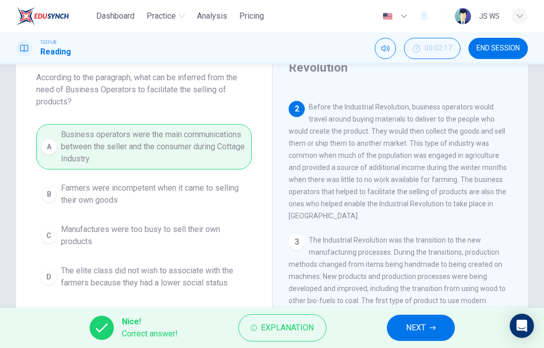
click at [431, 330] on icon "button" at bounding box center [433, 327] width 6 height 6
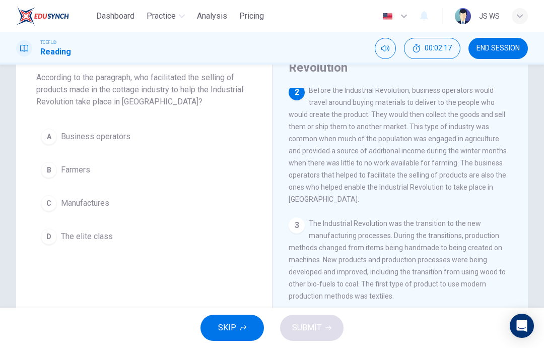
scroll to position [100, 0]
click at [201, 138] on button "A Business operators" at bounding box center [144, 136] width 216 height 25
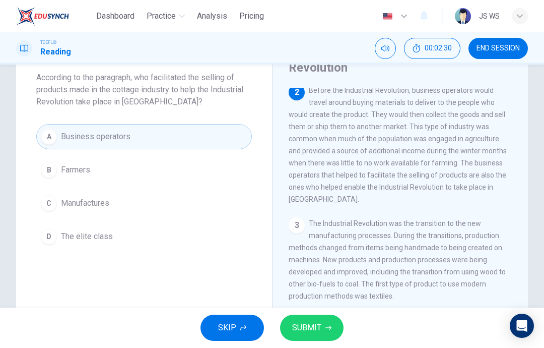
click at [313, 339] on button "SUBMIT" at bounding box center [311, 327] width 63 height 26
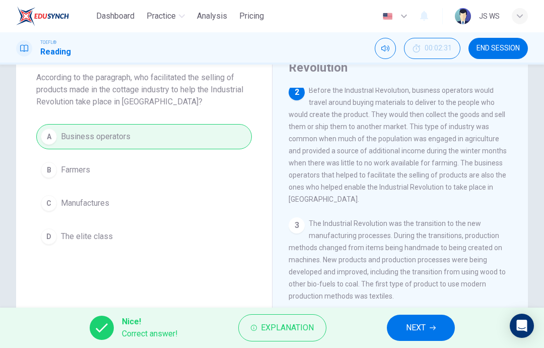
click at [416, 324] on span "NEXT" at bounding box center [416, 327] width 20 height 14
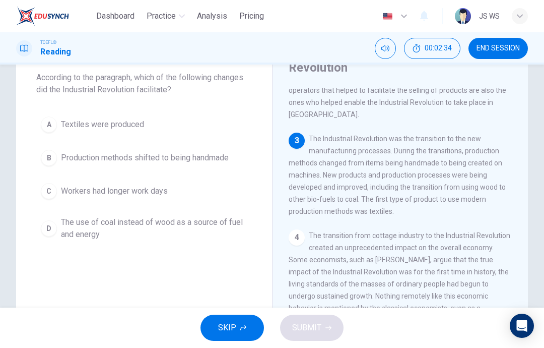
scroll to position [185, 0]
click at [211, 127] on button "A Textiles were produced" at bounding box center [144, 124] width 216 height 25
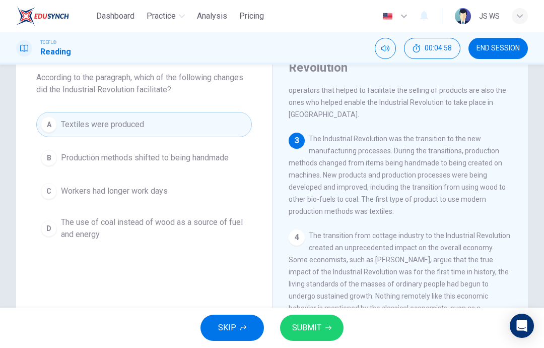
click at [221, 229] on span "The use of coal instead of wood as a source of fuel and energy" at bounding box center [154, 228] width 186 height 24
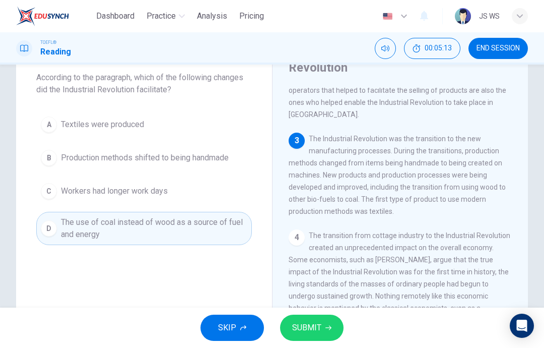
click at [322, 326] on button "SUBMIT" at bounding box center [311, 327] width 63 height 26
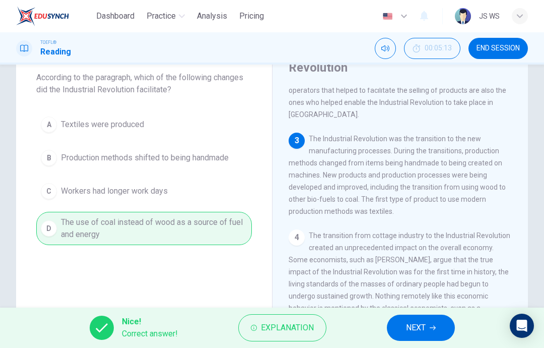
click at [426, 323] on span "NEXT" at bounding box center [416, 327] width 20 height 14
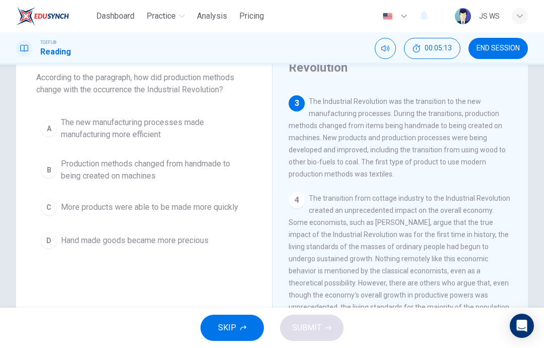
scroll to position [226, 0]
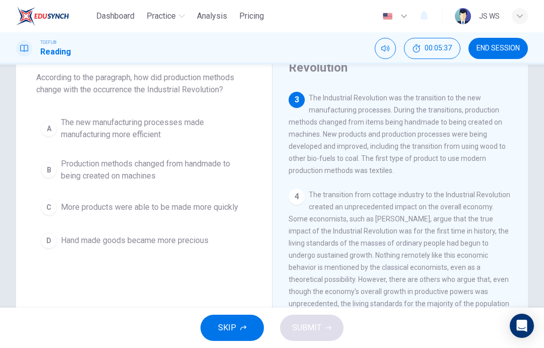
click at [214, 174] on span "Production methods changed from handmade to being created on machines" at bounding box center [154, 170] width 186 height 24
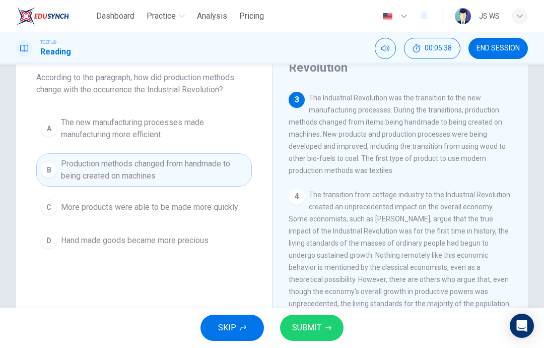
click at [324, 319] on button "SUBMIT" at bounding box center [311, 327] width 63 height 26
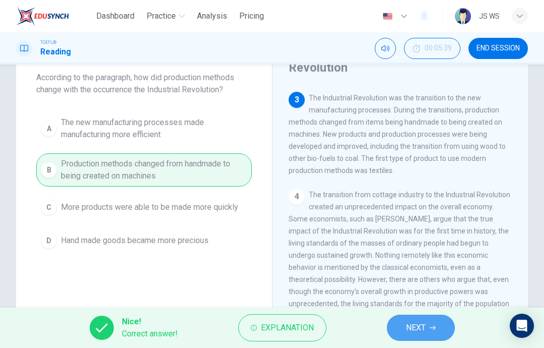
click at [437, 327] on button "NEXT" at bounding box center [421, 327] width 68 height 26
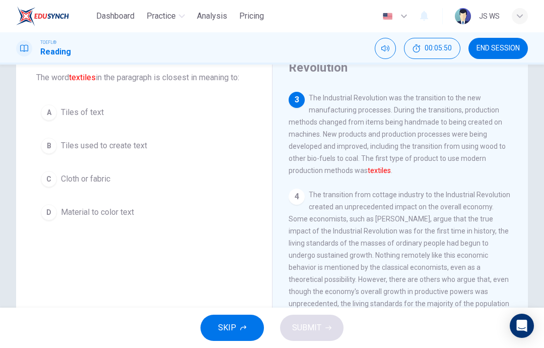
click at [225, 191] on button "C Cloth or fabric" at bounding box center [144, 178] width 216 height 25
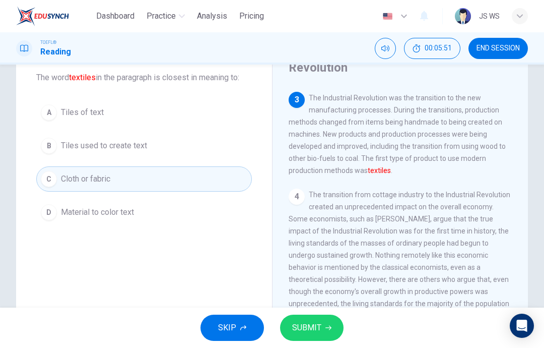
click at [332, 327] on button "SUBMIT" at bounding box center [311, 327] width 63 height 26
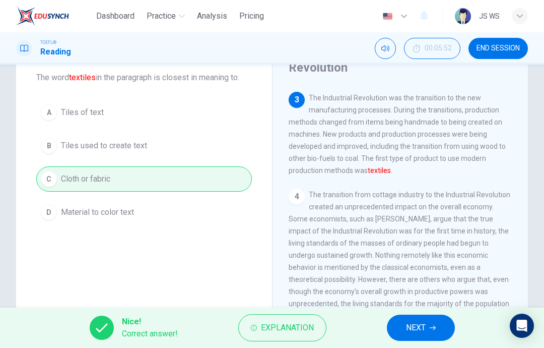
click at [424, 320] on button "NEXT" at bounding box center [421, 327] width 68 height 26
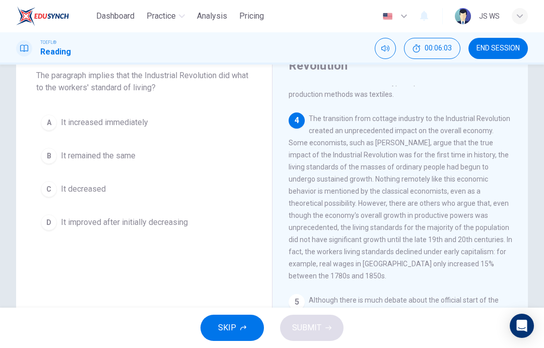
scroll to position [55, 0]
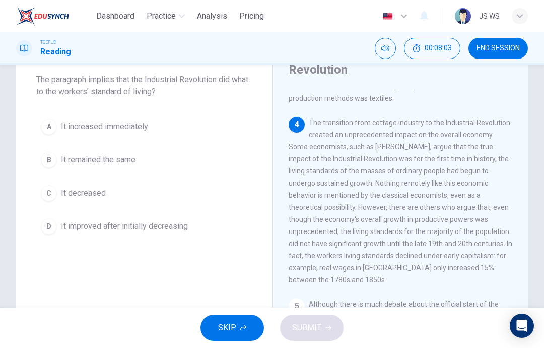
click at [173, 163] on button "B It remained the same" at bounding box center [144, 159] width 216 height 25
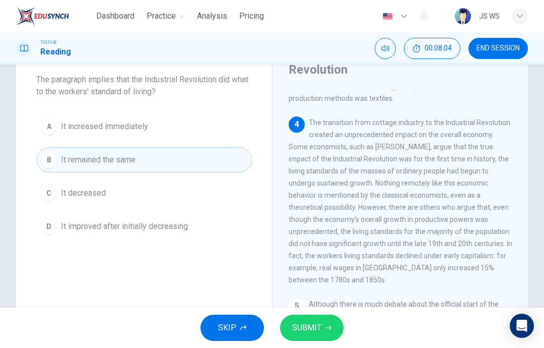
click at [326, 330] on icon "button" at bounding box center [328, 327] width 6 height 6
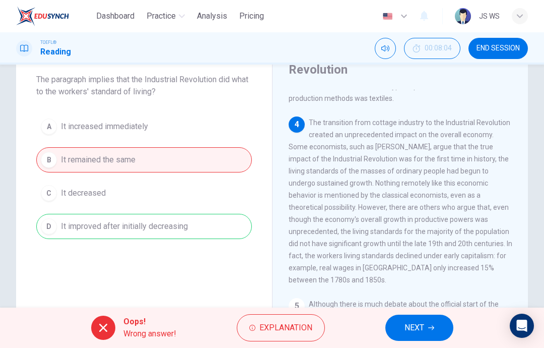
click at [439, 326] on button "NEXT" at bounding box center [419, 327] width 68 height 26
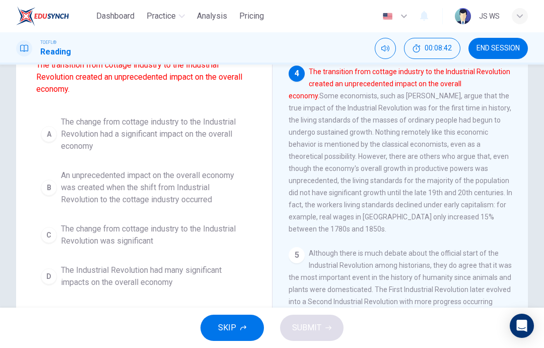
scroll to position [98, 0]
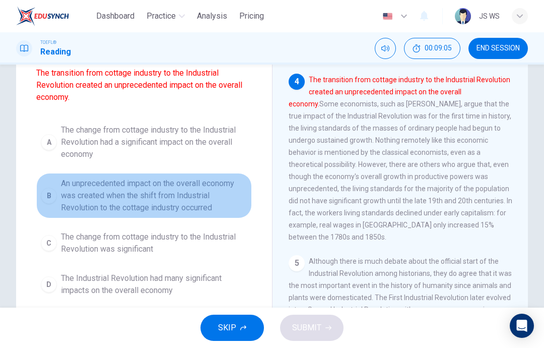
click at [216, 203] on span "An unprecedented impact on the overall economy was created when the shift from …" at bounding box center [154, 195] width 186 height 36
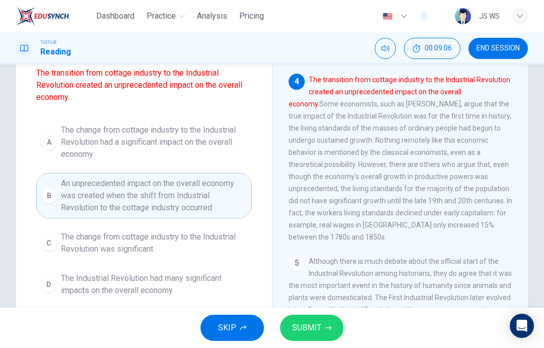
click at [292, 339] on button "SUBMIT" at bounding box center [311, 327] width 63 height 26
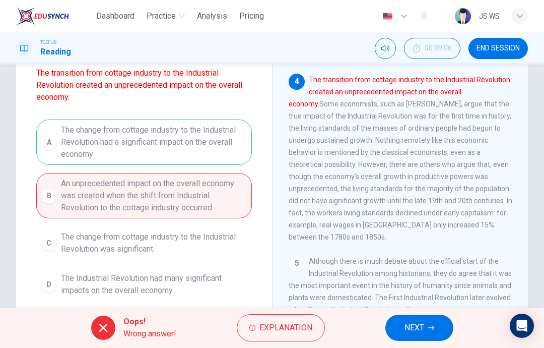
click at [421, 324] on span "NEXT" at bounding box center [415, 327] width 20 height 14
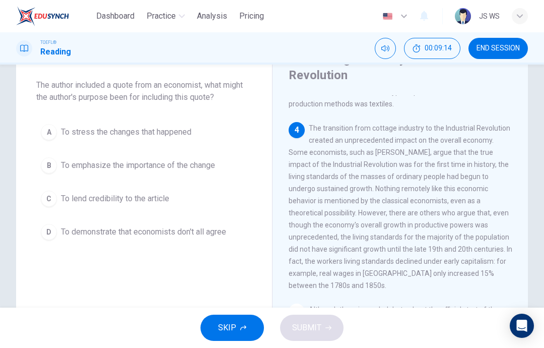
scroll to position [49, 0]
click at [212, 167] on span "To emphasize the importance of the change" at bounding box center [138, 166] width 154 height 12
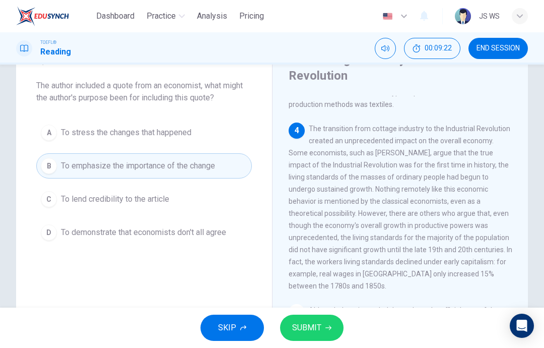
click at [321, 326] on button "SUBMIT" at bounding box center [311, 327] width 63 height 26
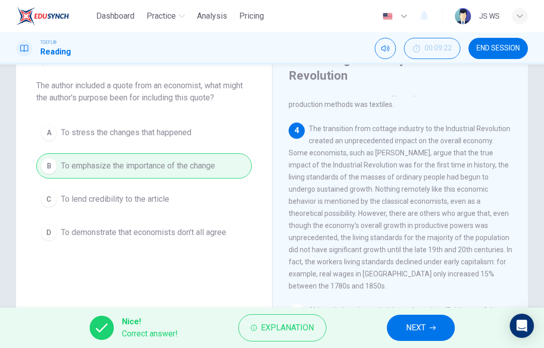
click at [432, 329] on icon "button" at bounding box center [433, 327] width 6 height 6
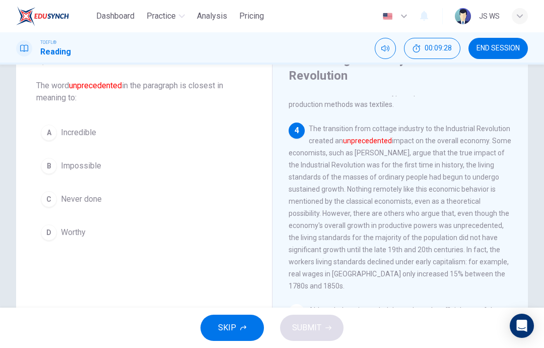
click at [166, 117] on div "Question 11 The word unprecedented in the paragraph is closest in meaning to: A…" at bounding box center [144, 148] width 256 height 226
click at [160, 129] on button "A Incredible" at bounding box center [144, 132] width 216 height 25
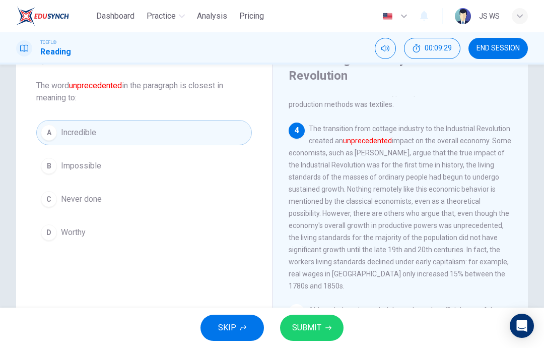
click at [327, 323] on button "SUBMIT" at bounding box center [311, 327] width 63 height 26
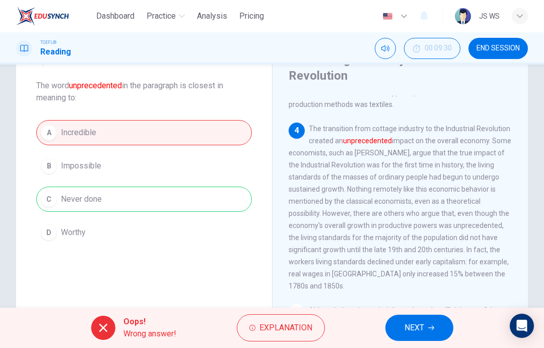
click at [420, 323] on span "NEXT" at bounding box center [415, 327] width 20 height 14
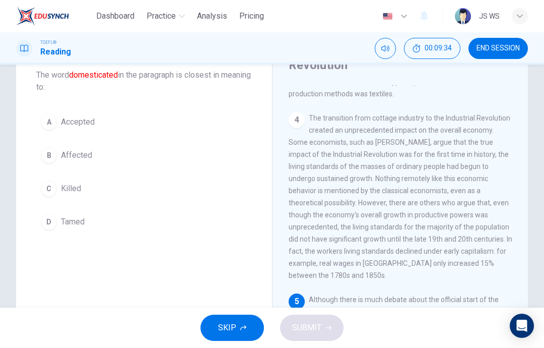
scroll to position [67, 0]
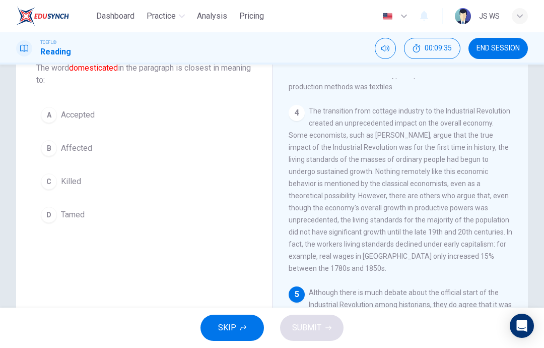
click at [201, 113] on button "A Accepted" at bounding box center [144, 114] width 216 height 25
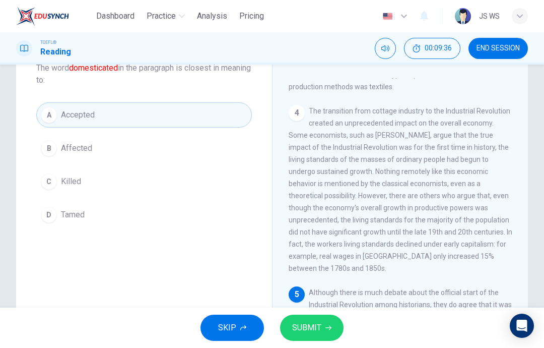
click at [323, 325] on button "SUBMIT" at bounding box center [311, 327] width 63 height 26
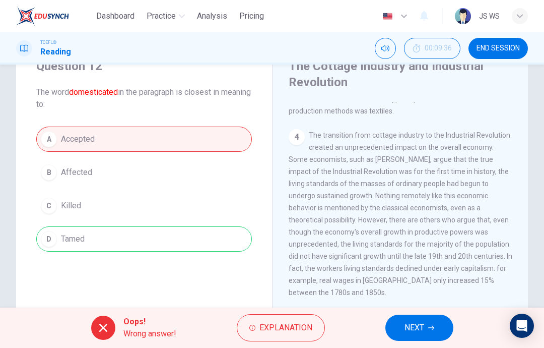
scroll to position [38, 0]
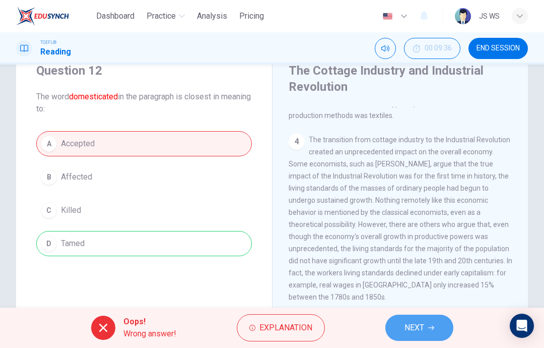
click at [424, 330] on span "NEXT" at bounding box center [415, 327] width 20 height 14
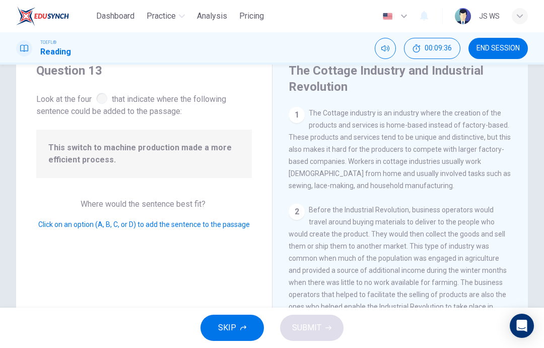
scroll to position [138, 0]
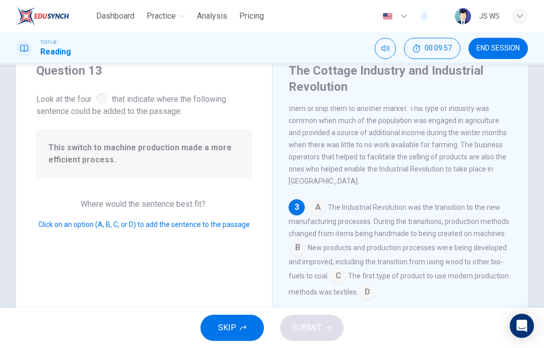
click at [366, 291] on input at bounding box center [367, 293] width 16 height 16
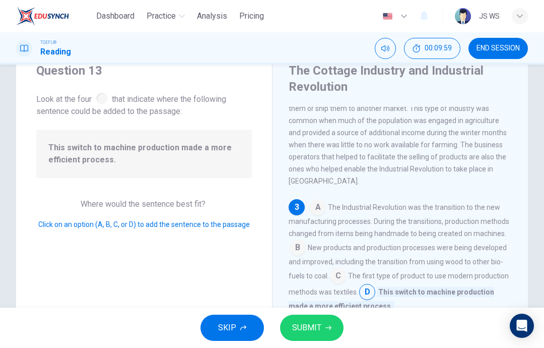
click at [299, 241] on input at bounding box center [298, 248] width 16 height 16
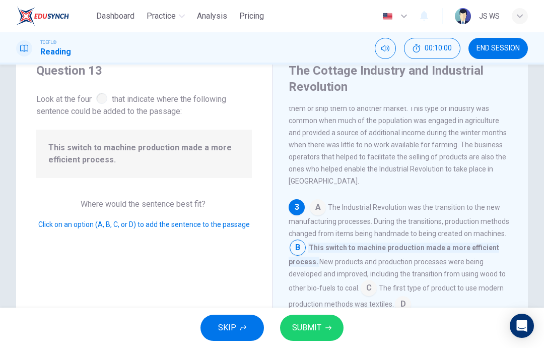
click at [315, 325] on span "SUBMIT" at bounding box center [306, 327] width 29 height 14
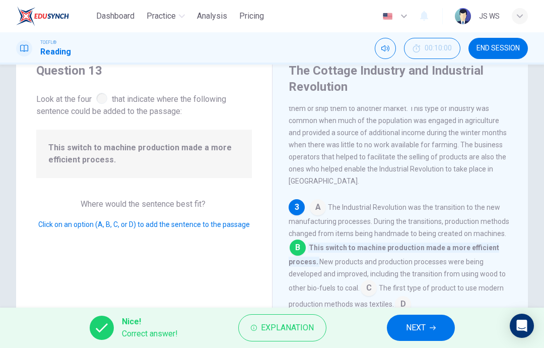
click at [428, 323] on button "NEXT" at bounding box center [421, 327] width 68 height 26
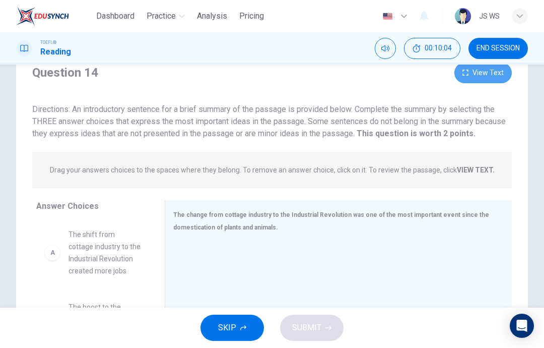
click at [483, 75] on button "View Text" at bounding box center [482, 72] width 57 height 21
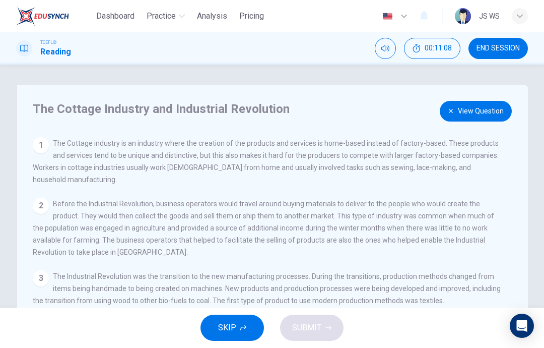
scroll to position [0, 0]
click at [473, 108] on button "View Question" at bounding box center [476, 111] width 72 height 21
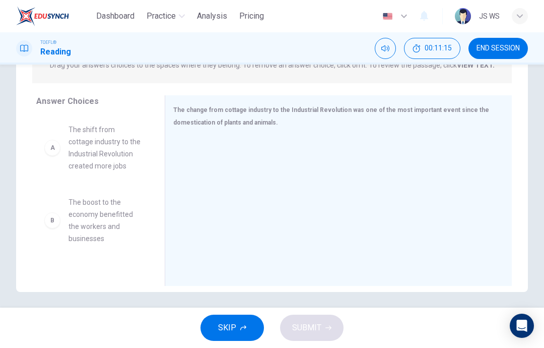
scroll to position [140, 0]
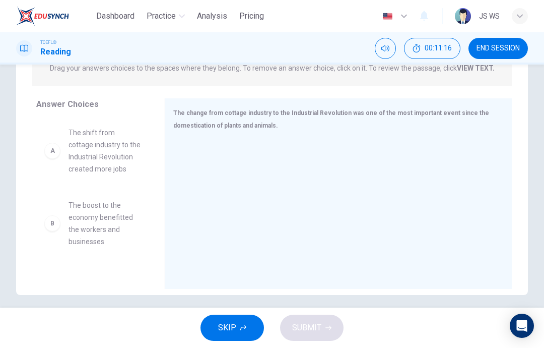
click at [85, 216] on span "The boost to the economy benefitted the workers and businesses" at bounding box center [105, 223] width 72 height 48
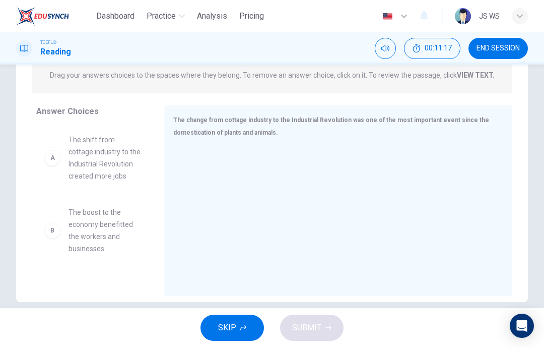
click at [117, 177] on span "The shift from cottage industry to the Industrial Revolution created more jobs" at bounding box center [105, 158] width 72 height 48
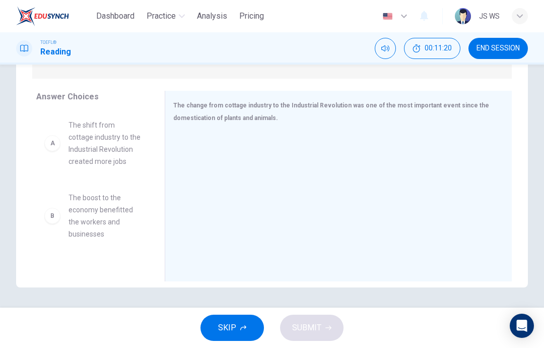
scroll to position [148, 0]
click at [111, 158] on span "The shift from cottage industry to the Industrial Revolution created more jobs" at bounding box center [105, 143] width 72 height 48
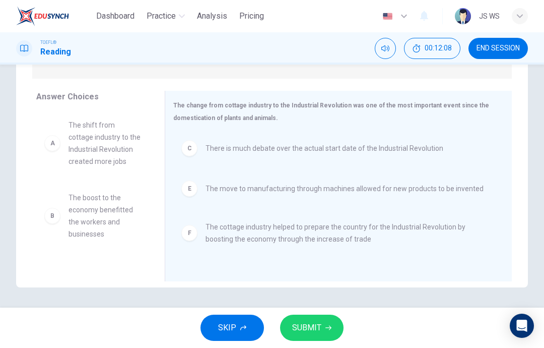
scroll to position [0, 0]
click at [311, 323] on span "SUBMIT" at bounding box center [306, 327] width 29 height 14
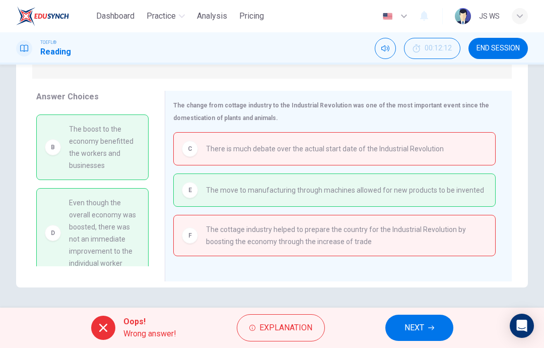
scroll to position [82, 0]
click at [428, 322] on button "NEXT" at bounding box center [419, 327] width 68 height 26
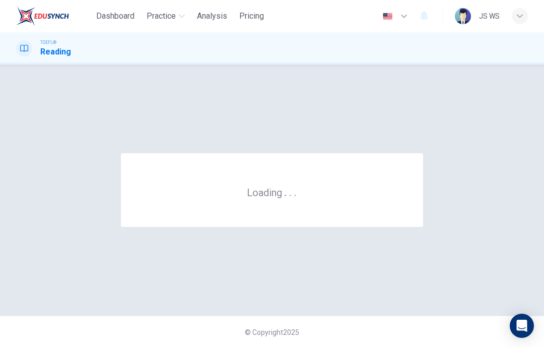
scroll to position [0, 0]
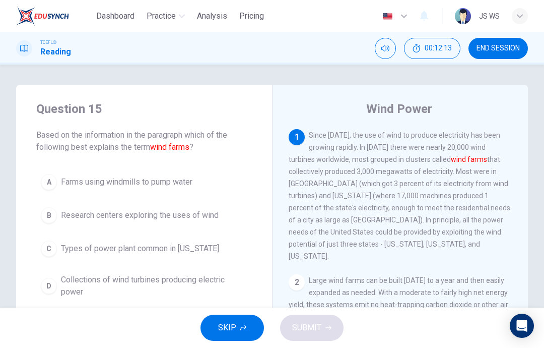
click at [511, 42] on button "END SESSION" at bounding box center [498, 48] width 59 height 21
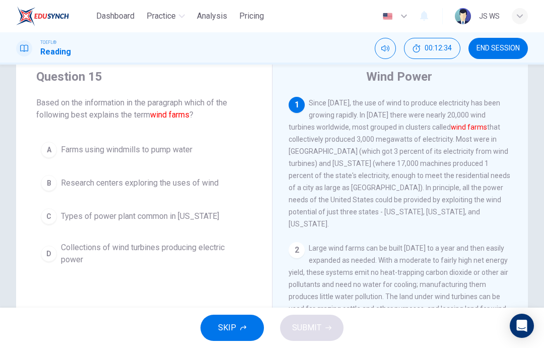
scroll to position [33, 0]
click at [230, 247] on span "Collections of wind turbines producing electric power" at bounding box center [154, 252] width 186 height 24
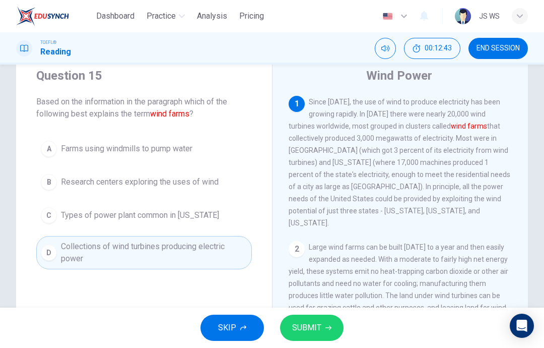
click at [332, 325] on button "SUBMIT" at bounding box center [311, 327] width 63 height 26
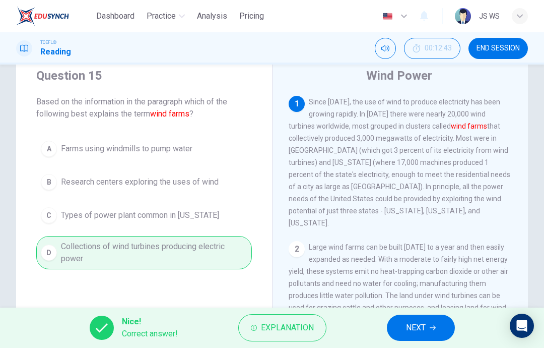
click at [415, 323] on span "NEXT" at bounding box center [416, 327] width 20 height 14
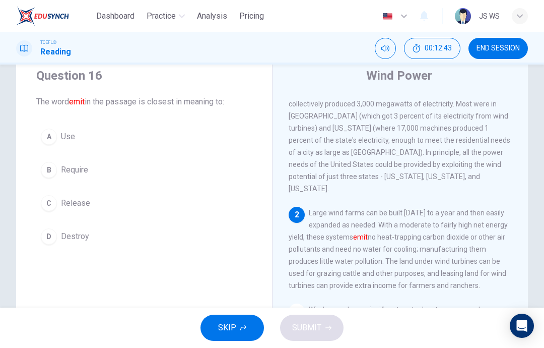
scroll to position [37, 0]
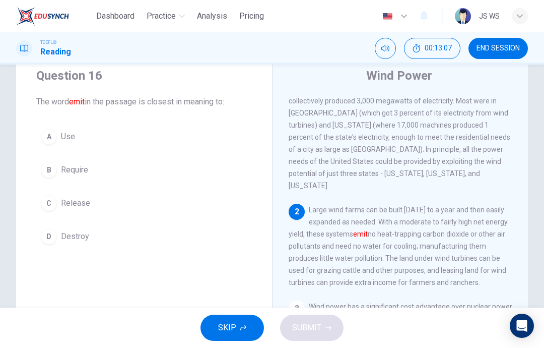
click at [237, 197] on button "C Release" at bounding box center [144, 202] width 216 height 25
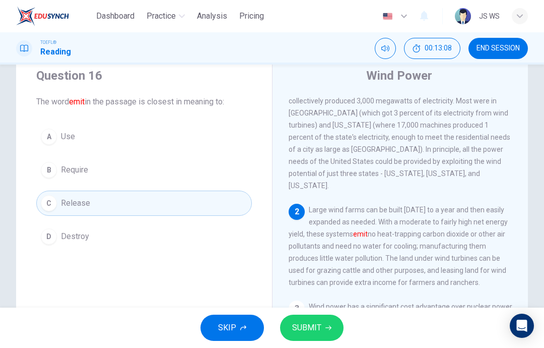
click at [329, 327] on icon "button" at bounding box center [328, 327] width 6 height 6
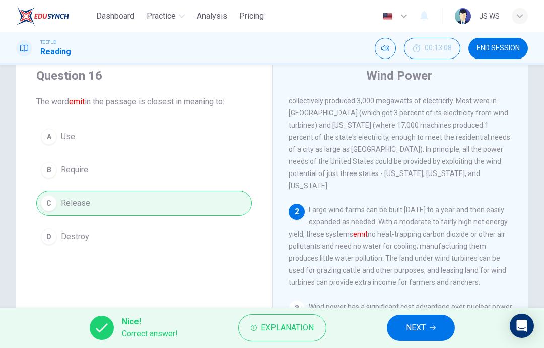
click at [426, 321] on span "NEXT" at bounding box center [416, 327] width 20 height 14
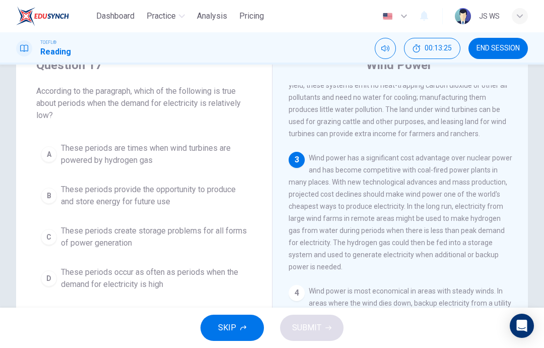
scroll to position [43, 0]
click at [213, 203] on span "These periods provide the opportunity to produce and store energy for future use" at bounding box center [154, 196] width 186 height 24
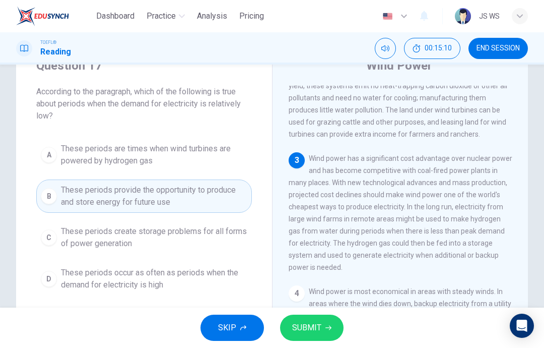
click at [321, 328] on button "SUBMIT" at bounding box center [311, 327] width 63 height 26
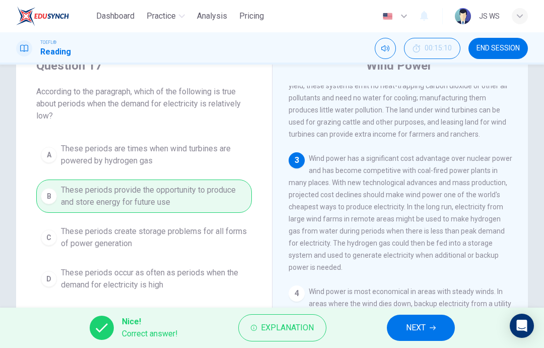
click at [427, 329] on button "NEXT" at bounding box center [421, 327] width 68 height 26
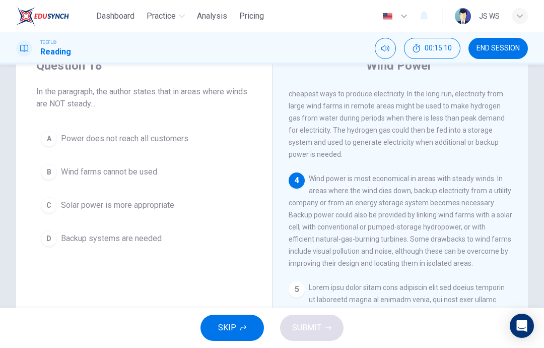
scroll to position [288, 0]
click at [205, 139] on button "A Power does not reach all customers" at bounding box center [144, 138] width 216 height 25
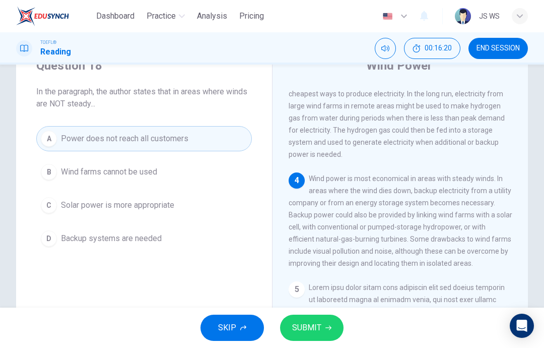
click at [313, 340] on button "SUBMIT" at bounding box center [311, 327] width 63 height 26
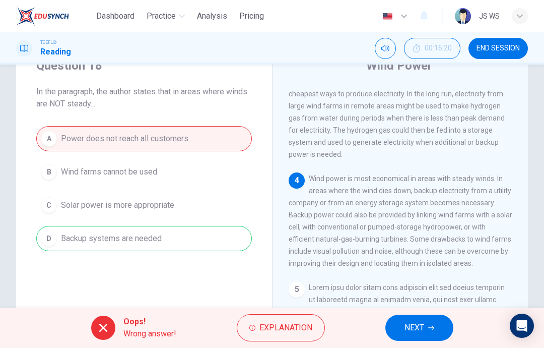
click at [429, 340] on button "NEXT" at bounding box center [419, 327] width 68 height 26
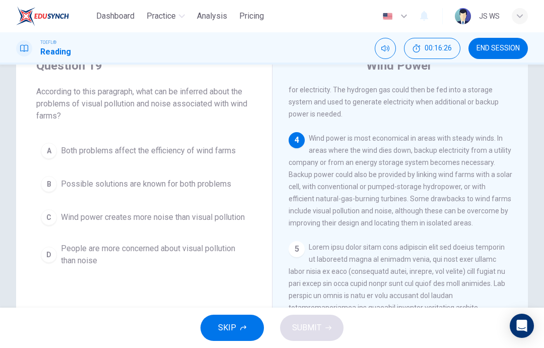
scroll to position [329, 0]
click at [231, 150] on span "Both problems affect the efficiency of wind farms" at bounding box center [148, 151] width 175 height 12
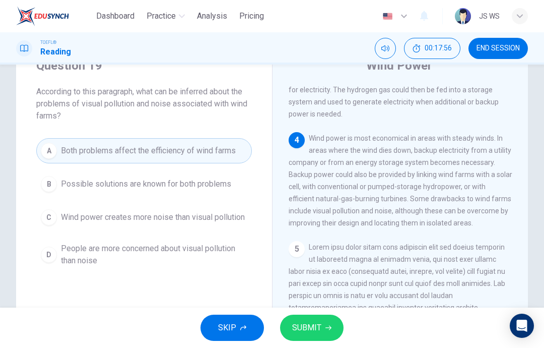
click at [325, 330] on icon "button" at bounding box center [328, 327] width 6 height 6
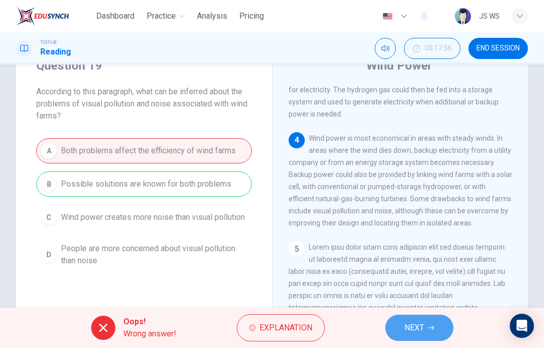
click at [428, 324] on icon "button" at bounding box center [431, 327] width 6 height 6
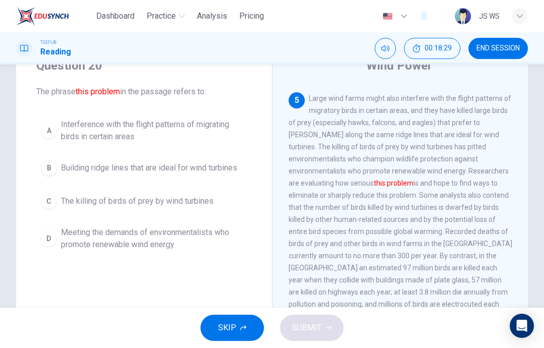
scroll to position [477, 0]
click at [211, 194] on button "C The killing of birds of prey by wind turbines" at bounding box center [144, 200] width 216 height 25
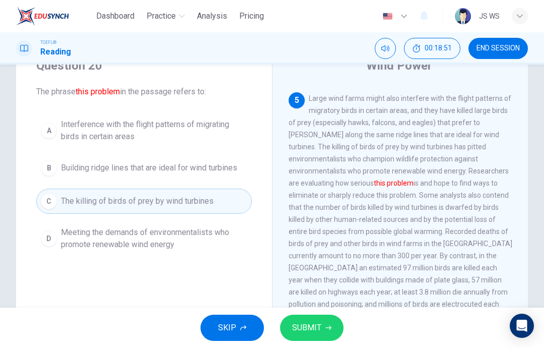
click at [210, 126] on span "Interference with the flight patterns of migrating birds in certain areas" at bounding box center [154, 130] width 186 height 24
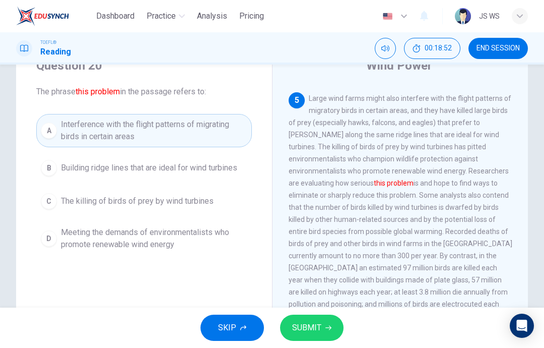
click at [335, 326] on button "SUBMIT" at bounding box center [311, 327] width 63 height 26
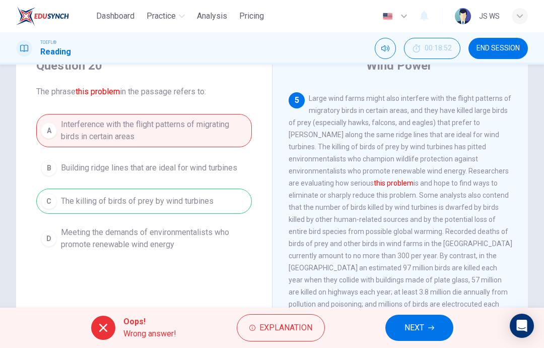
click at [430, 322] on button "NEXT" at bounding box center [419, 327] width 68 height 26
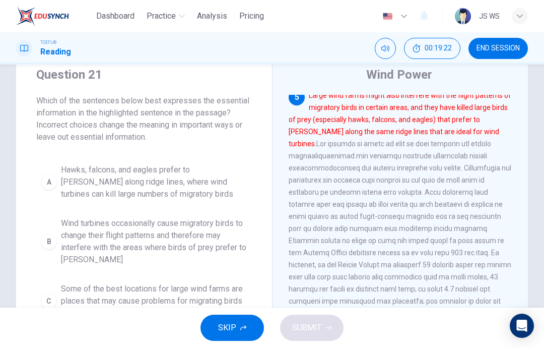
scroll to position [35, 0]
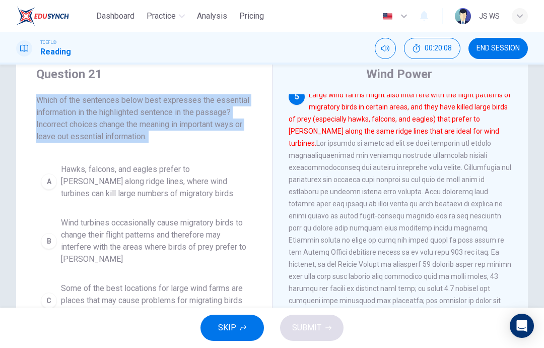
click at [112, 123] on span "Which of the sentences below best expresses the essential information in the hi…" at bounding box center [144, 118] width 216 height 48
click at [107, 124] on span "Which of the sentences below best expresses the essential information in the hi…" at bounding box center [144, 118] width 216 height 48
click at [102, 124] on span "Which of the sentences below best expresses the essential information in the hi…" at bounding box center [144, 118] width 216 height 48
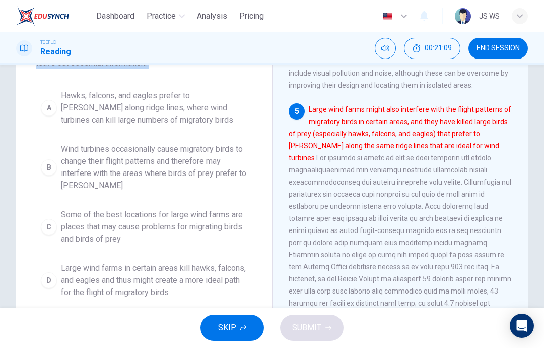
scroll to position [111, 0]
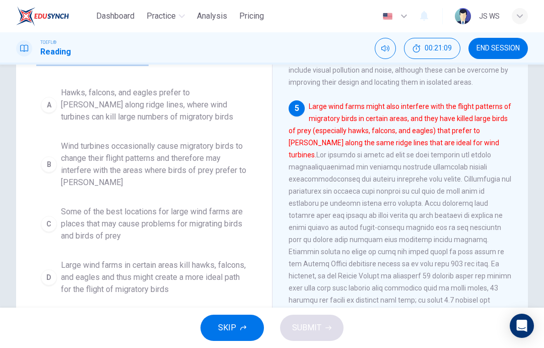
click at [244, 123] on button "A Hawks, falcons, and eagles prefer to [PERSON_NAME] along ridge lines, where w…" at bounding box center [144, 104] width 216 height 45
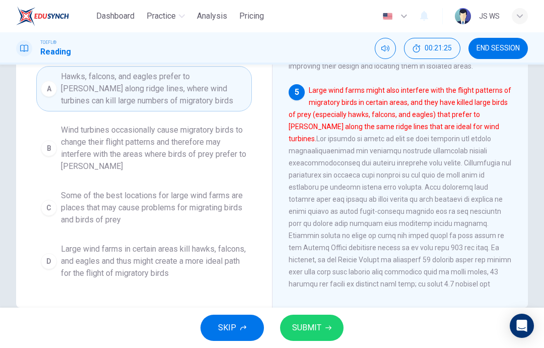
scroll to position [147, 0]
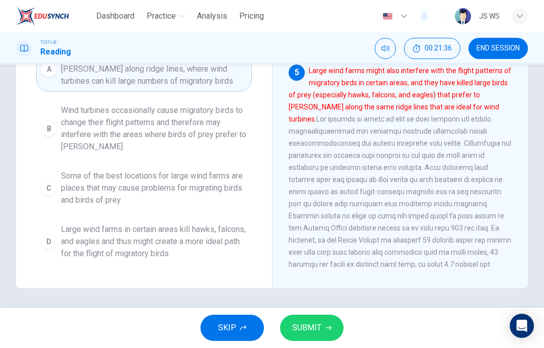
click at [187, 250] on span "Large wind farms in certain areas kill hawks, falcons, and eagles and thus migh…" at bounding box center [154, 241] width 186 height 36
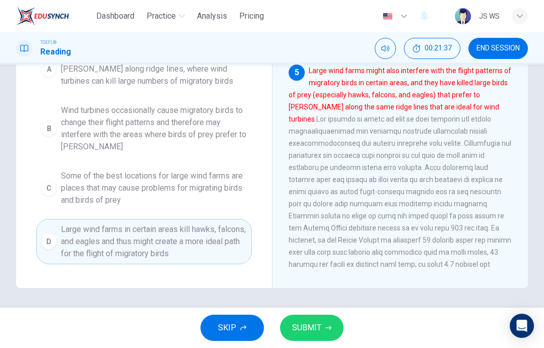
click at [319, 328] on span "SUBMIT" at bounding box center [306, 327] width 29 height 14
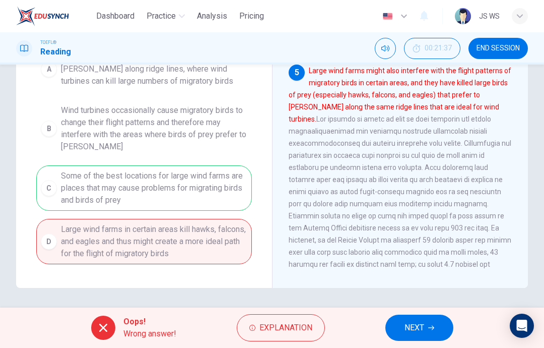
click at [422, 325] on span "NEXT" at bounding box center [415, 327] width 20 height 14
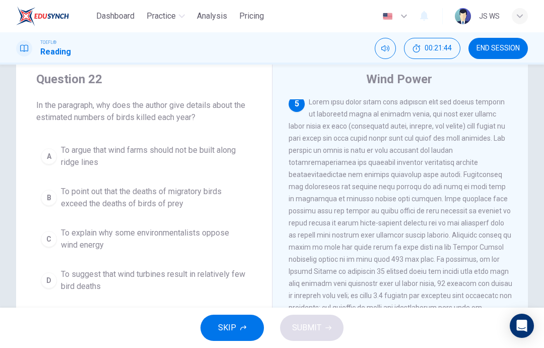
scroll to position [487, 0]
click at [242, 152] on span "To argue that wind farms should not be built along ridge lines" at bounding box center [154, 156] width 186 height 24
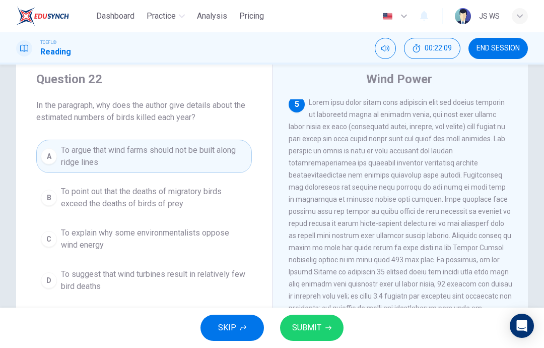
click at [319, 325] on span "SUBMIT" at bounding box center [306, 327] width 29 height 14
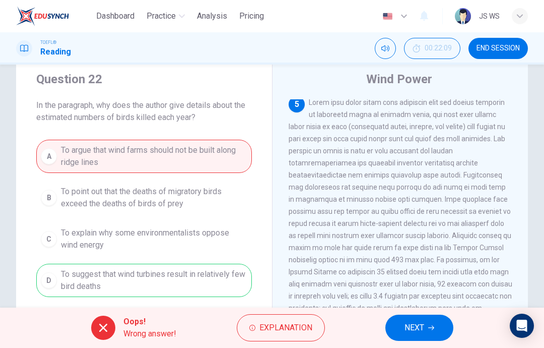
click at [421, 323] on span "NEXT" at bounding box center [415, 327] width 20 height 14
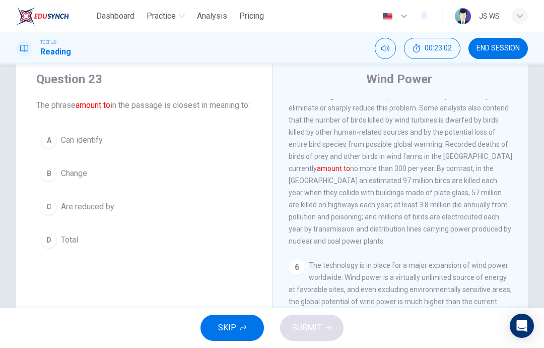
scroll to position [576, 0]
click at [194, 252] on button "D Total" at bounding box center [144, 239] width 216 height 25
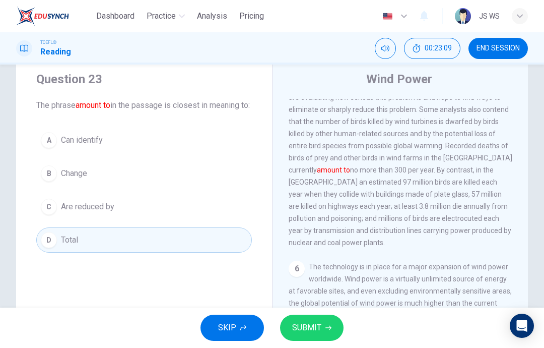
click at [314, 326] on span "SUBMIT" at bounding box center [306, 327] width 29 height 14
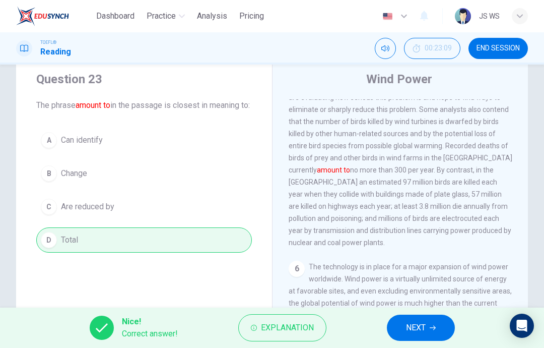
click at [407, 323] on span "NEXT" at bounding box center [416, 327] width 20 height 14
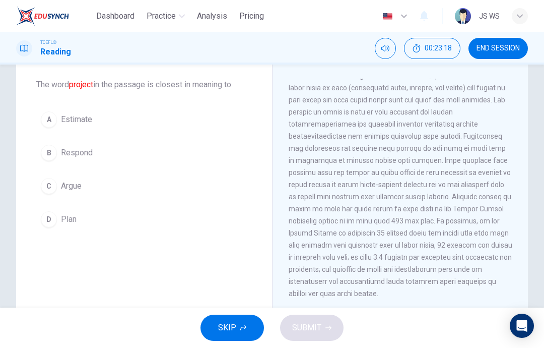
scroll to position [49, 0]
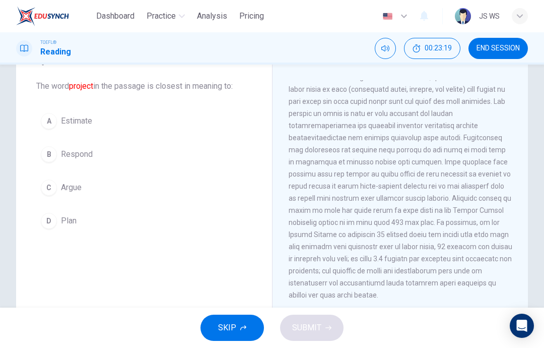
click at [207, 221] on button "D Plan" at bounding box center [144, 220] width 216 height 25
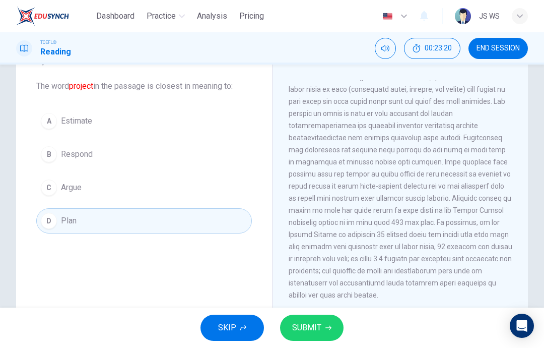
click at [322, 324] on button "SUBMIT" at bounding box center [311, 327] width 63 height 26
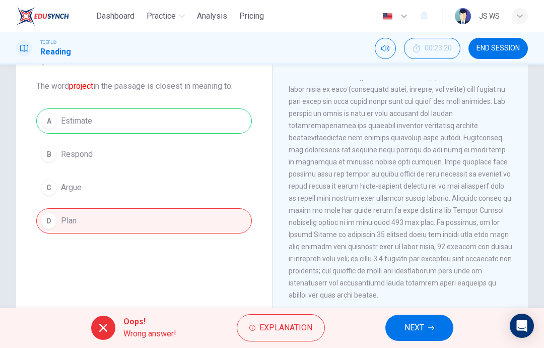
click at [415, 326] on span "NEXT" at bounding box center [415, 327] width 20 height 14
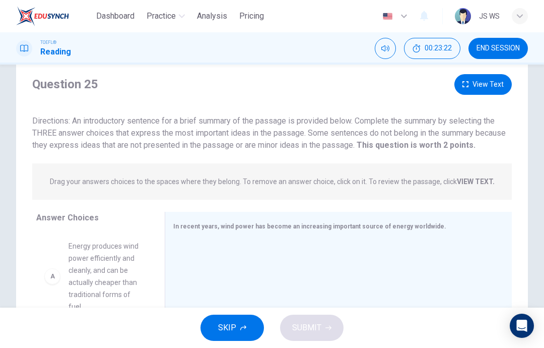
scroll to position [26, 0]
click at [481, 84] on button "View Text" at bounding box center [482, 85] width 57 height 21
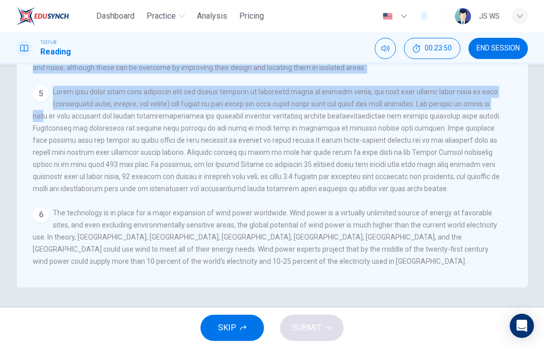
scroll to position [186, 0]
click at [137, 258] on span "The technology is in place for a major expansion of wind power worldwide. Wind …" at bounding box center [265, 237] width 465 height 56
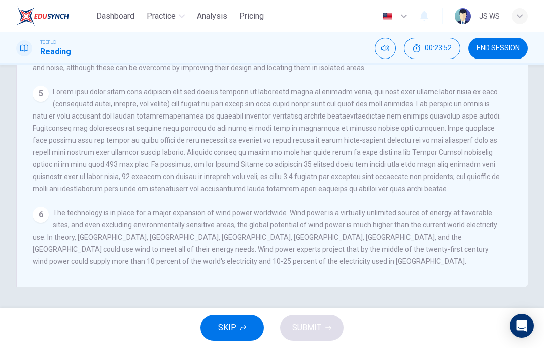
click at [443, 116] on div "5" at bounding box center [269, 140] width 472 height 109
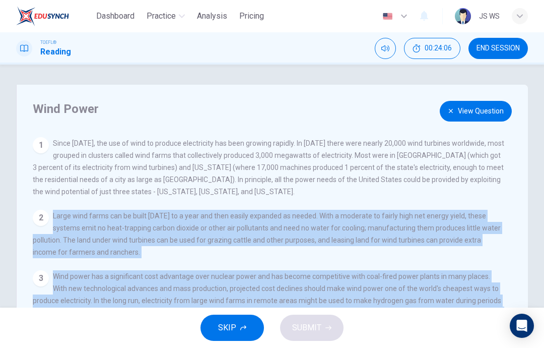
scroll to position [0, 0]
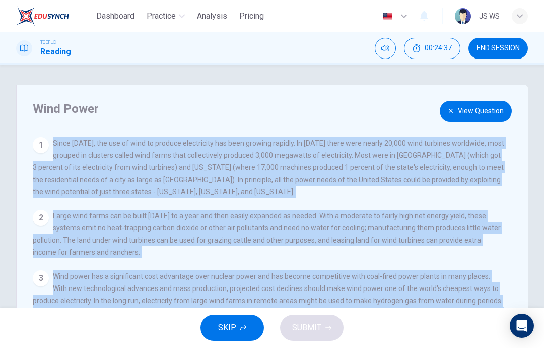
click at [383, 245] on span "Large wind farms can be built [DATE] to a year and then easily expanded as need…" at bounding box center [267, 234] width 468 height 44
click at [370, 256] on div "2 Large wind farms can be built [DATE] to a year and then easily expanded as ne…" at bounding box center [269, 234] width 472 height 48
click at [225, 107] on h4 "Wind Power" at bounding box center [267, 109] width 469 height 16
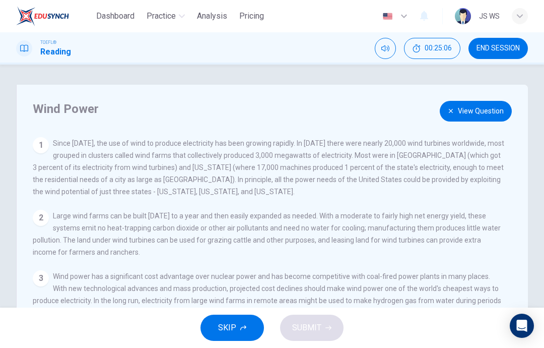
click at [343, 175] on div "1 Since [DATE], the use of wind to produce electricity has been growing rapidly…" at bounding box center [269, 167] width 472 height 60
click at [468, 112] on button "View Question" at bounding box center [476, 111] width 72 height 21
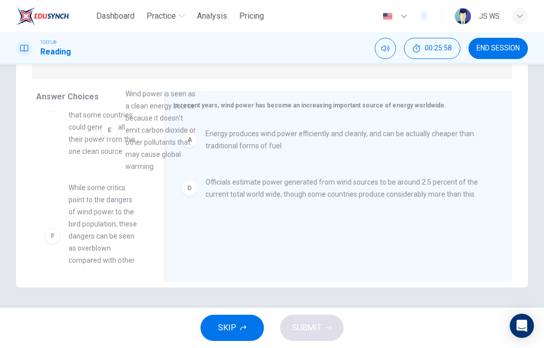
scroll to position [204, 0]
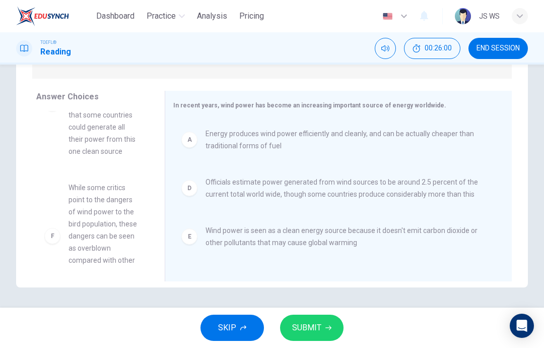
click at [317, 329] on span "SUBMIT" at bounding box center [306, 327] width 29 height 14
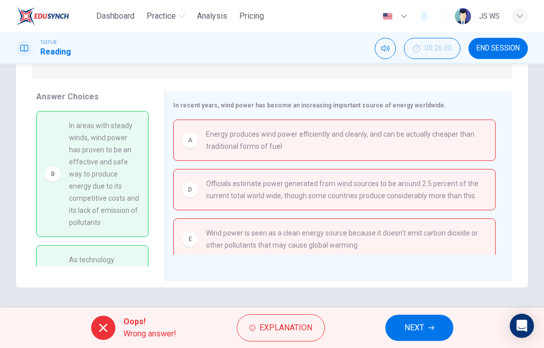
scroll to position [0, 0]
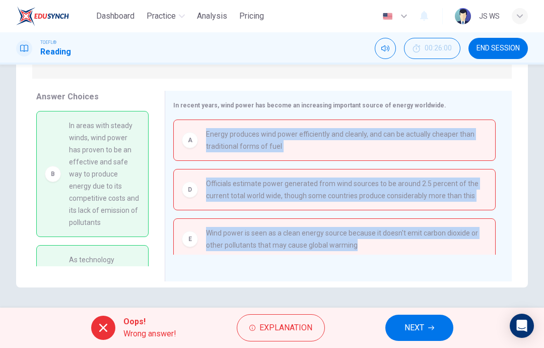
click at [188, 96] on div "In recent years, wind power has become an increasing important source of energy…" at bounding box center [338, 186] width 347 height 190
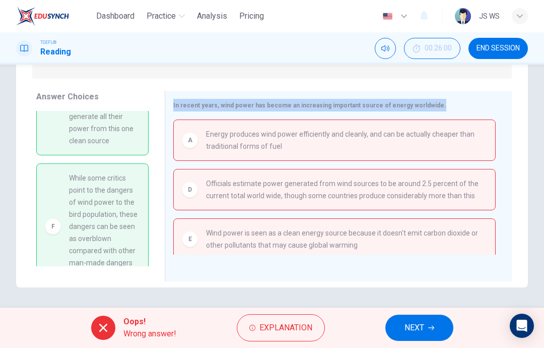
scroll to position [227, 0]
click at [448, 325] on button "NEXT" at bounding box center [419, 327] width 68 height 26
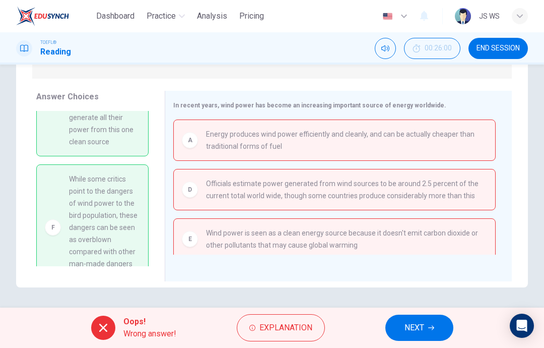
scroll to position [0, 0]
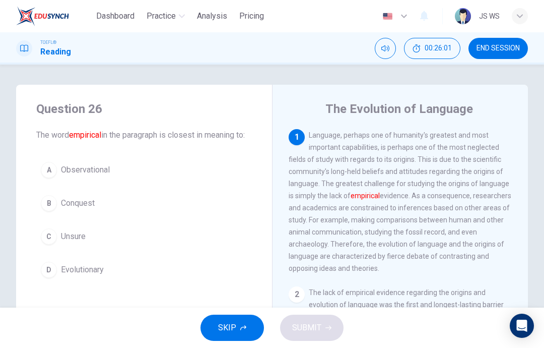
click at [518, 47] on span "END SESSION" at bounding box center [498, 48] width 43 height 8
